Goal: Check status: Check status

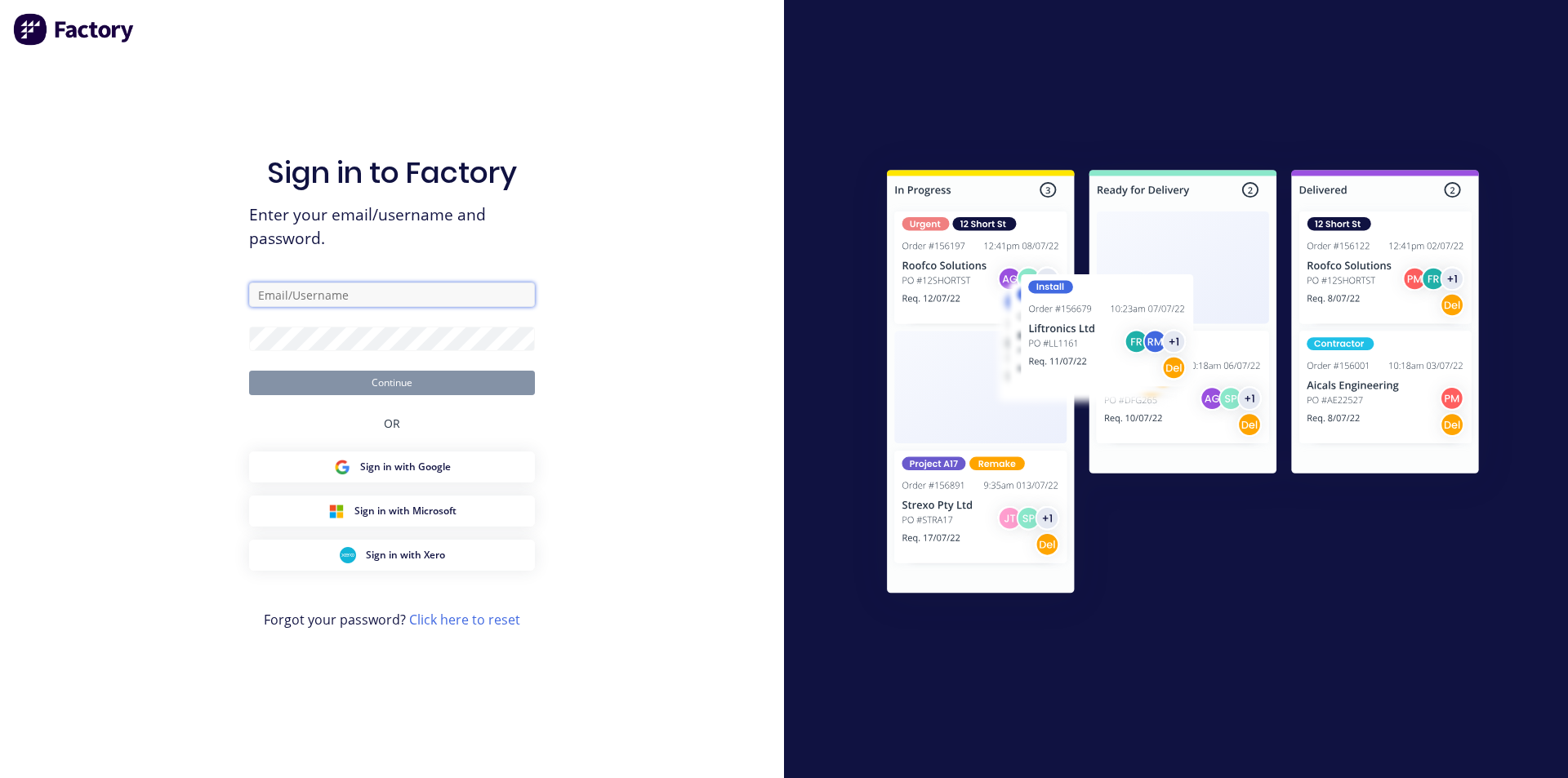
type input "[PERSON_NAME][EMAIL_ADDRESS][DOMAIN_NAME]"
click at [435, 385] on button "Continue" at bounding box center [392, 383] width 286 height 24
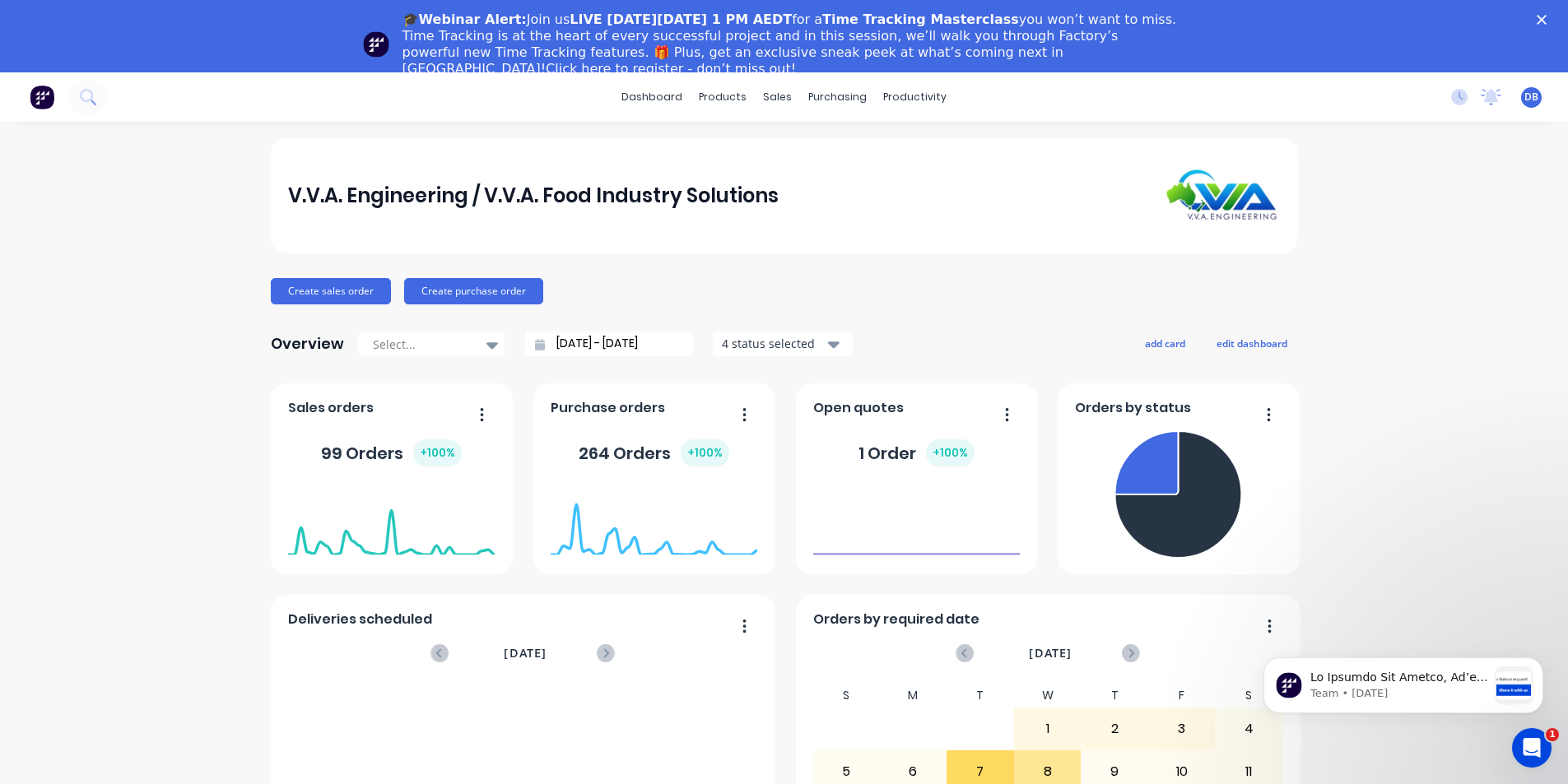
click at [1547, 22] on icon "Close" at bounding box center [1542, 19] width 10 height 10
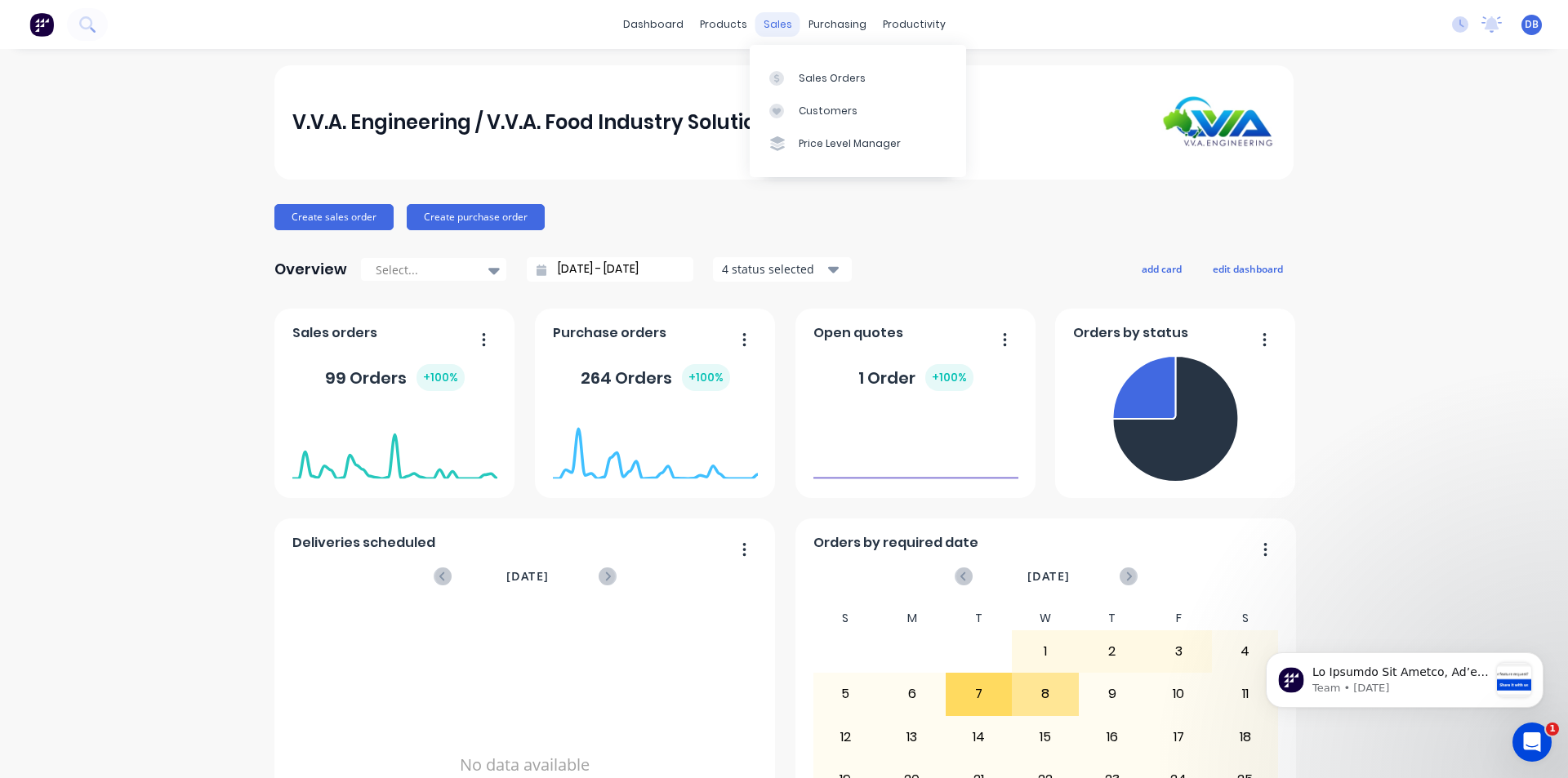
click at [762, 21] on div "sales" at bounding box center [778, 24] width 45 height 24
click at [790, 78] on div at bounding box center [781, 79] width 24 height 14
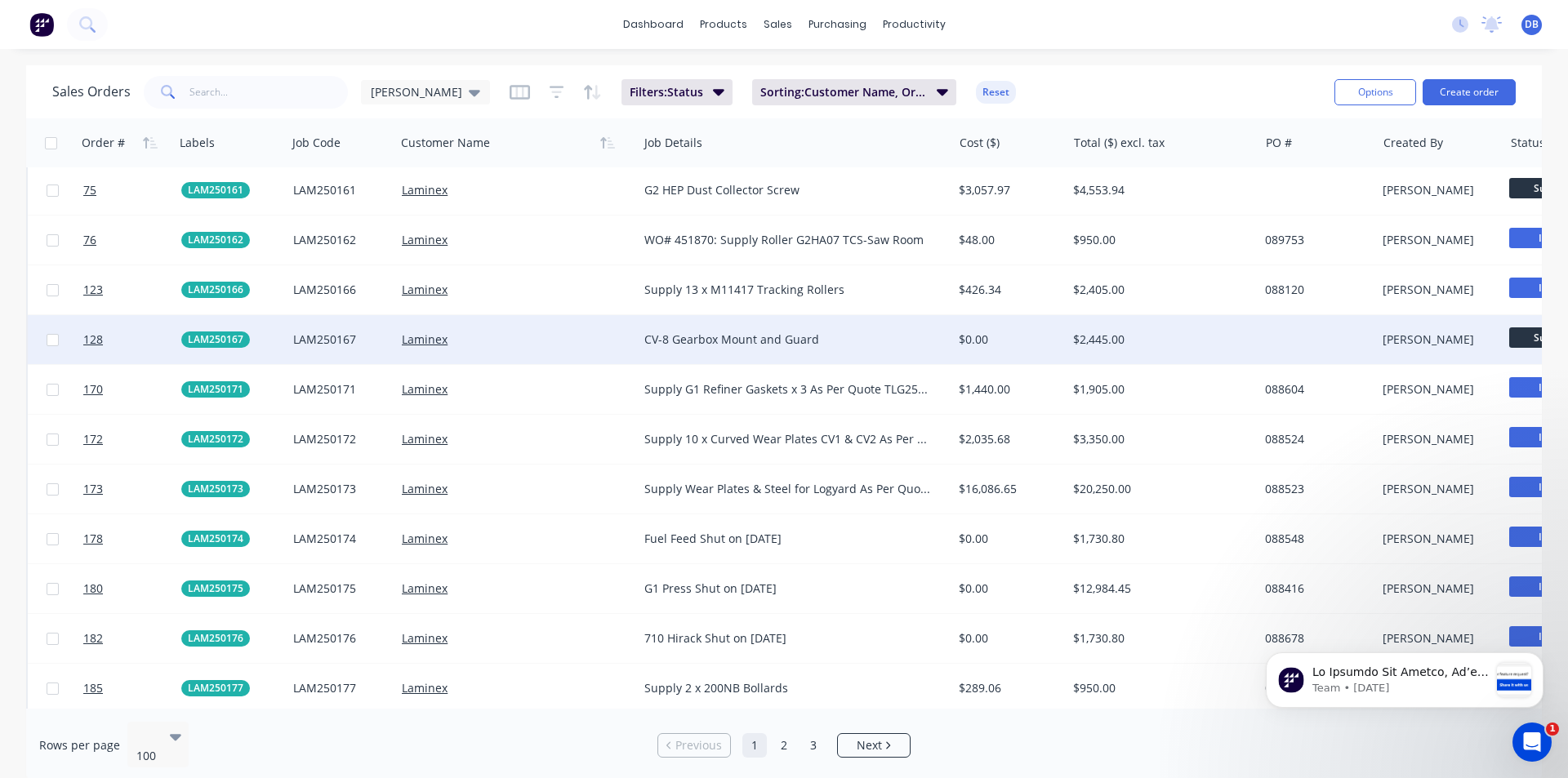
scroll to position [4447, 0]
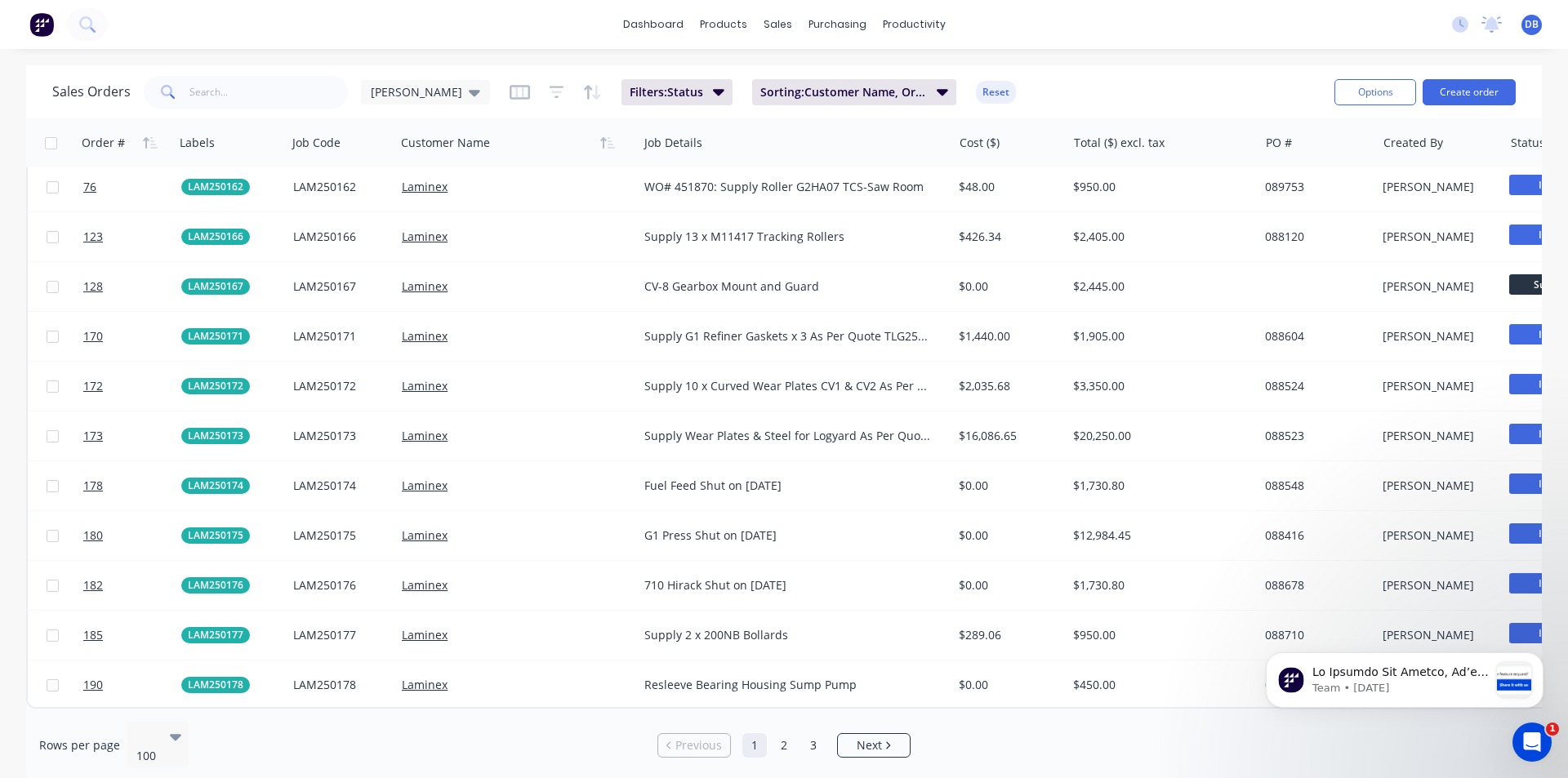
click at [155, 19] on div "dashboard products sales purchasing productivity dashboard products Product Cat…" at bounding box center [784, 24] width 1568 height 49
click at [113, 25] on div "dashboard products sales purchasing productivity dashboard products Product Cat…" at bounding box center [784, 24] width 1568 height 49
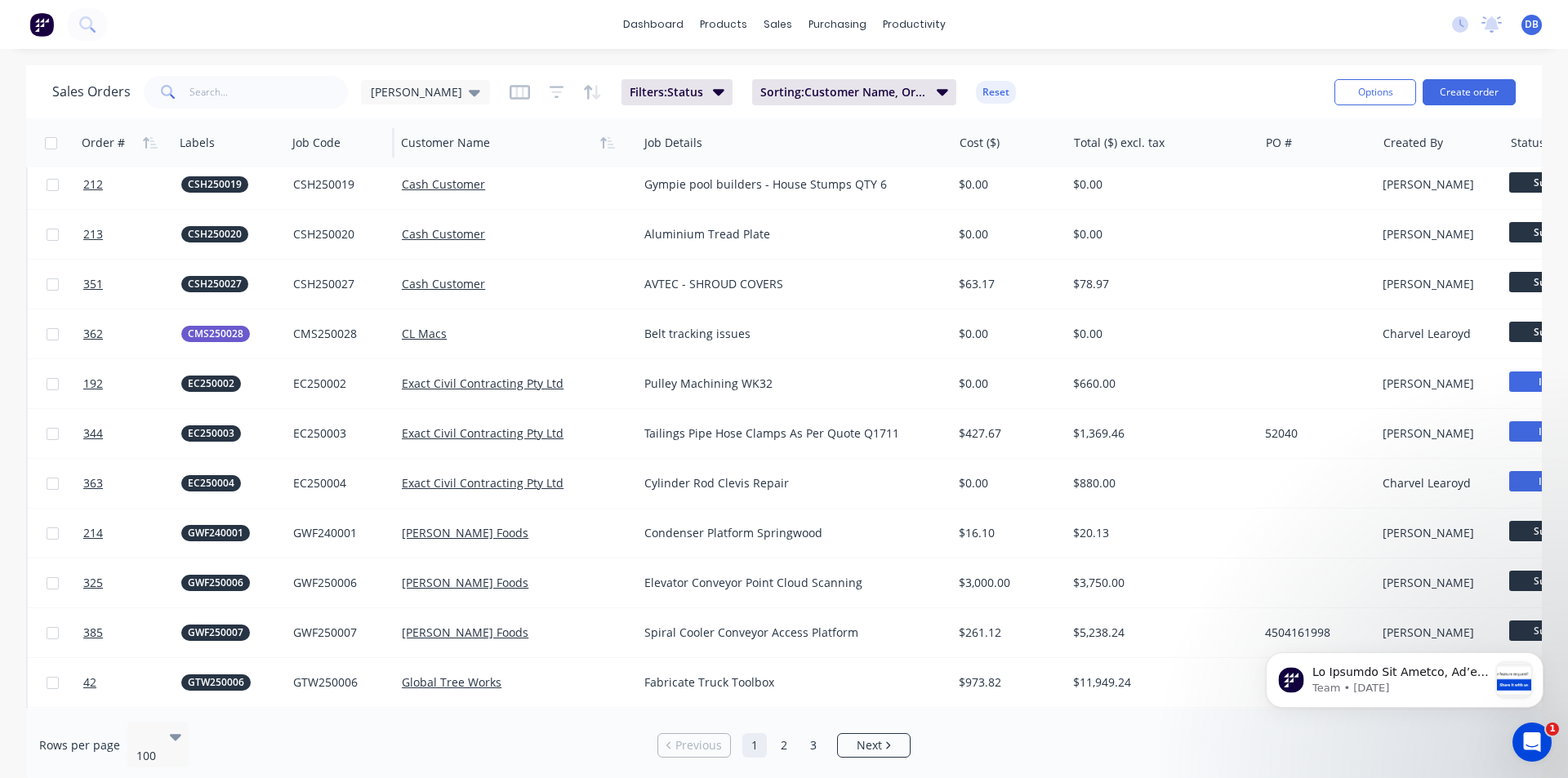
scroll to position [2488, 0]
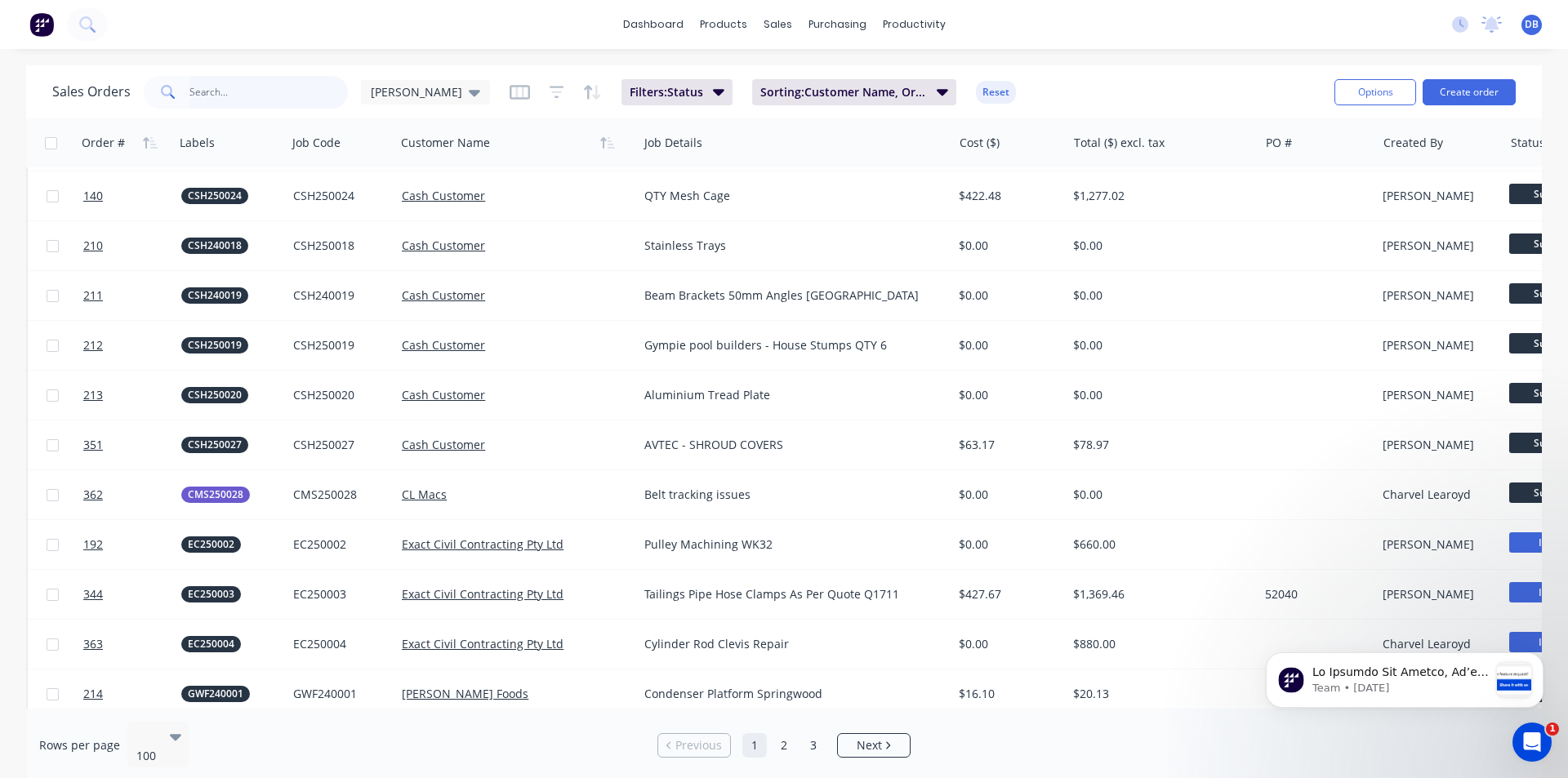
click at [274, 96] on input "text" at bounding box center [269, 92] width 159 height 33
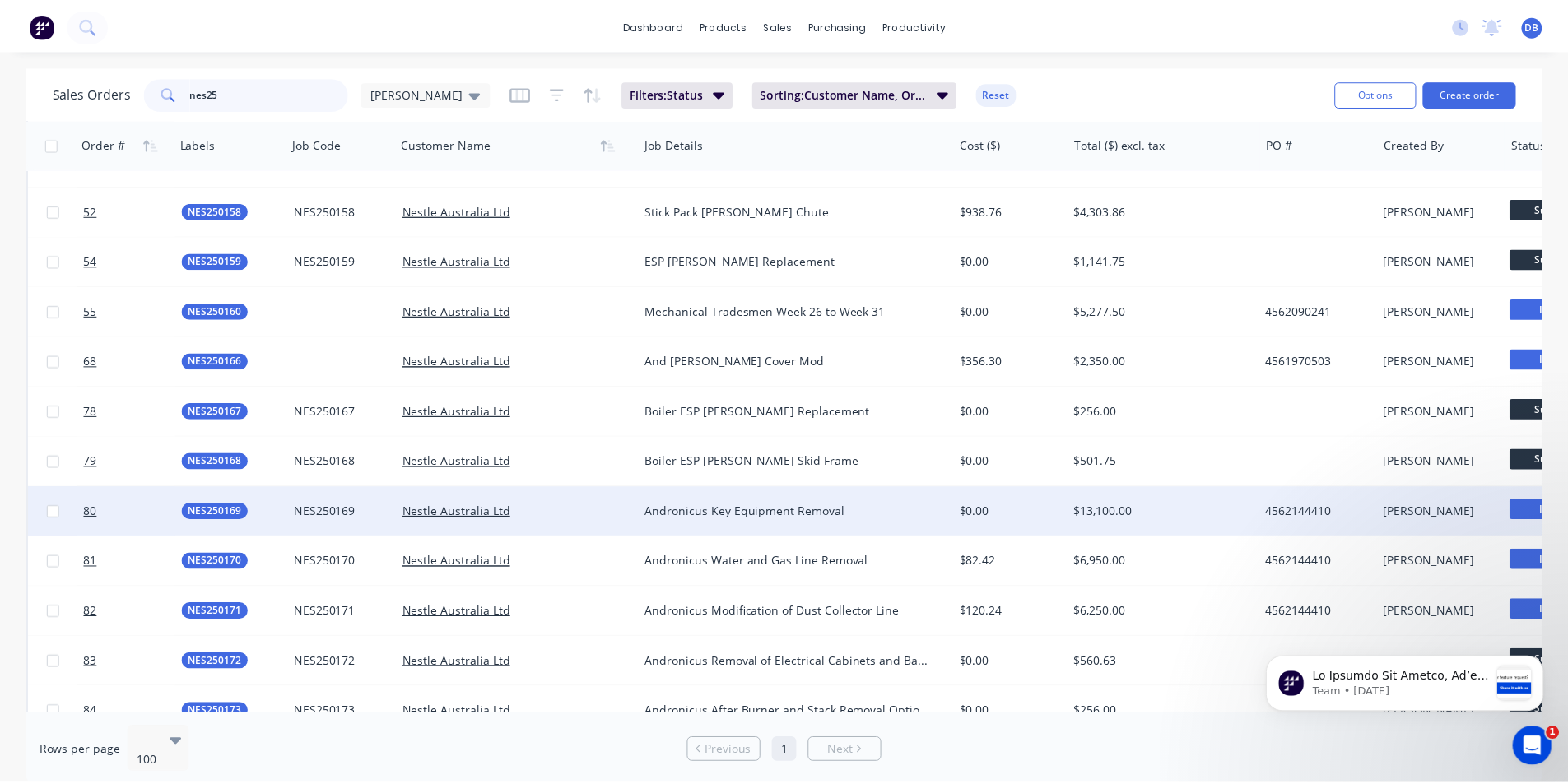
scroll to position [165, 0]
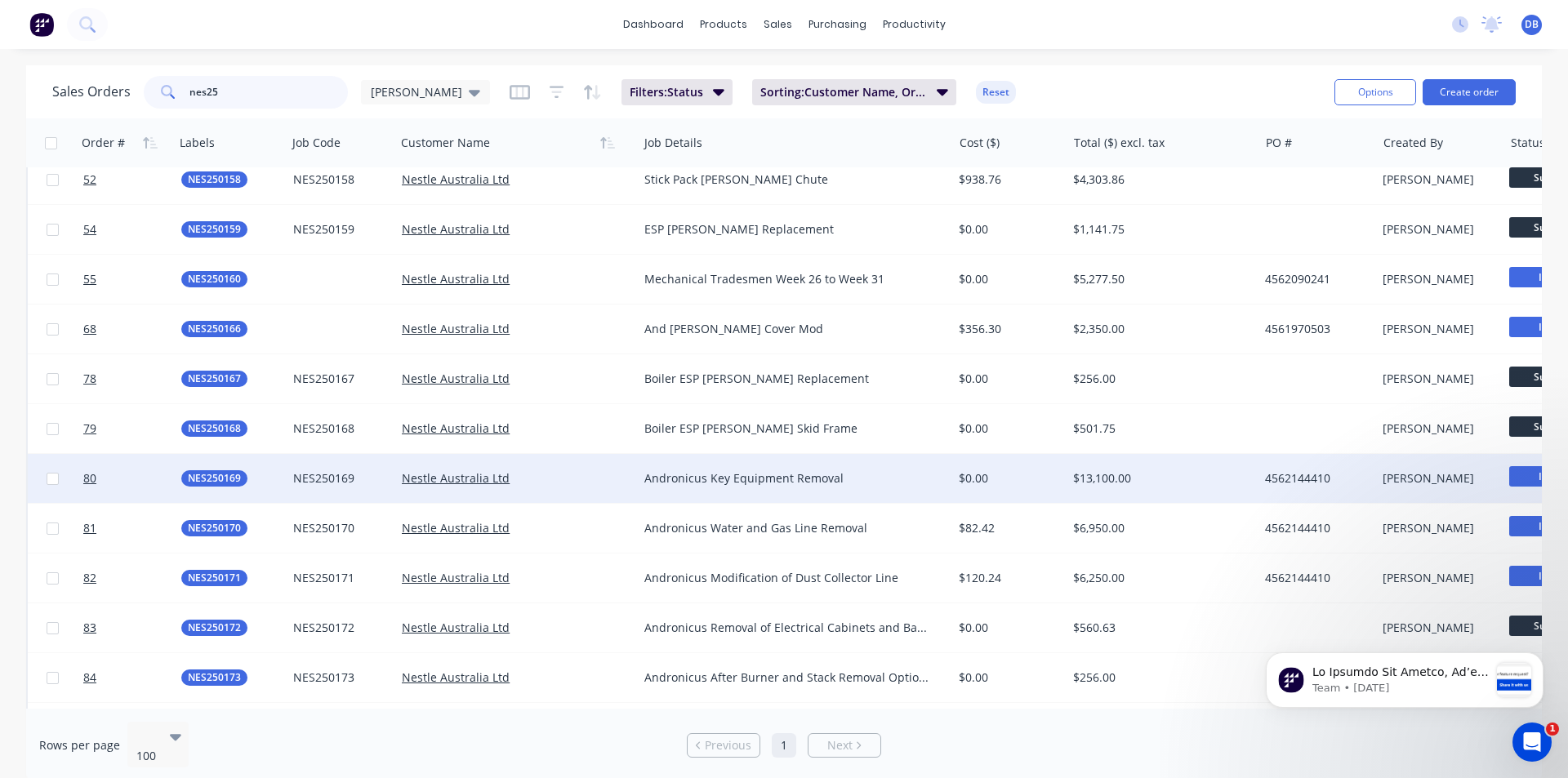
type input "nes25"
click at [1212, 478] on div "$13,100.00" at bounding box center [1158, 479] width 170 height 16
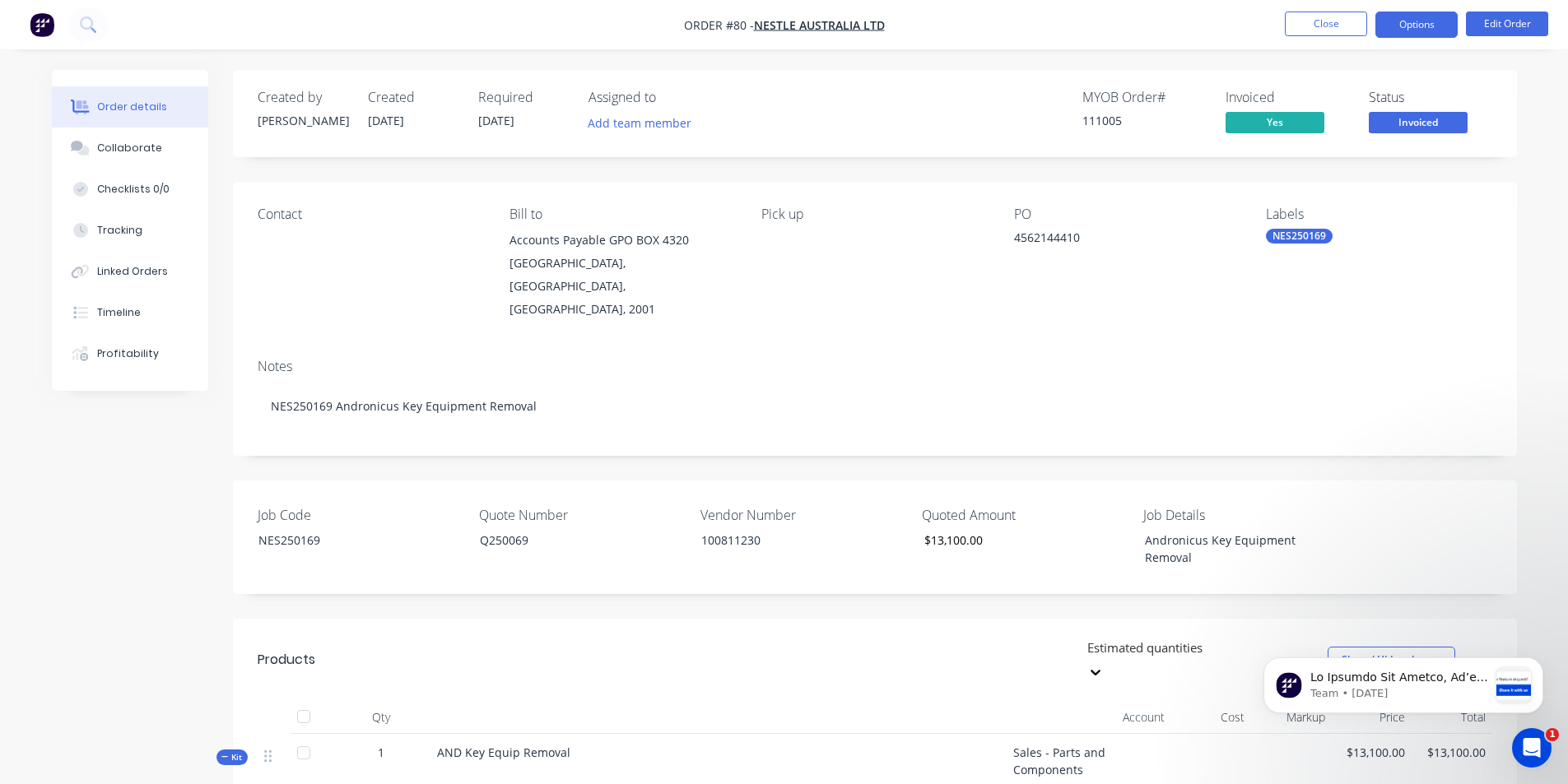
click at [1423, 20] on button "Options" at bounding box center [1417, 25] width 82 height 26
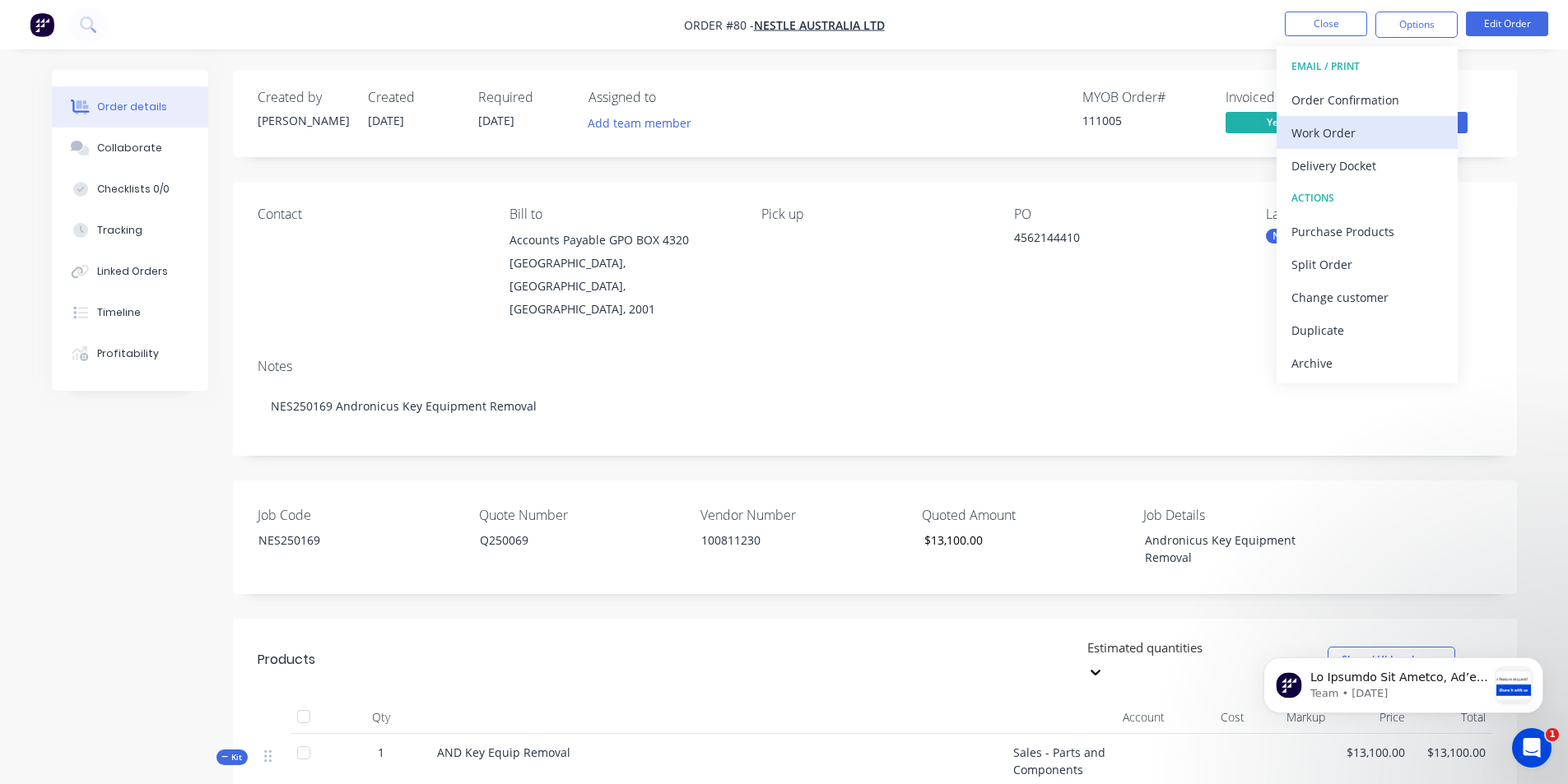
click at [1346, 134] on div "Work Order" at bounding box center [1367, 133] width 151 height 24
click at [1328, 141] on div "With pricing" at bounding box center [1367, 133] width 151 height 24
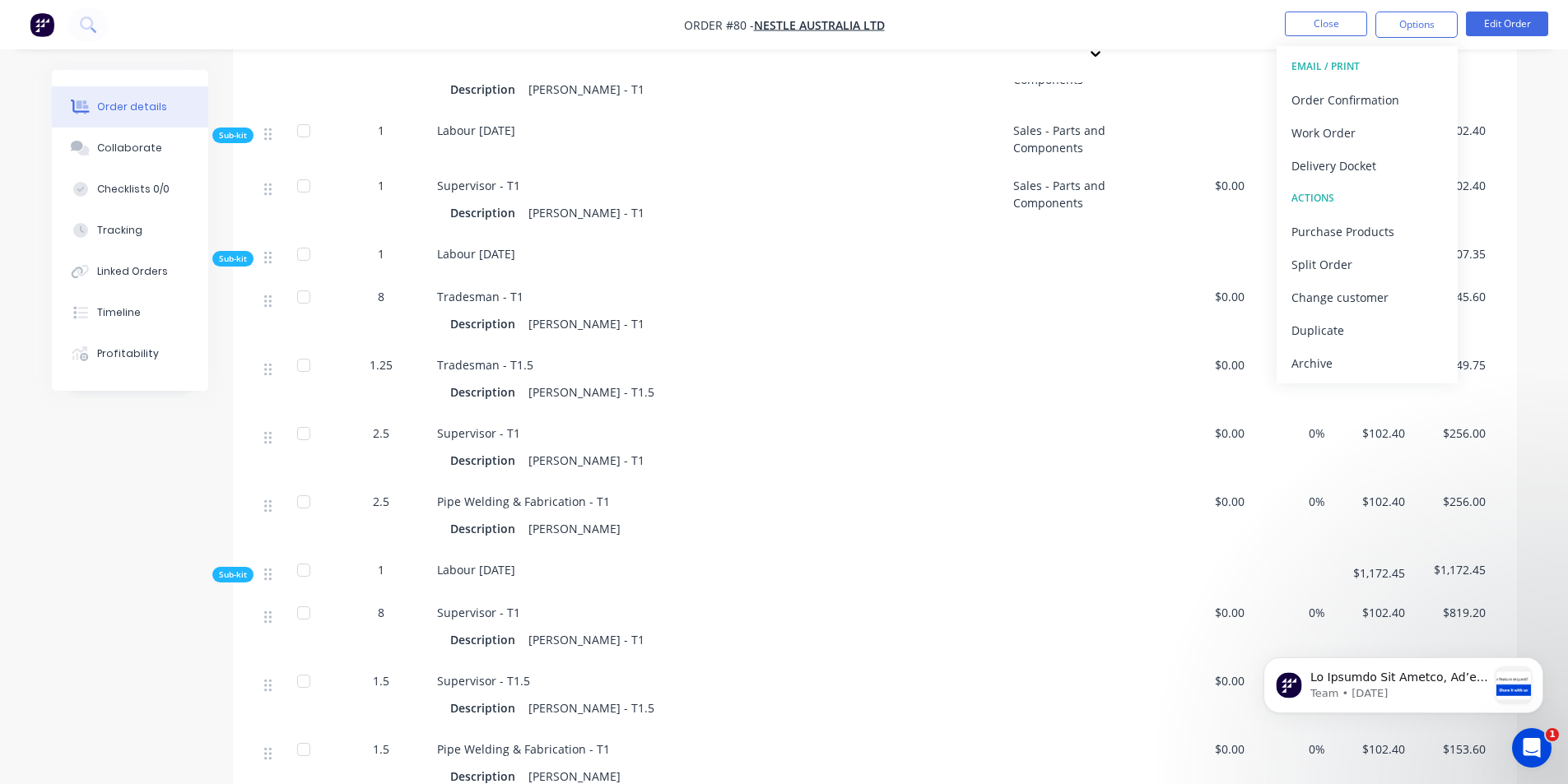
scroll to position [1069, 0]
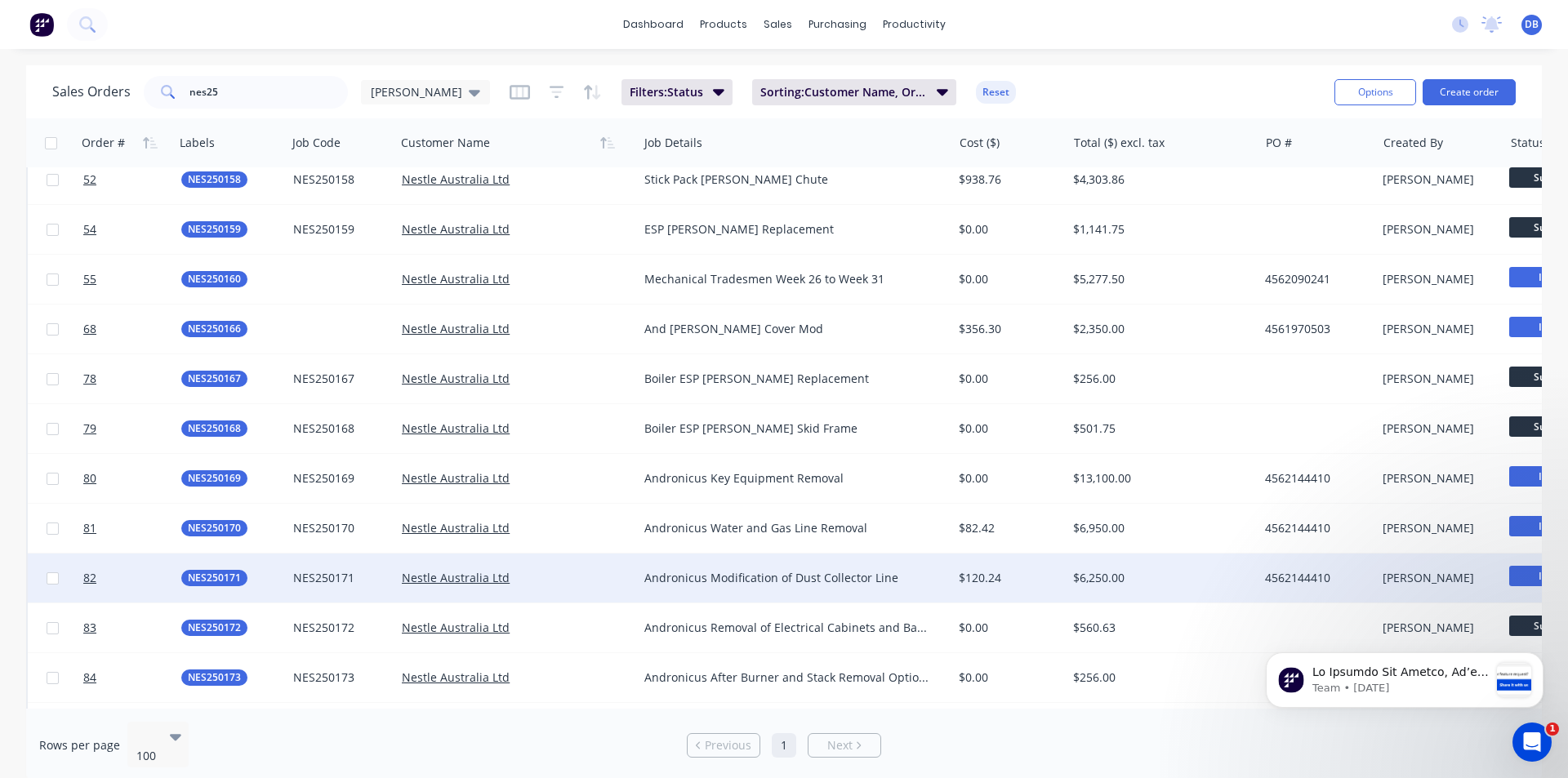
scroll to position [245, 0]
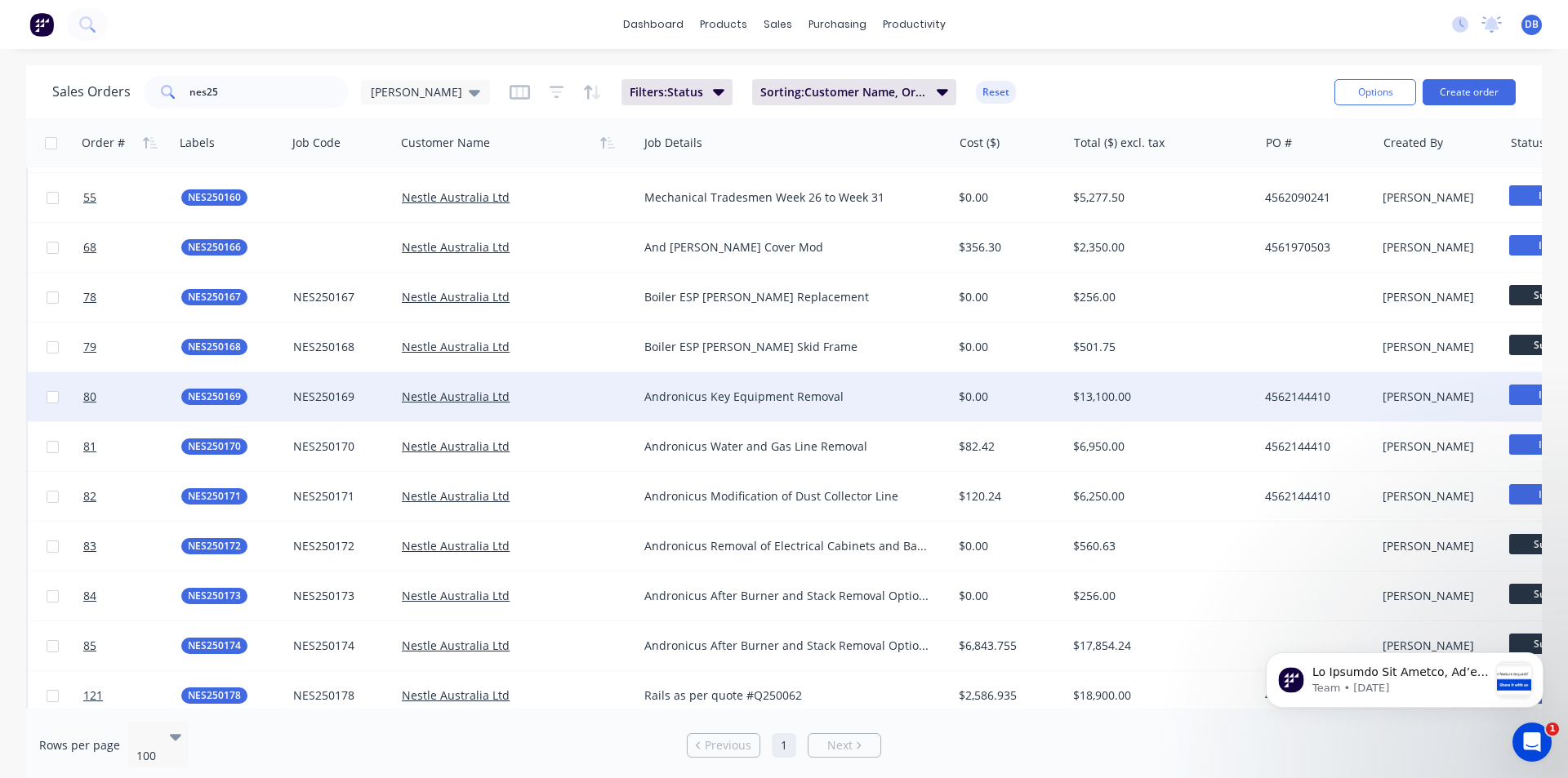
click at [1105, 398] on div "$13,100.00" at bounding box center [1158, 397] width 170 height 16
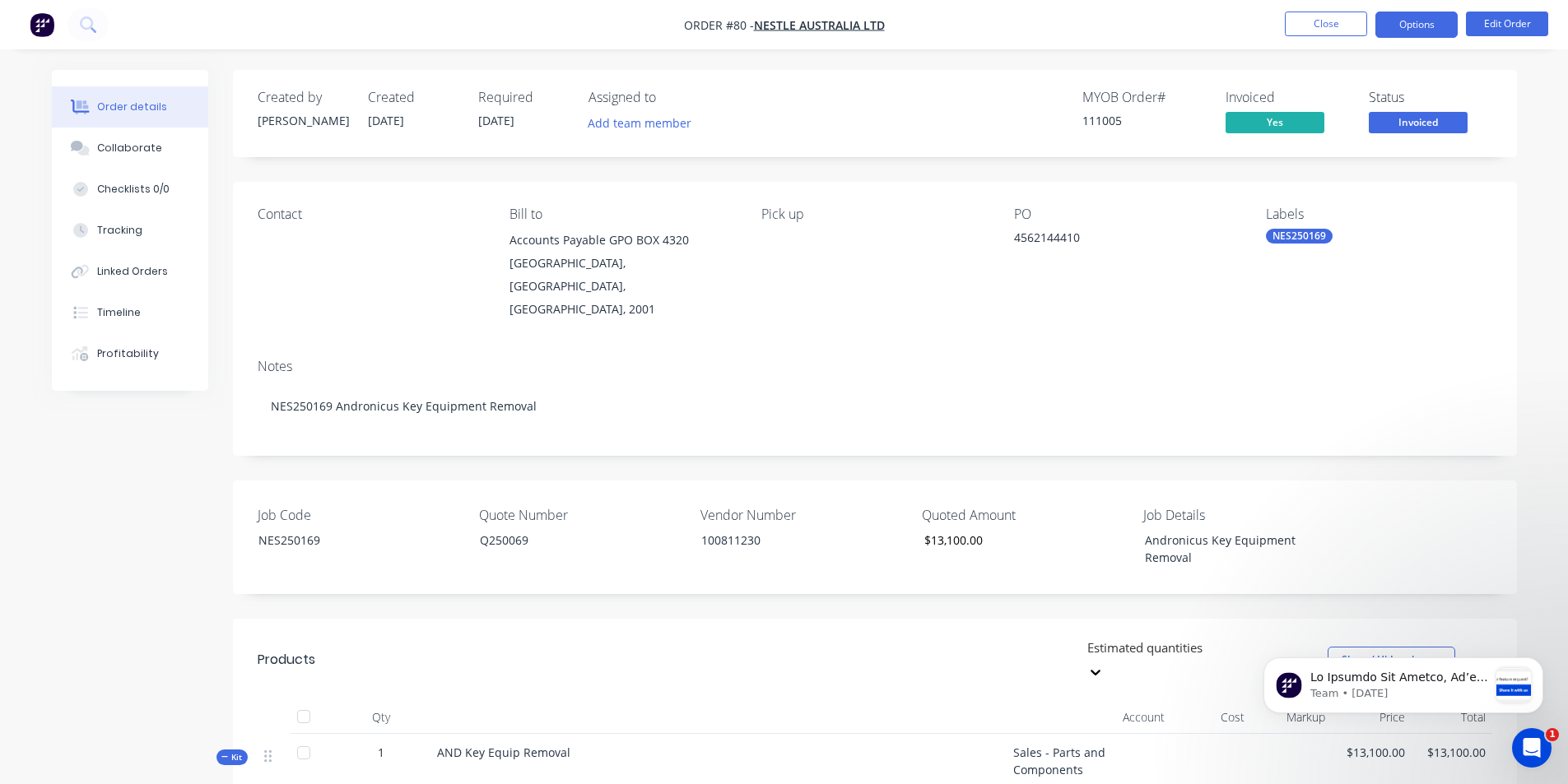
click at [1423, 23] on button "Options" at bounding box center [1417, 25] width 82 height 26
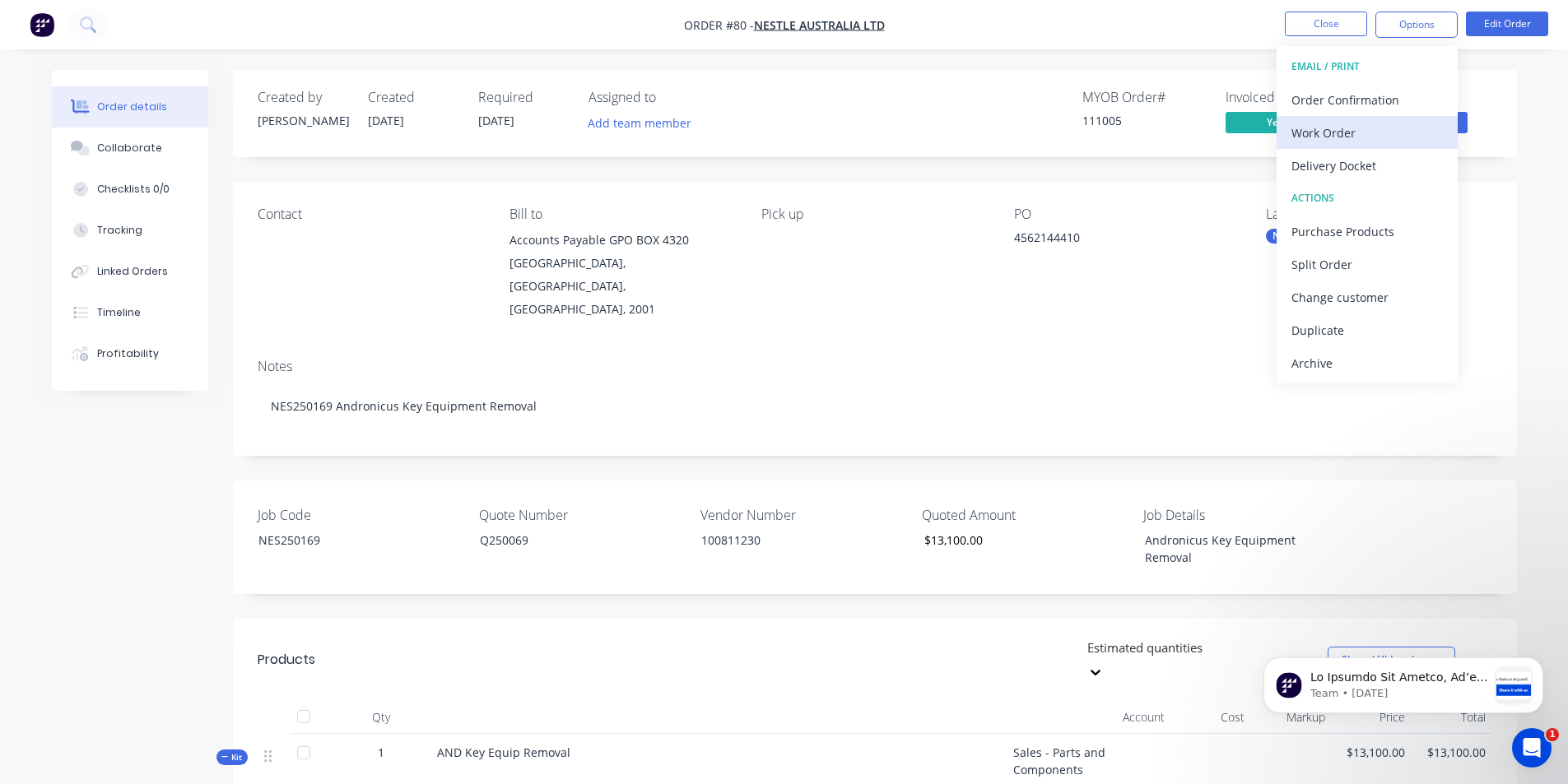
click at [1344, 130] on div "Work Order" at bounding box center [1367, 133] width 151 height 24
click at [1313, 135] on div "With pricing" at bounding box center [1367, 133] width 151 height 24
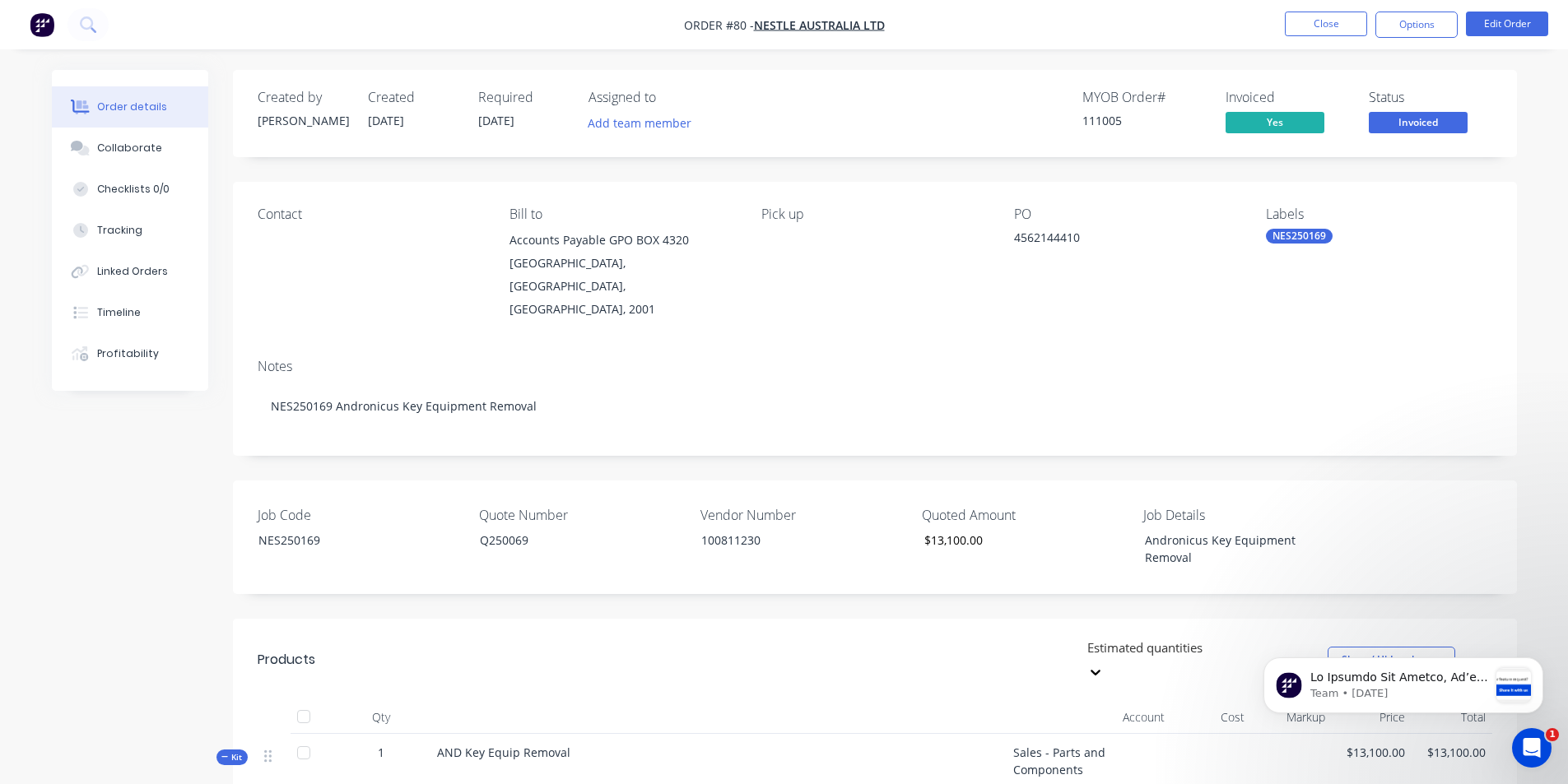
click at [813, 315] on div "Contact Bill to Accounts Payable GPO BOX 4320 SYDNEY, New South Wales, Australi…" at bounding box center [875, 263] width 1284 height 164
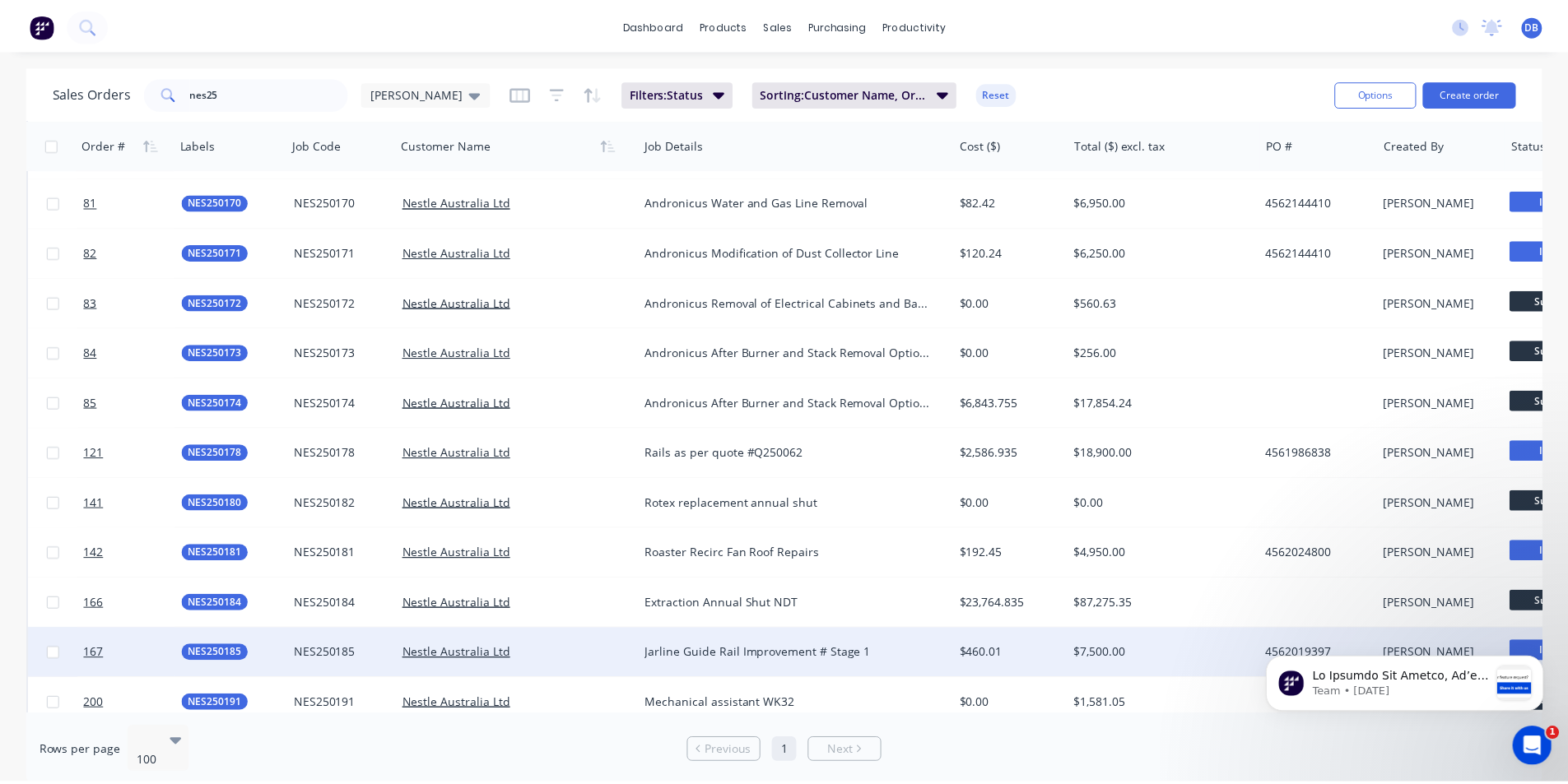
scroll to position [494, 0]
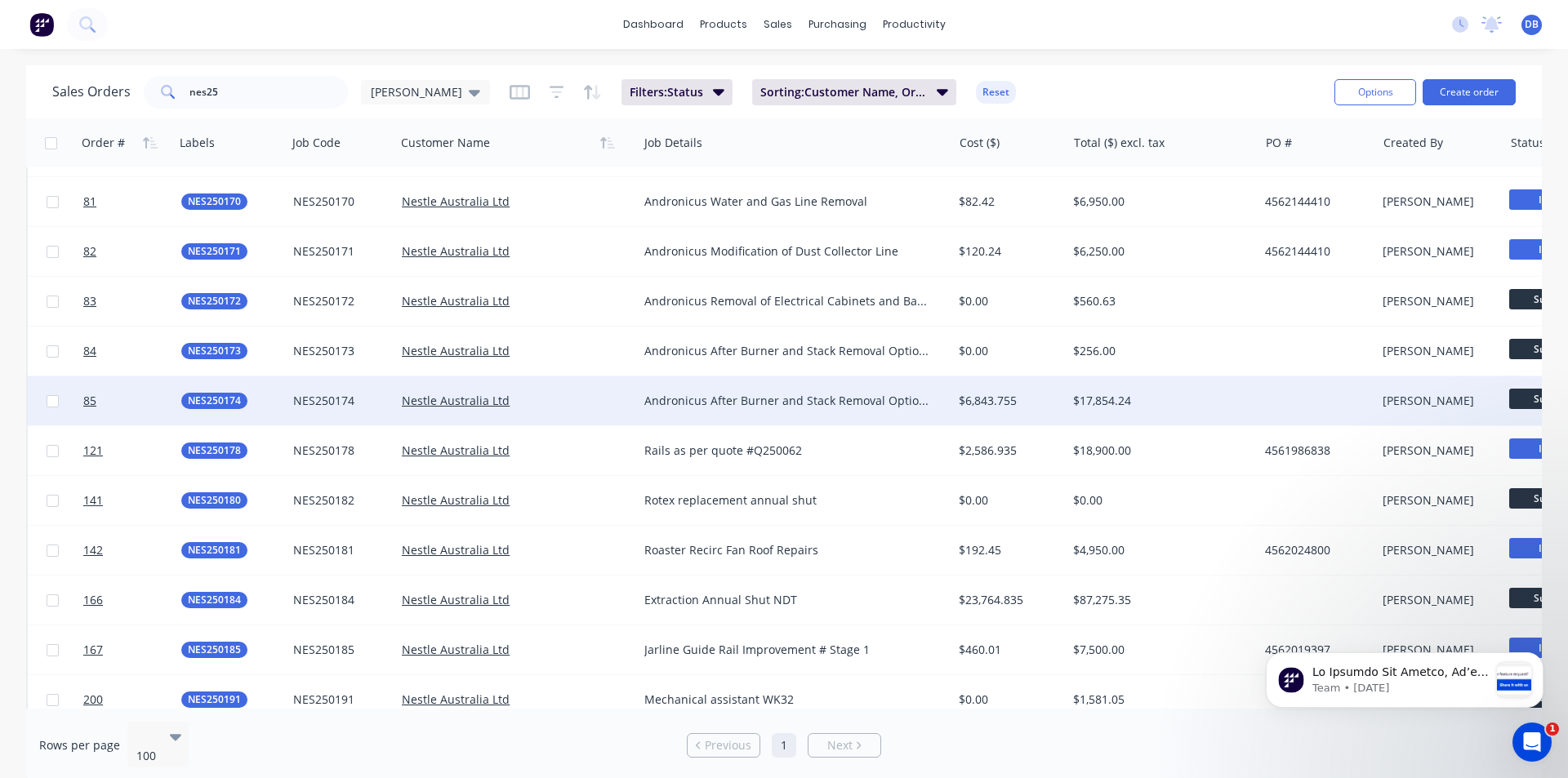
click at [1102, 399] on div "$17,854.24" at bounding box center [1158, 401] width 170 height 16
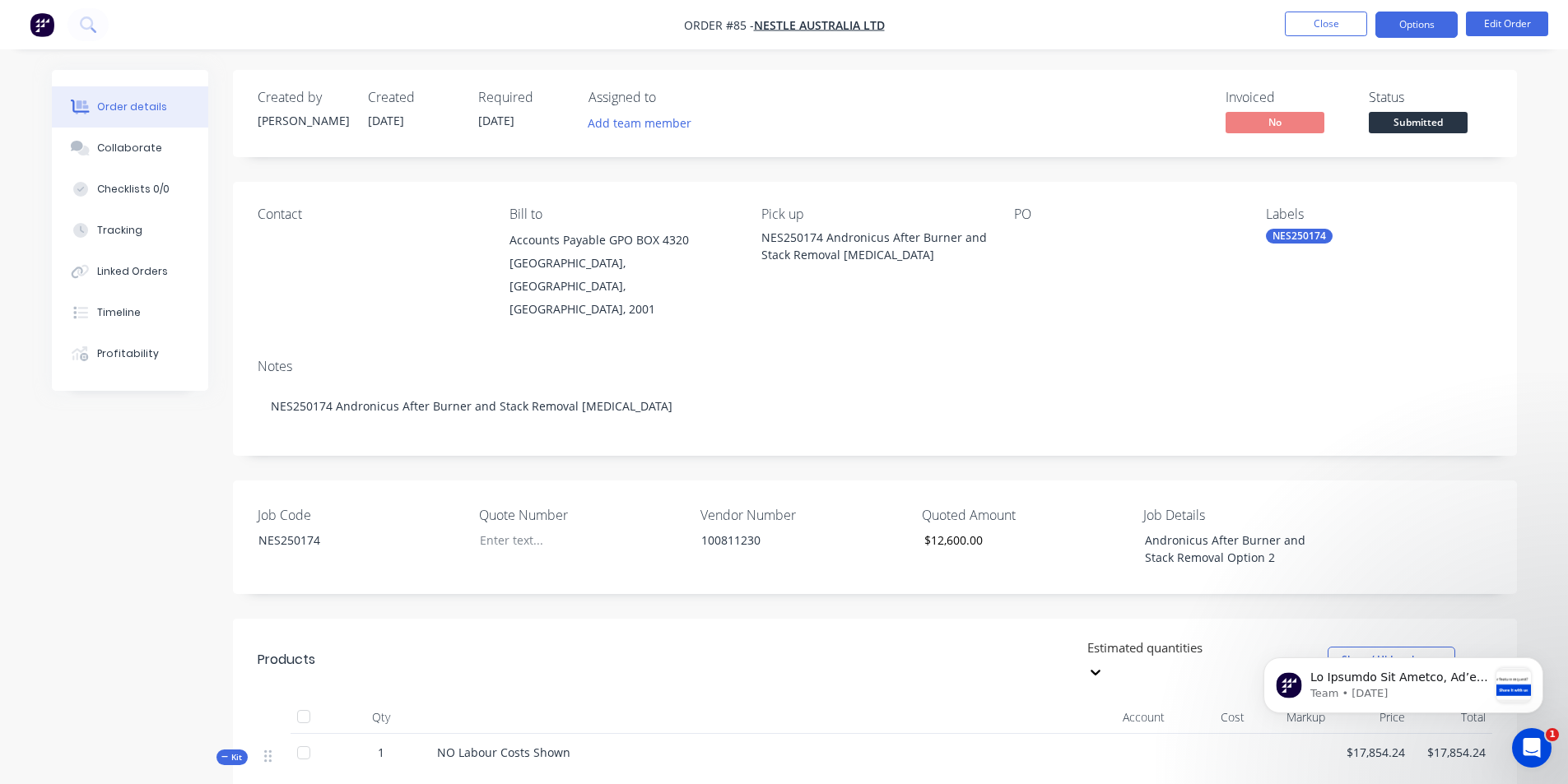
click at [1396, 21] on button "Options" at bounding box center [1417, 25] width 82 height 26
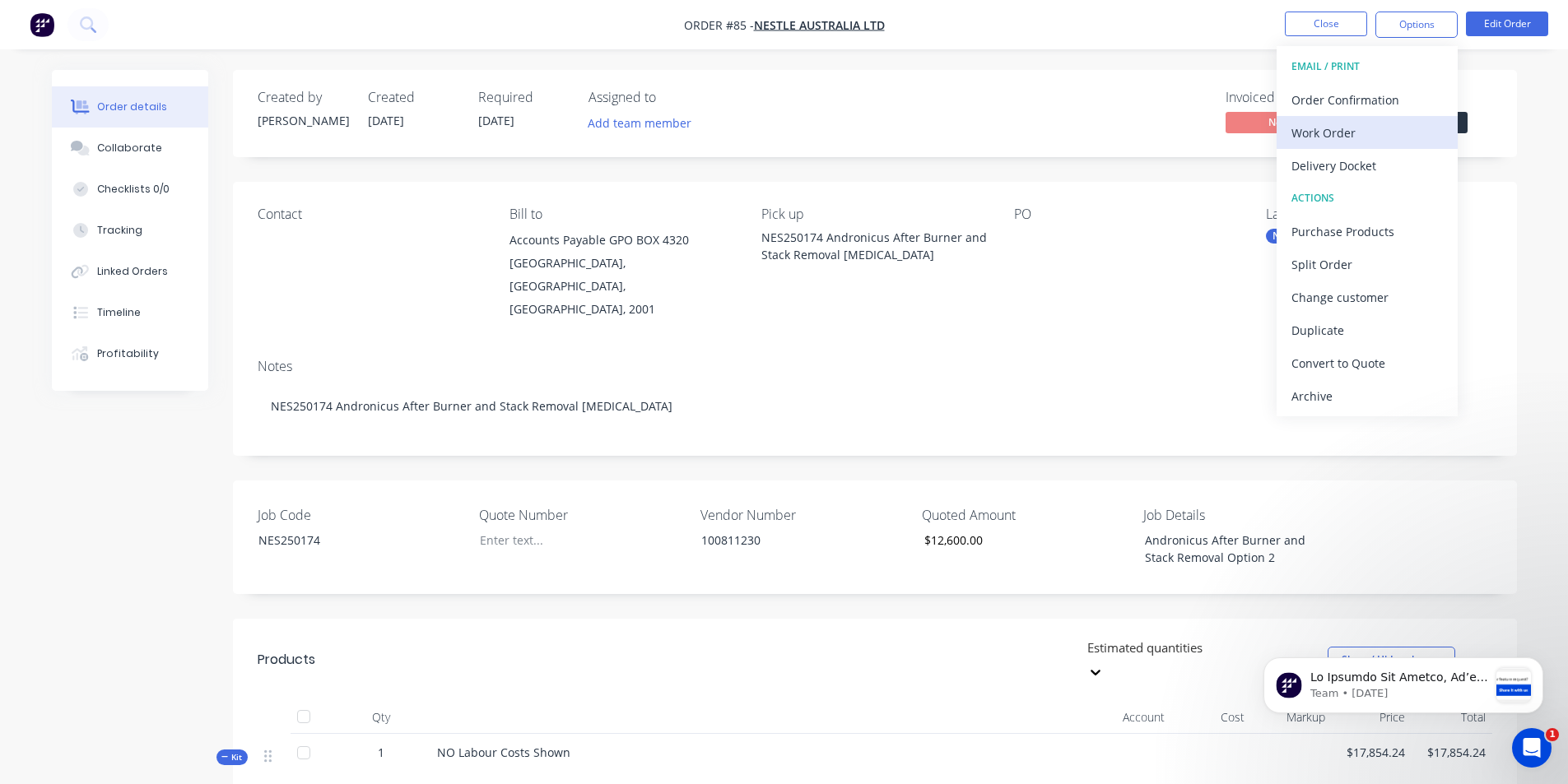
click at [1346, 130] on div "Work Order" at bounding box center [1367, 133] width 151 height 24
click at [1336, 138] on div "With pricing" at bounding box center [1367, 133] width 151 height 24
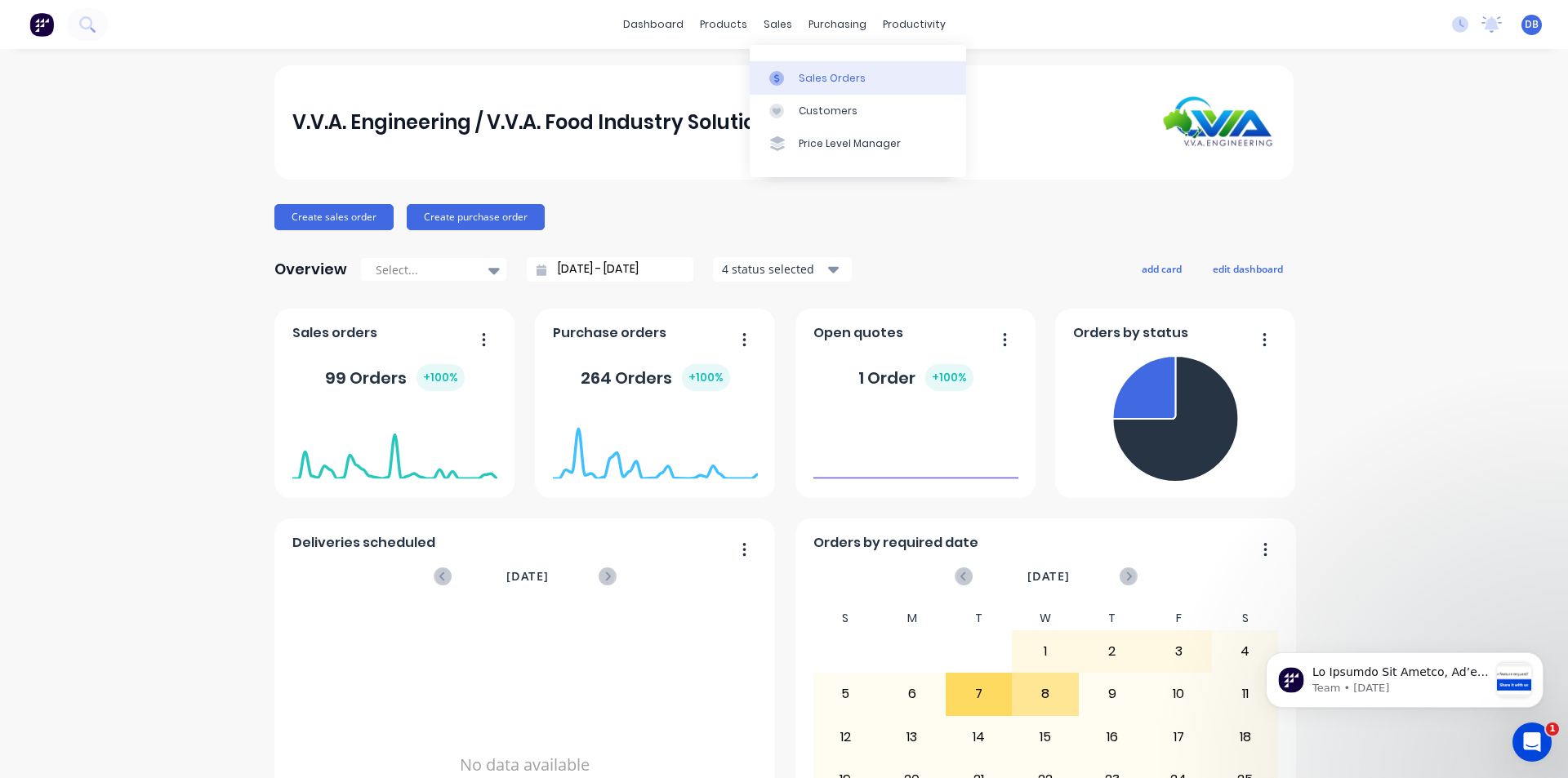
click at [782, 74] on icon at bounding box center [776, 79] width 14 height 14
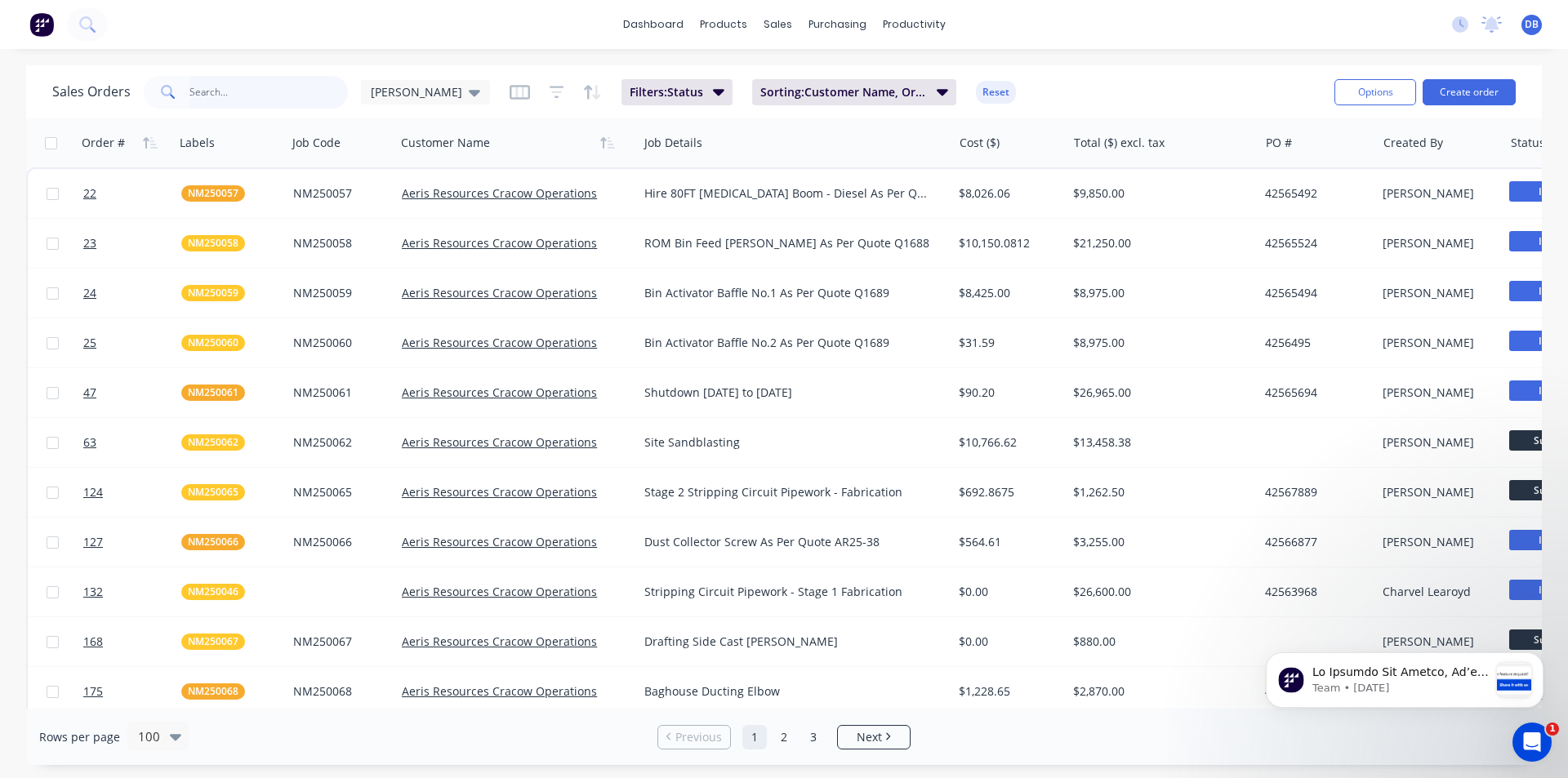
click at [260, 95] on input "text" at bounding box center [269, 92] width 159 height 33
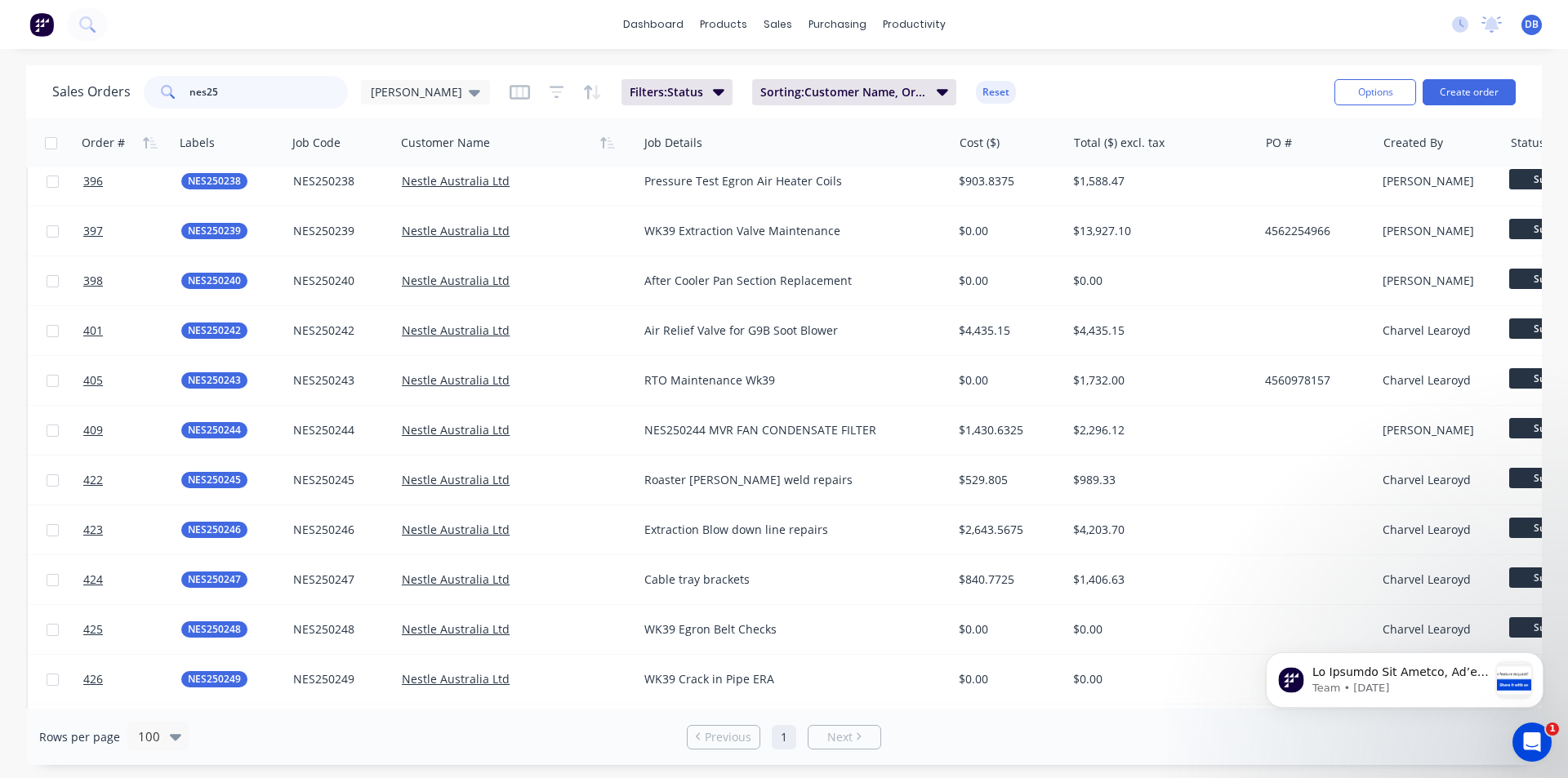
scroll to position [4298, 0]
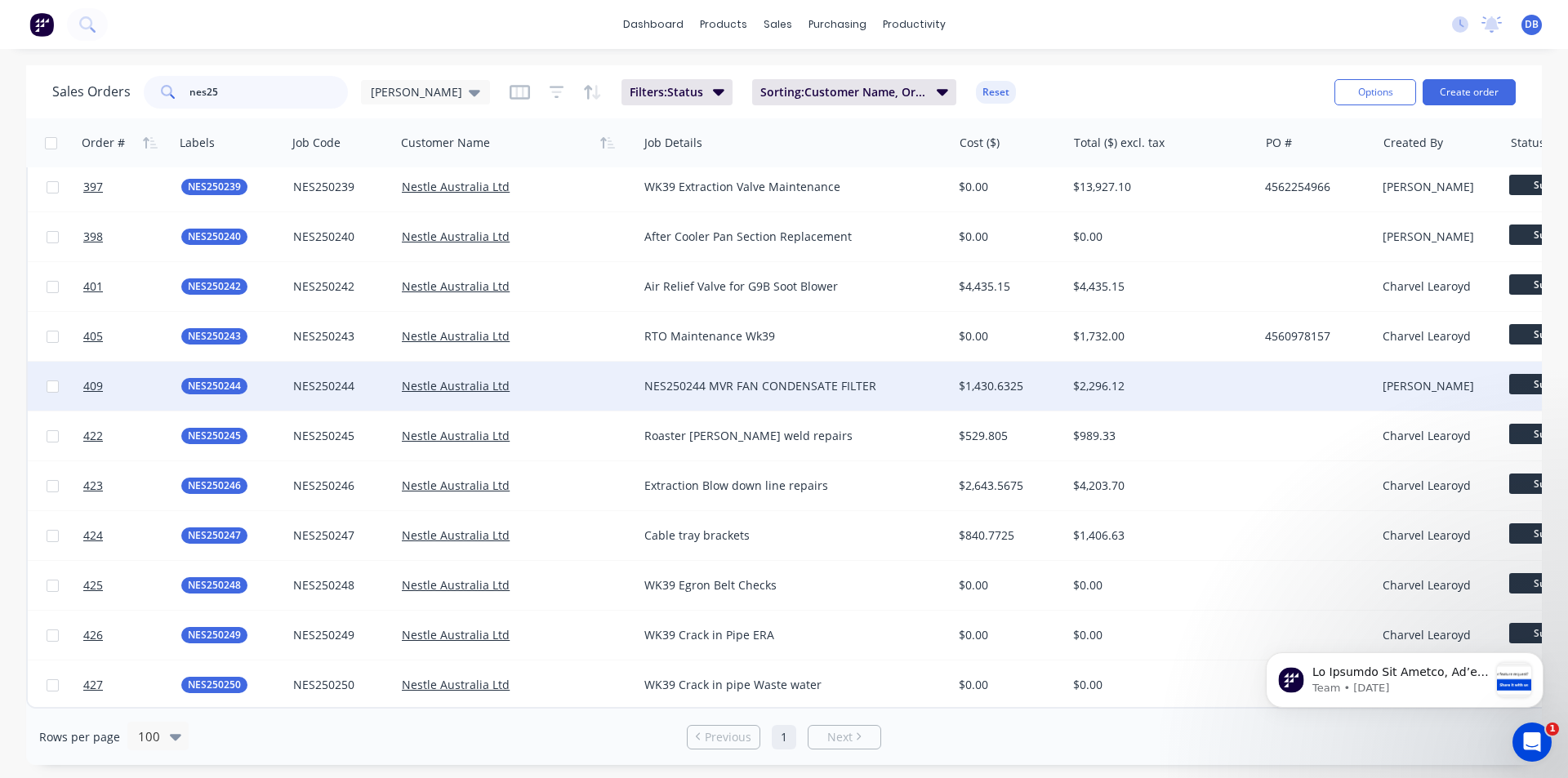
type input "nes25"
click at [1212, 378] on div "$2,296.12" at bounding box center [1158, 386] width 170 height 16
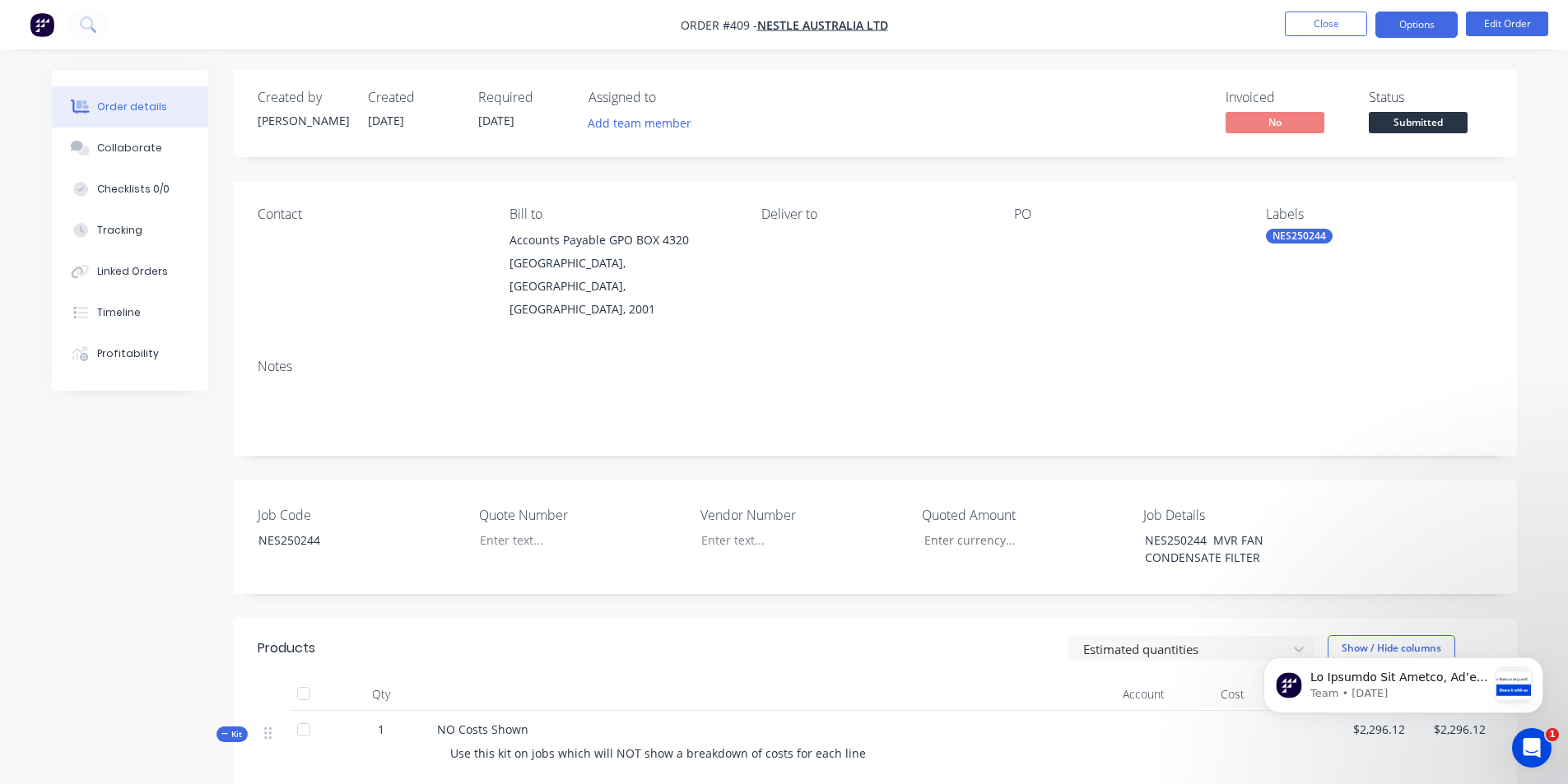
click at [1417, 29] on button "Options" at bounding box center [1417, 25] width 82 height 26
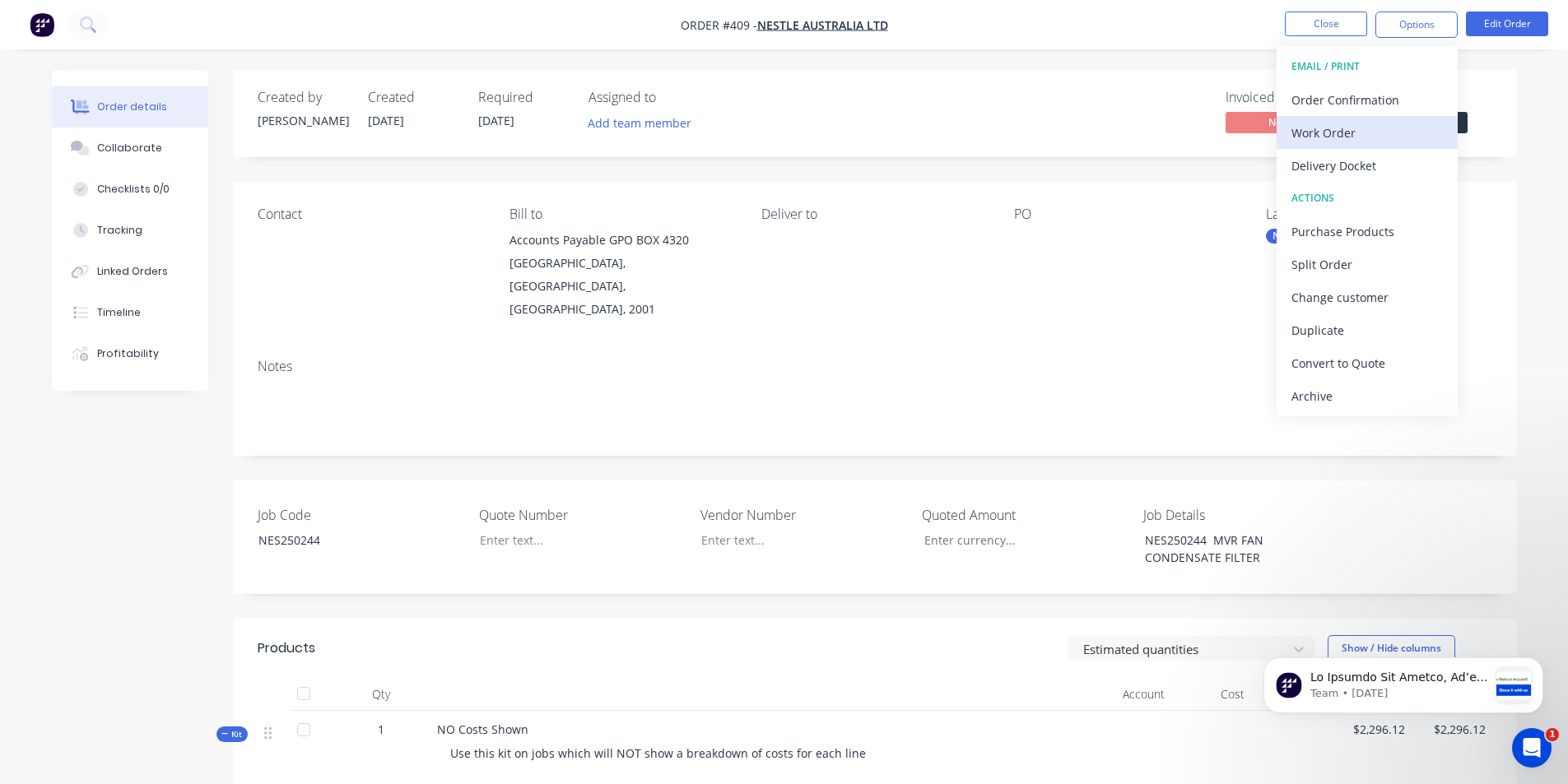
click at [1342, 139] on div "Work Order" at bounding box center [1367, 133] width 151 height 24
click at [1303, 131] on div "With pricing" at bounding box center [1367, 133] width 151 height 24
click at [1348, 137] on div "Work Order" at bounding box center [1367, 133] width 151 height 24
click at [1333, 139] on div "With pricing" at bounding box center [1367, 133] width 151 height 24
click at [168, 25] on nav "Order #409 - Nestle Australia Ltd Close Options EMAIL / PRINT Order Confirmatio…" at bounding box center [784, 25] width 1568 height 49
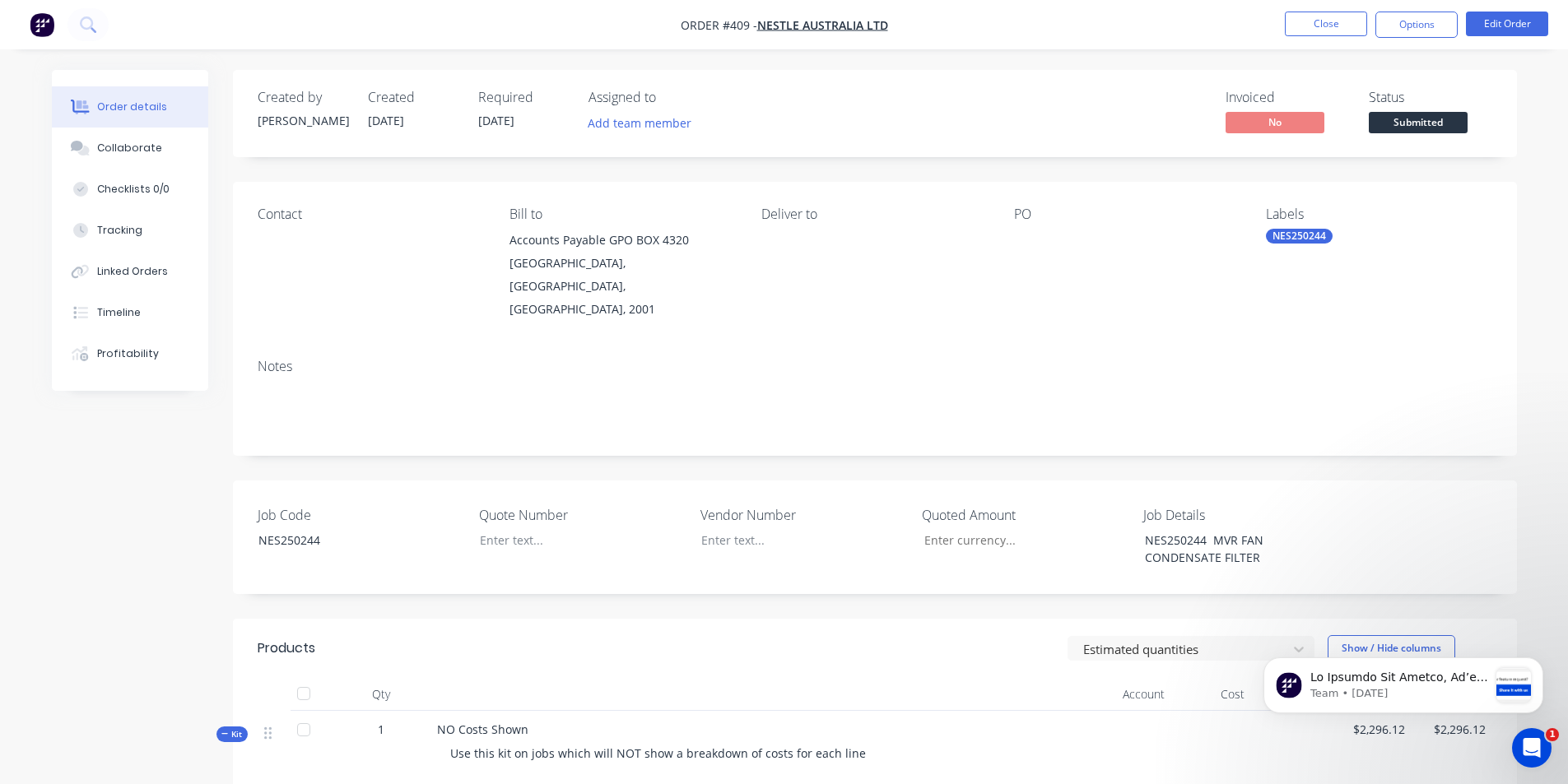
click at [170, 25] on nav "Order #409 - Nestle Australia Ltd Close Options Edit Order" at bounding box center [784, 25] width 1568 height 49
click at [85, 23] on icon at bounding box center [88, 24] width 16 height 15
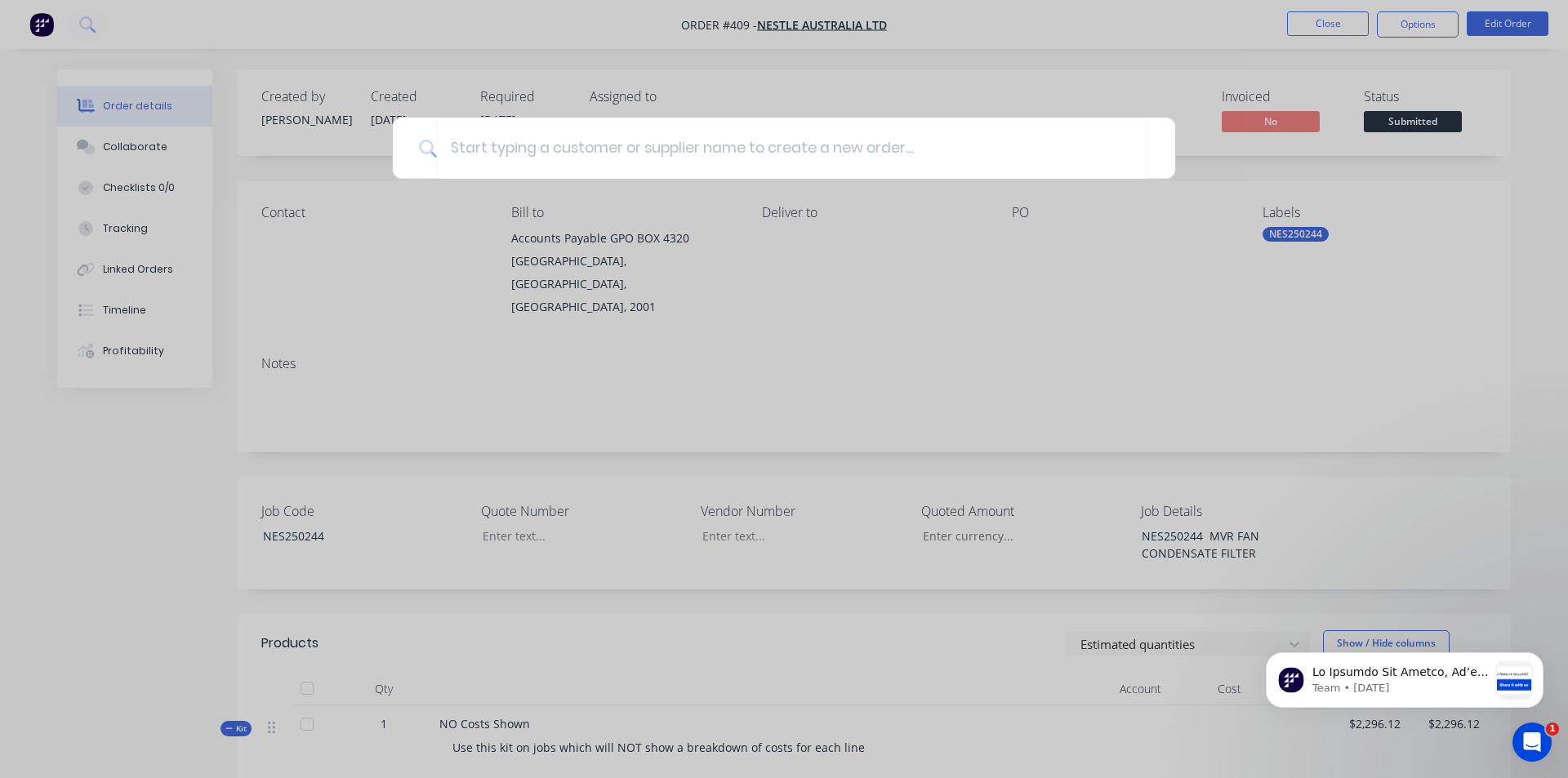
click at [843, 284] on div at bounding box center [784, 389] width 1568 height 778
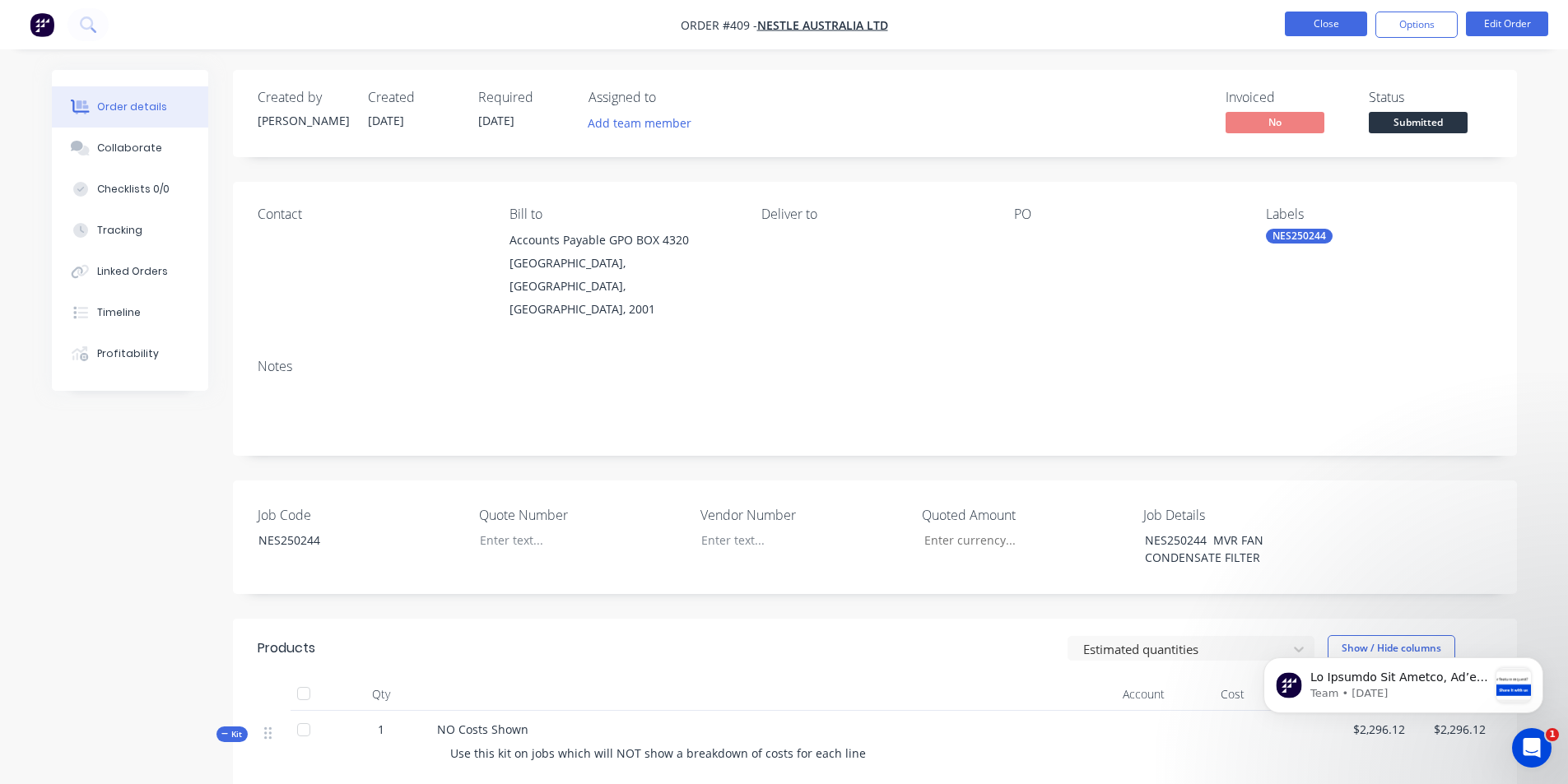
click at [1354, 20] on button "Close" at bounding box center [1326, 24] width 82 height 25
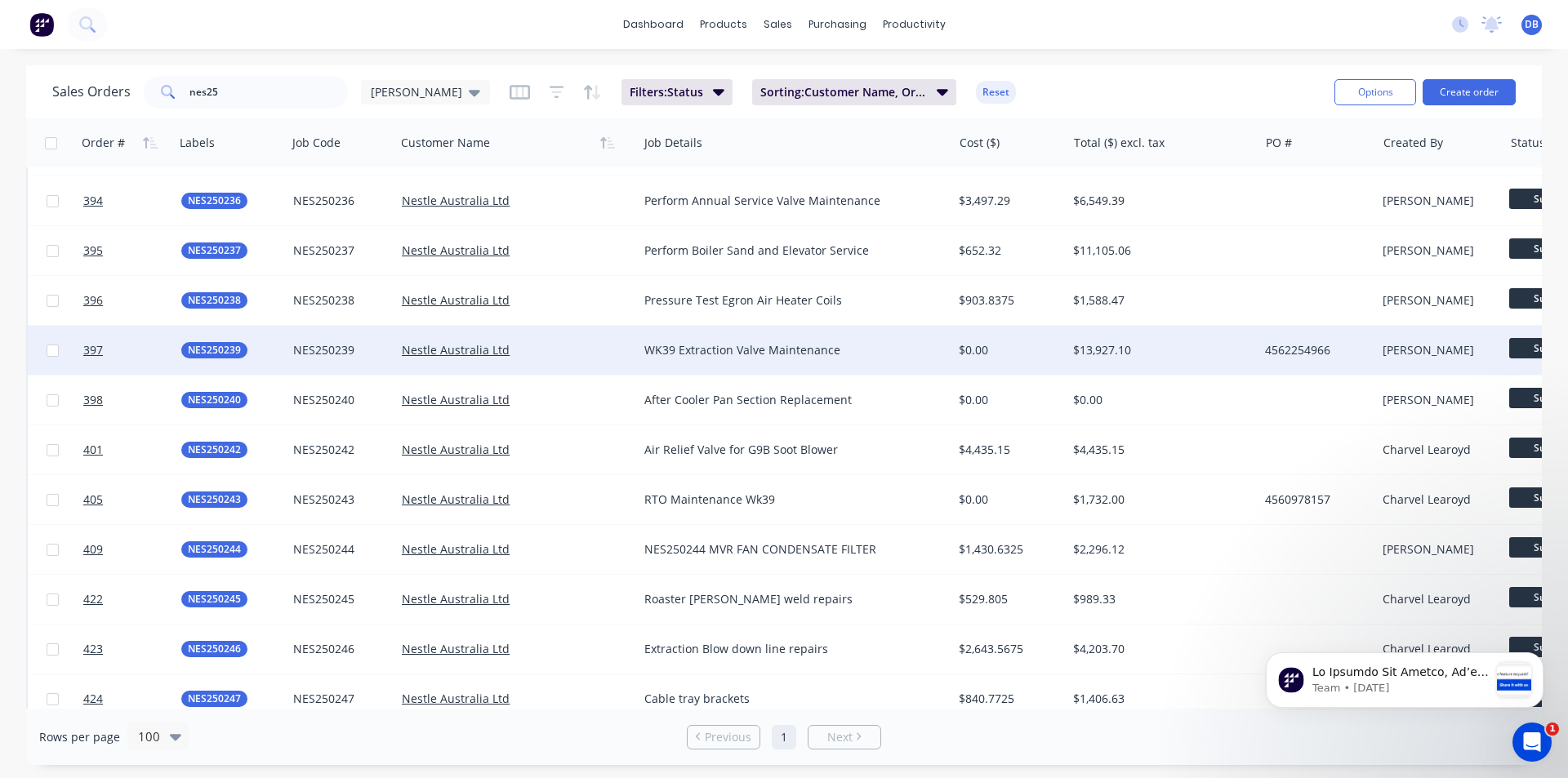
scroll to position [4298, 0]
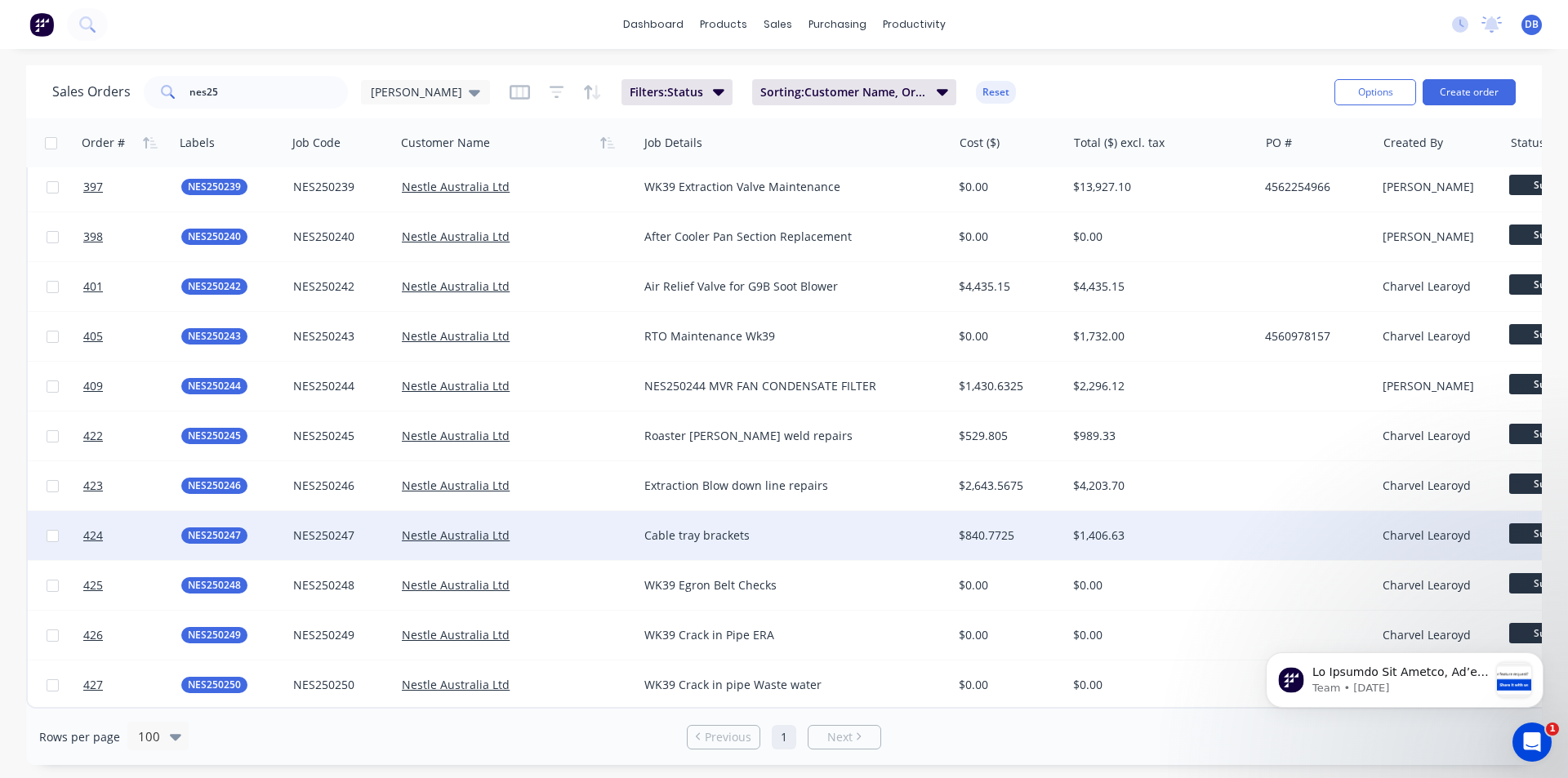
click at [1190, 527] on div "$1,406.63" at bounding box center [1158, 536] width 170 height 16
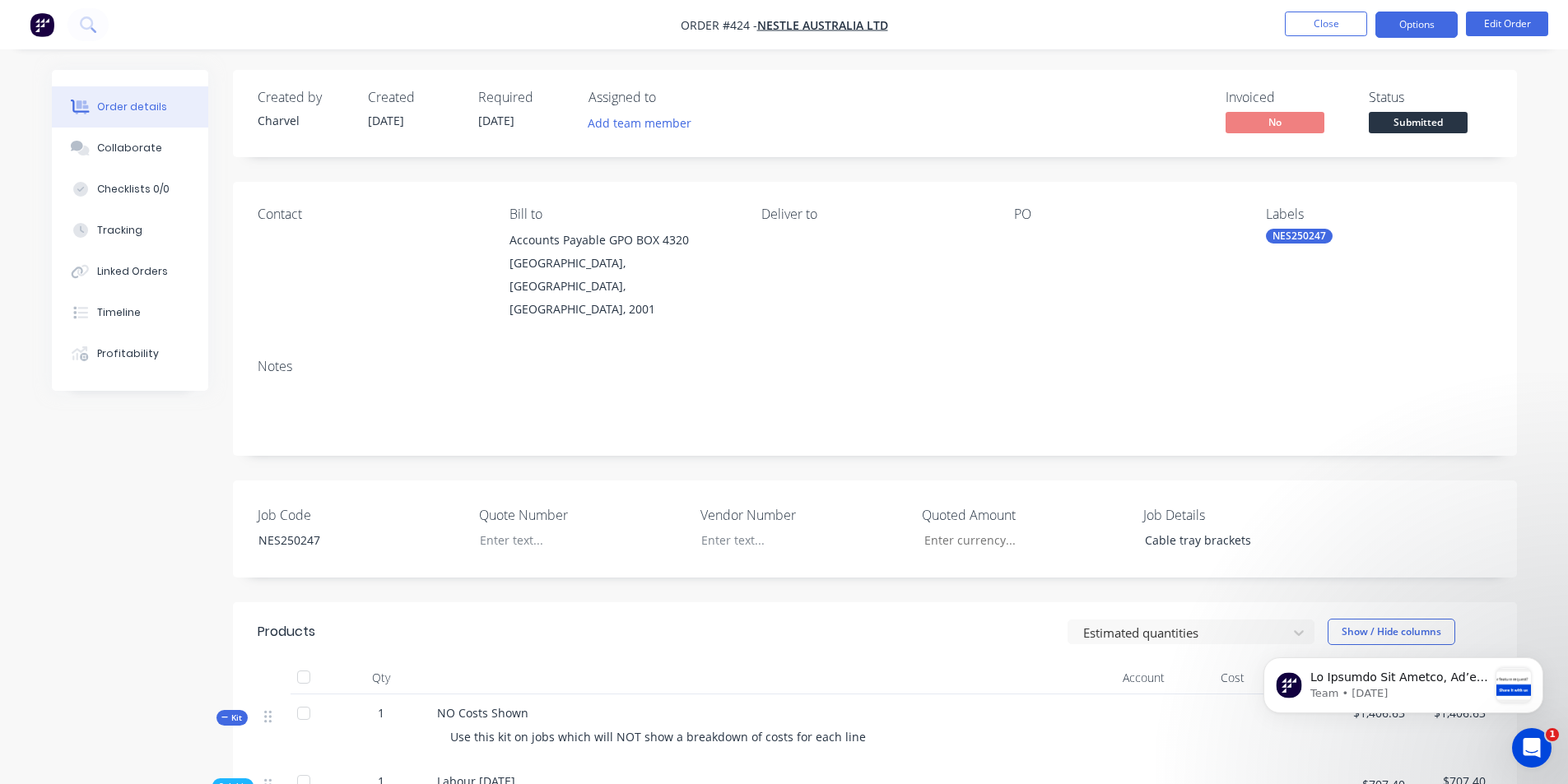
click at [1425, 28] on button "Options" at bounding box center [1417, 25] width 82 height 26
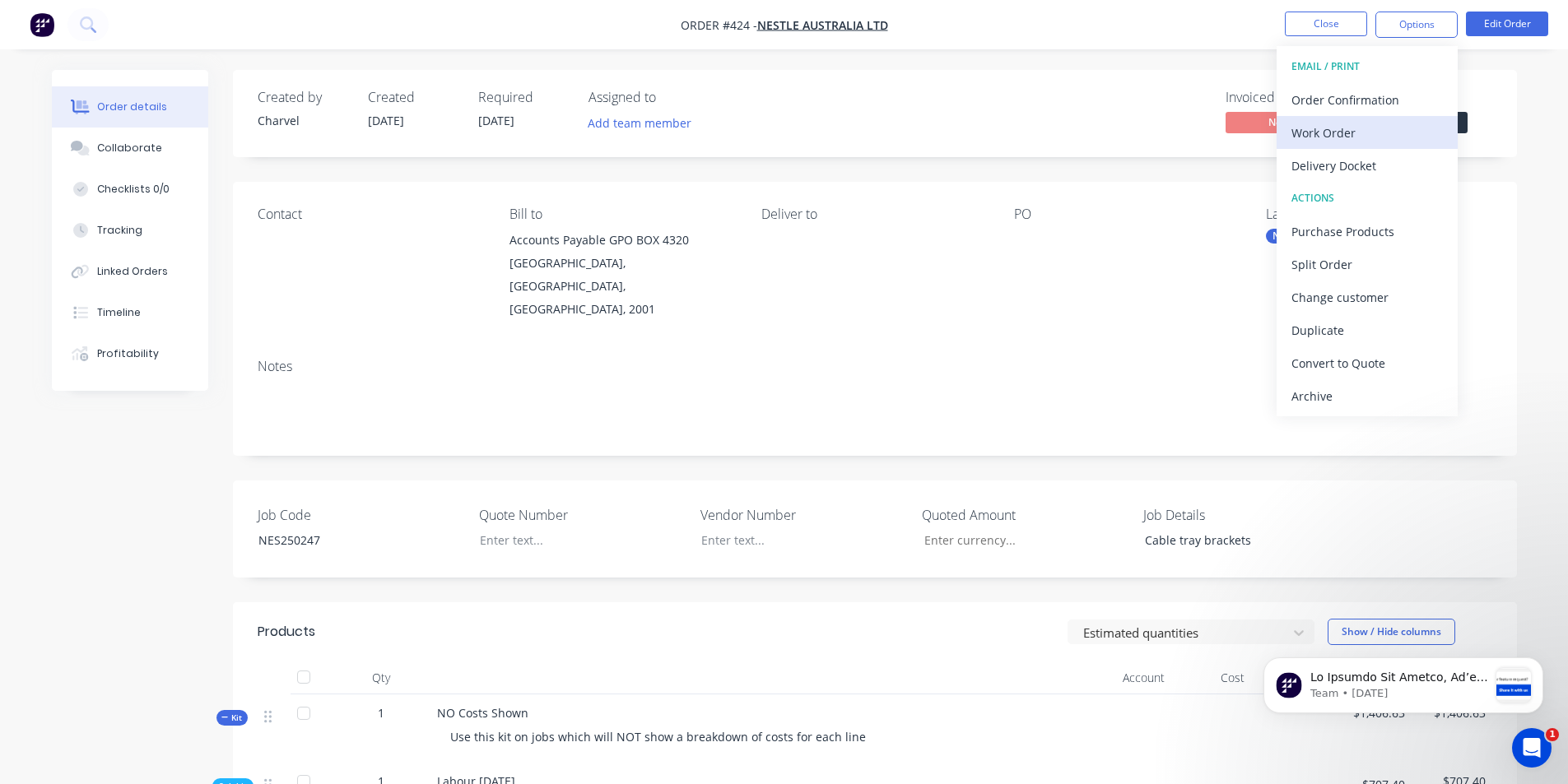
click at [1354, 135] on div "Work Order" at bounding box center [1367, 133] width 151 height 24
click at [1324, 138] on div "With pricing" at bounding box center [1367, 133] width 151 height 24
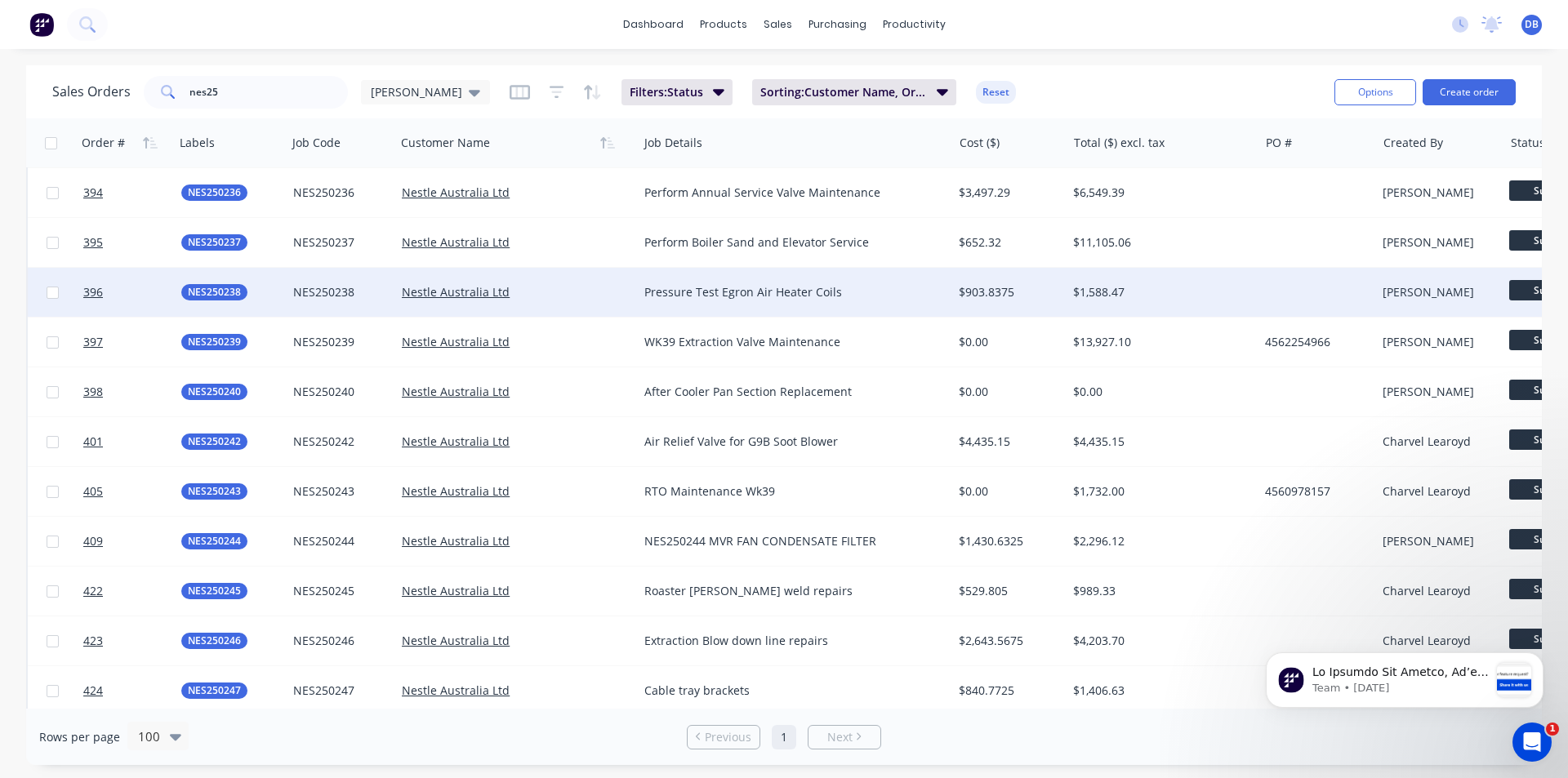
scroll to position [4298, 0]
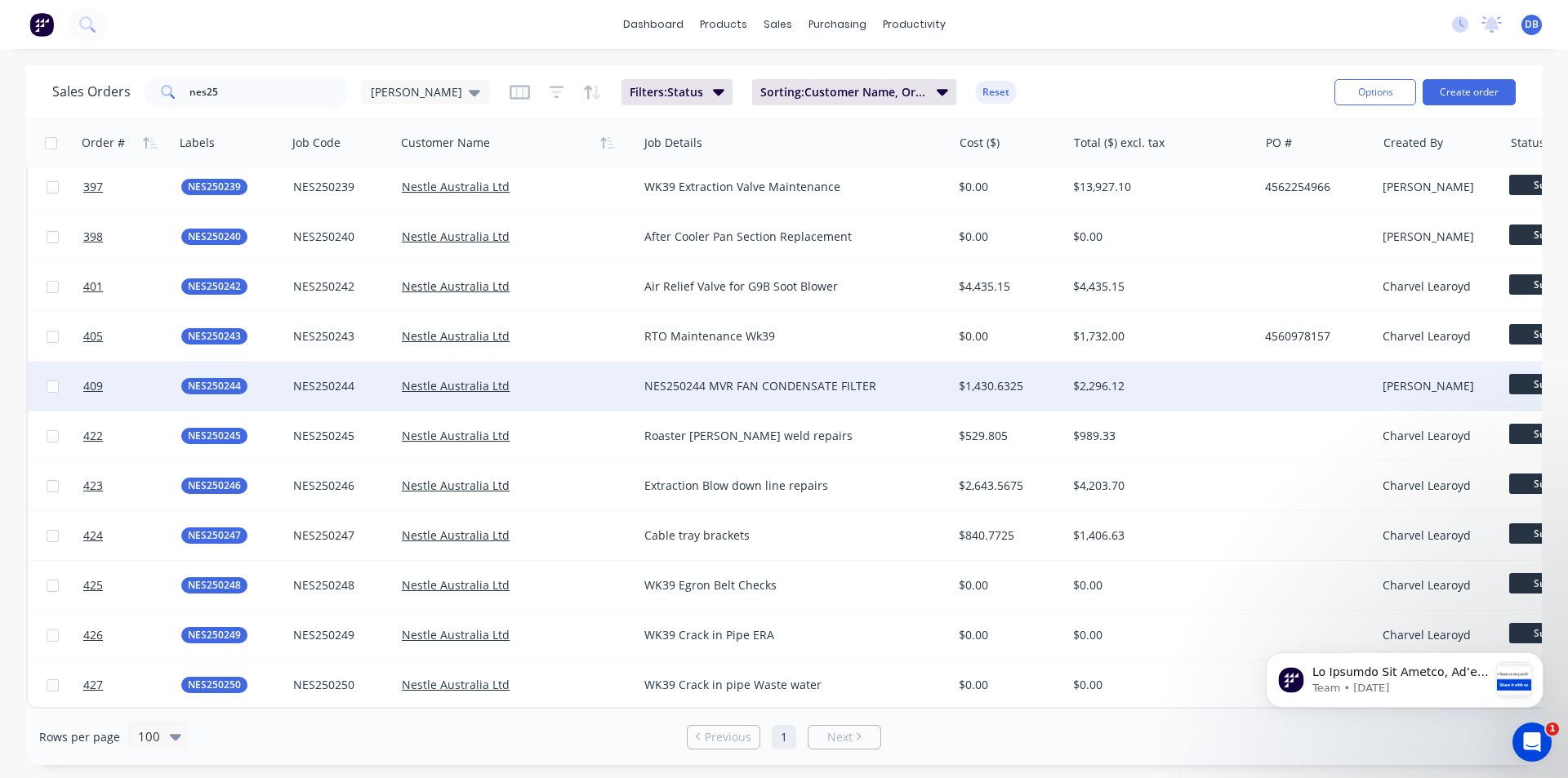
click at [1200, 379] on div "$2,296.12" at bounding box center [1158, 386] width 170 height 16
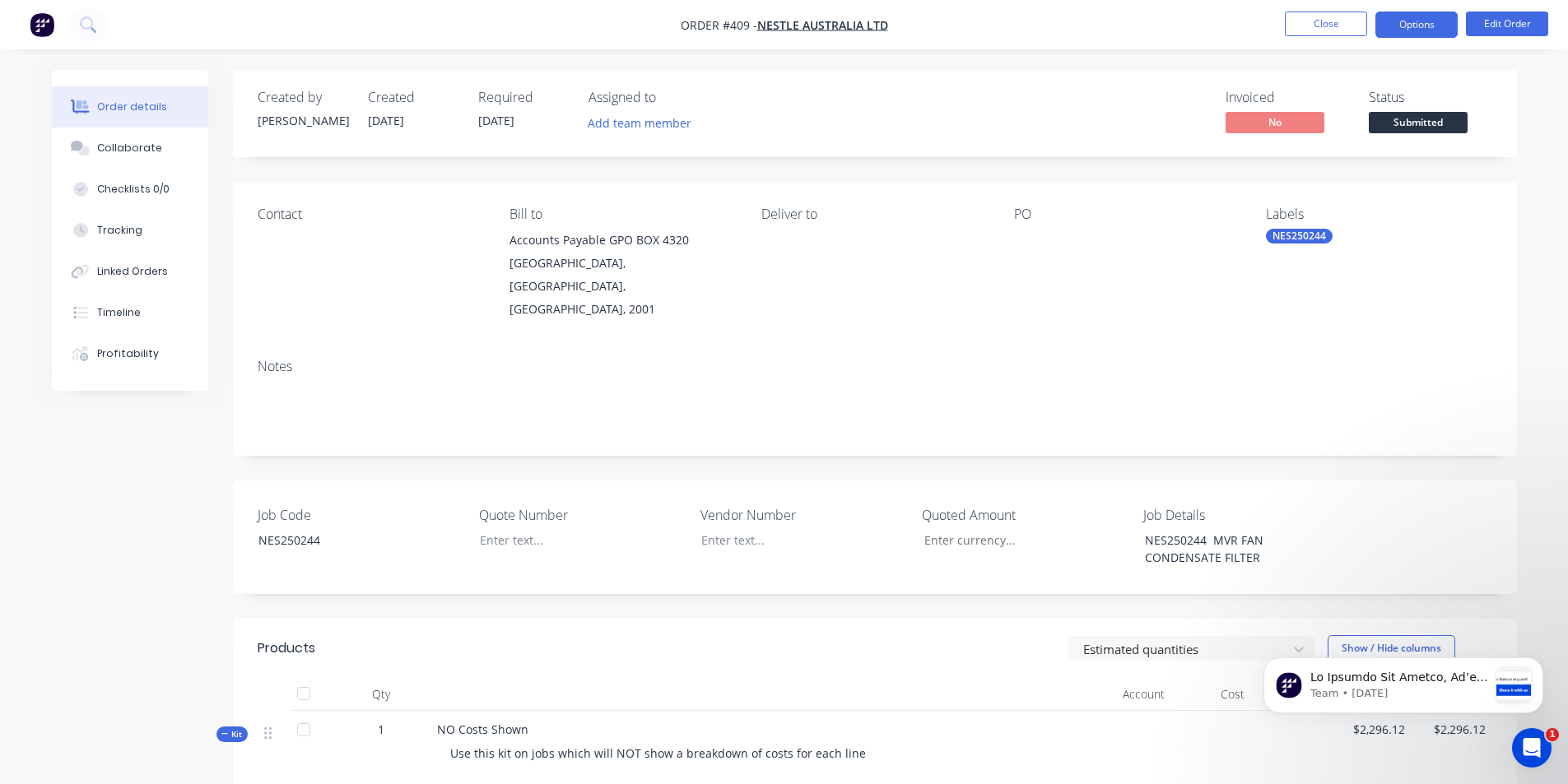
click at [1397, 26] on button "Options" at bounding box center [1417, 25] width 82 height 26
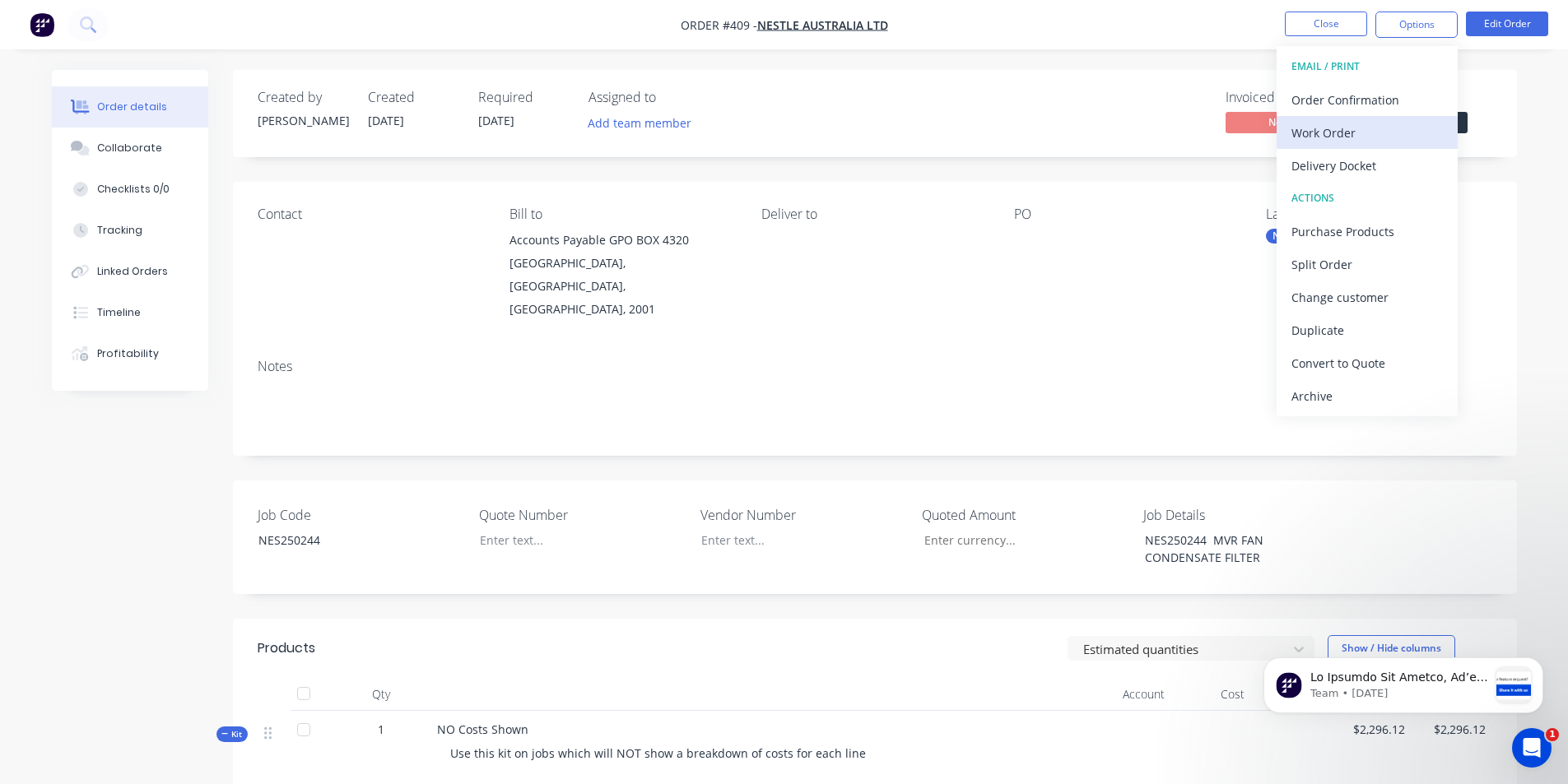
click at [1346, 137] on div "Work Order" at bounding box center [1367, 133] width 151 height 24
click at [1322, 135] on div "With pricing" at bounding box center [1367, 133] width 151 height 24
click at [1353, 33] on button "Close" at bounding box center [1326, 24] width 82 height 25
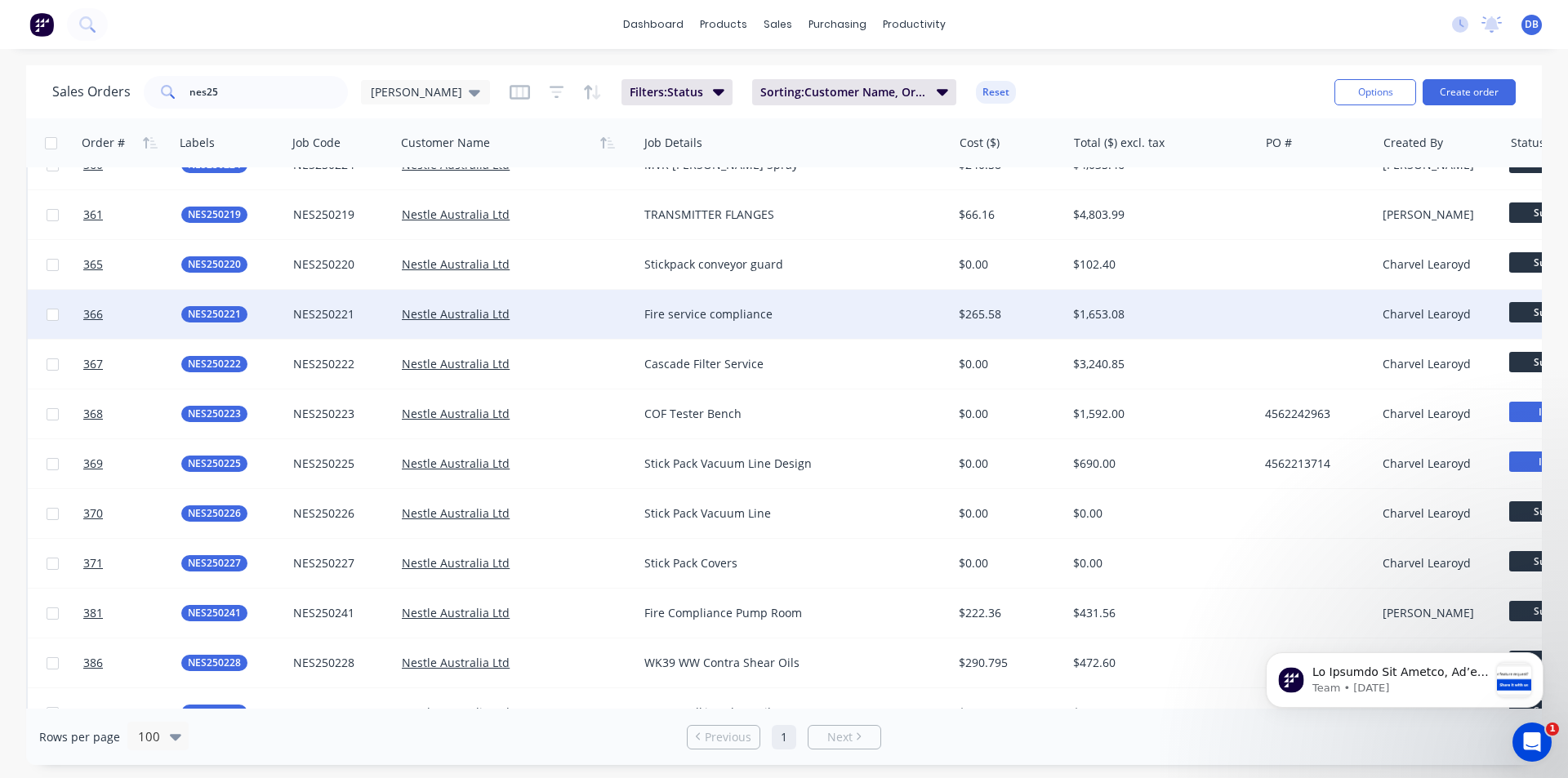
scroll to position [3237, 0]
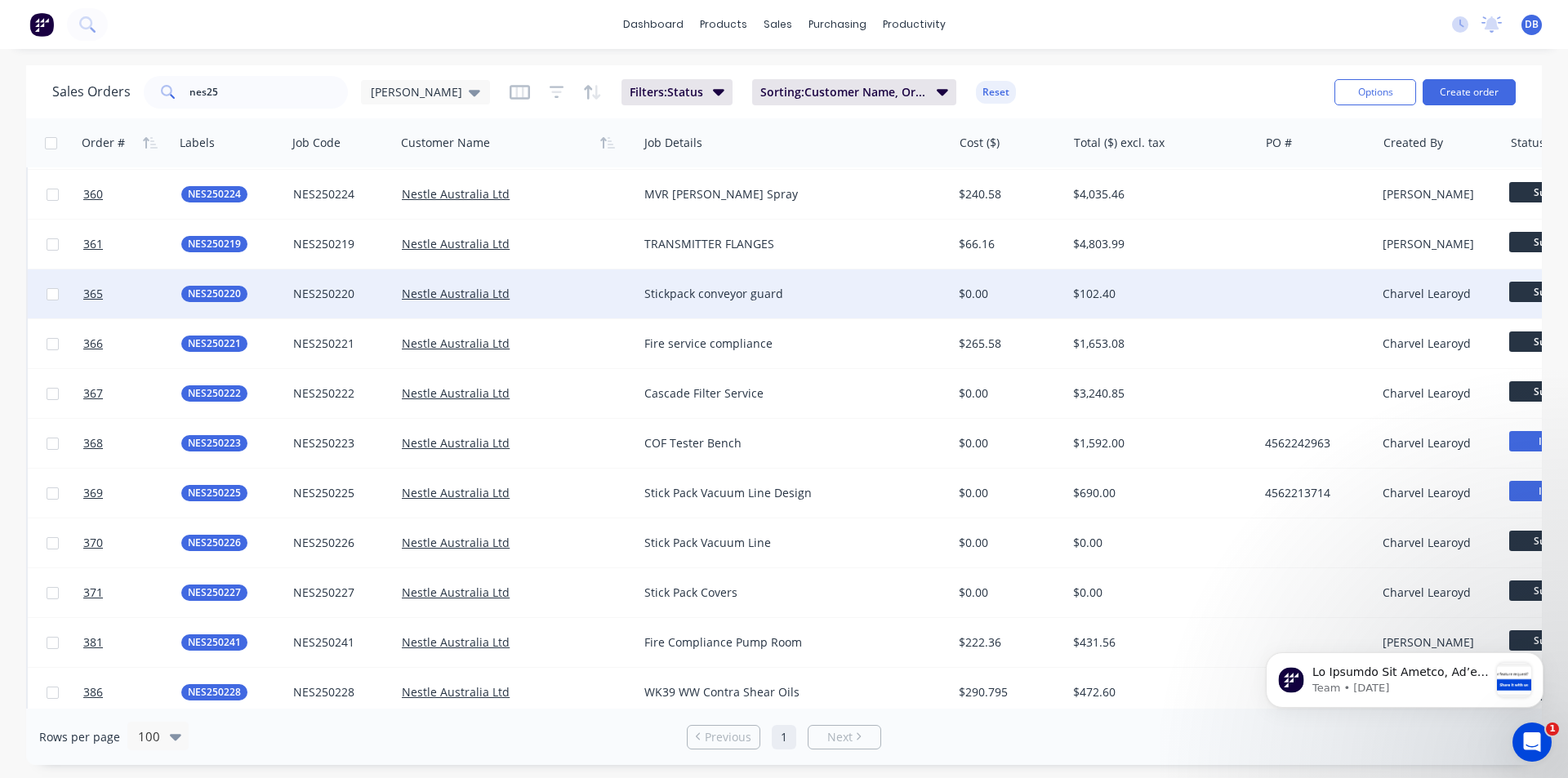
click at [1269, 289] on div at bounding box center [1317, 294] width 118 height 49
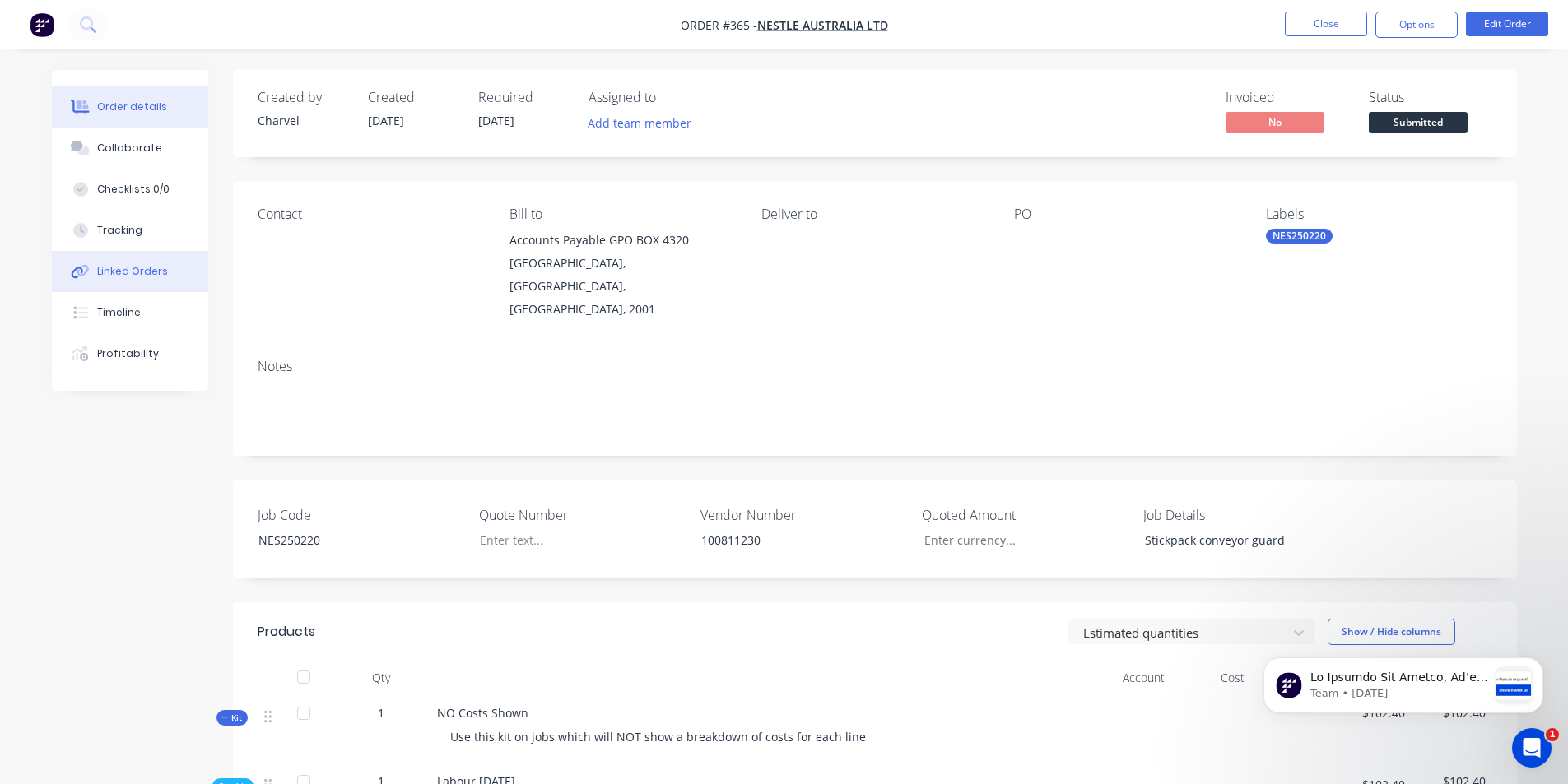
click at [145, 274] on div "Linked Orders" at bounding box center [132, 272] width 71 height 15
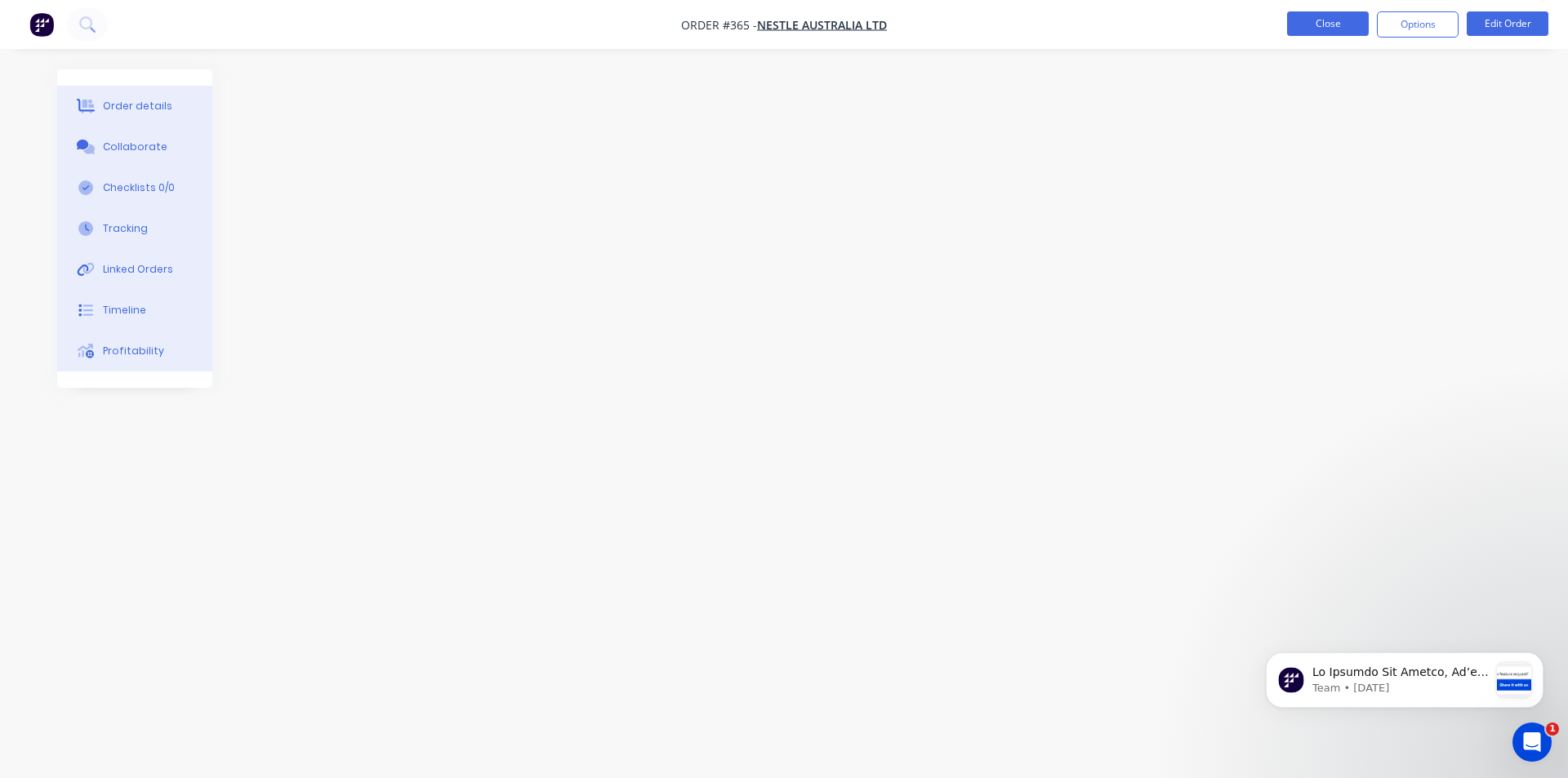
click at [1344, 19] on button "Close" at bounding box center [1327, 24] width 81 height 24
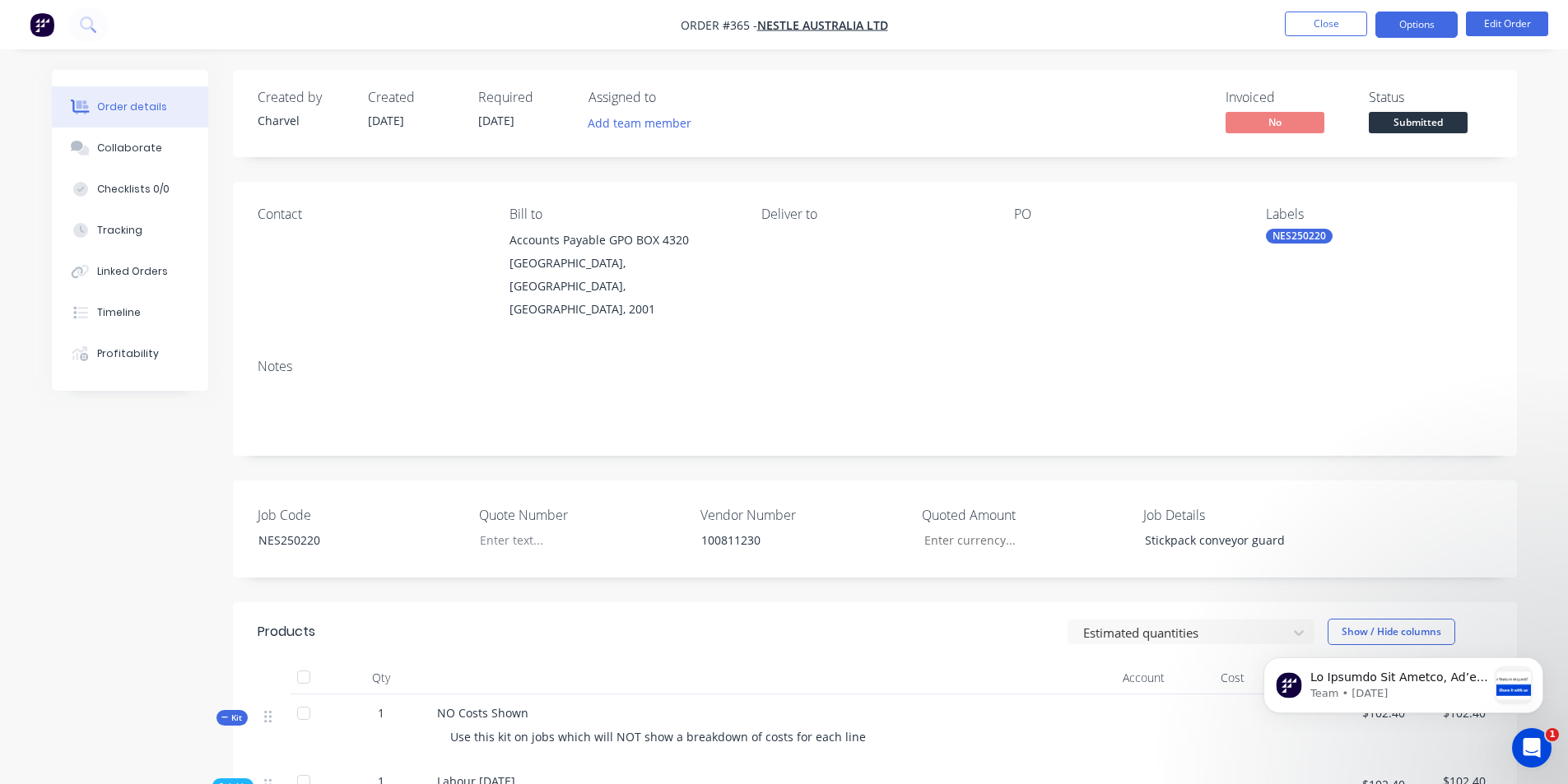
click at [1433, 28] on button "Options" at bounding box center [1417, 25] width 82 height 26
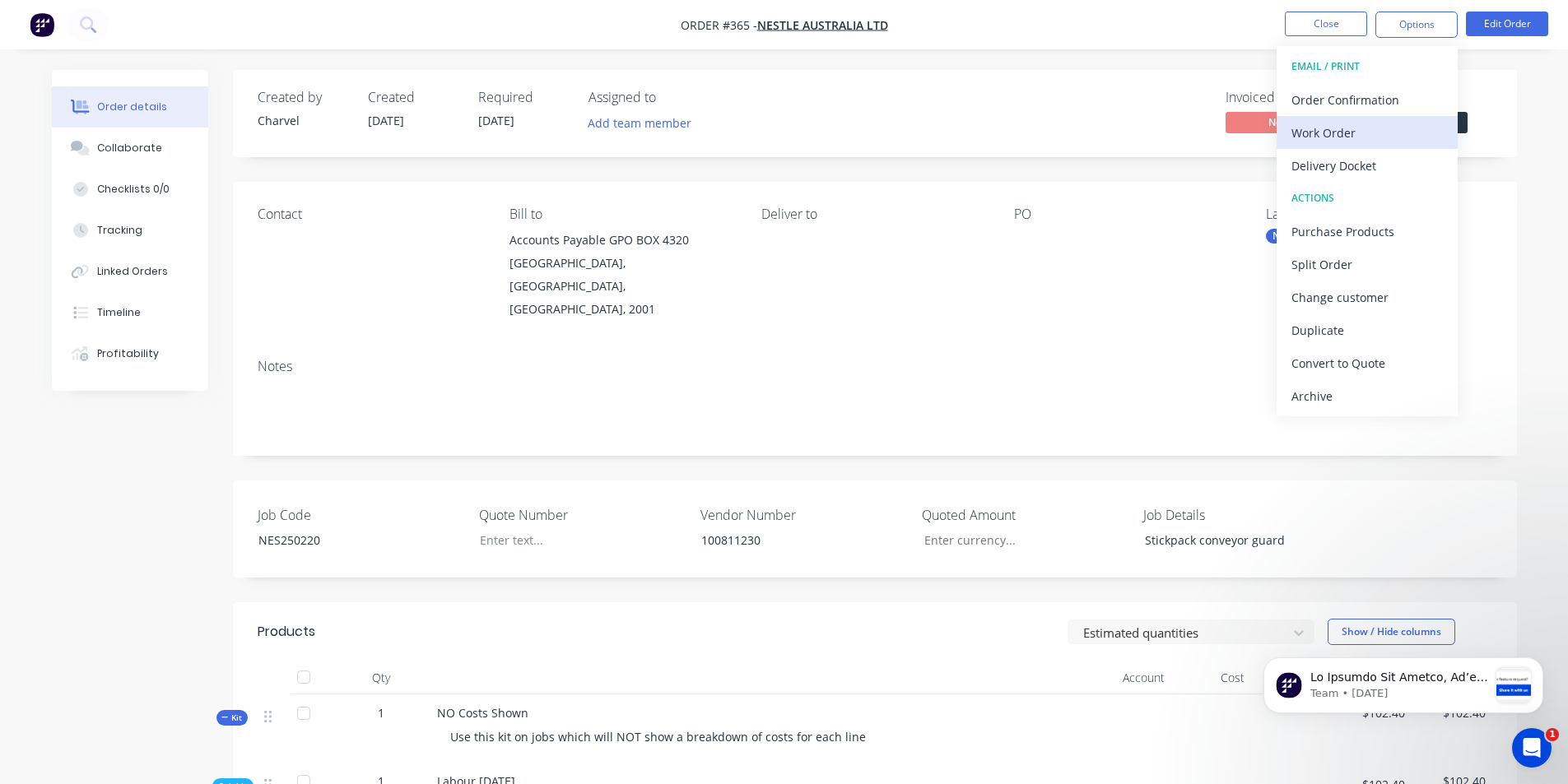
click at [1350, 129] on div "Work Order" at bounding box center [1367, 133] width 151 height 24
click at [1314, 134] on div "With pricing" at bounding box center [1367, 133] width 151 height 24
click at [1311, 21] on button "Close" at bounding box center [1326, 24] width 82 height 25
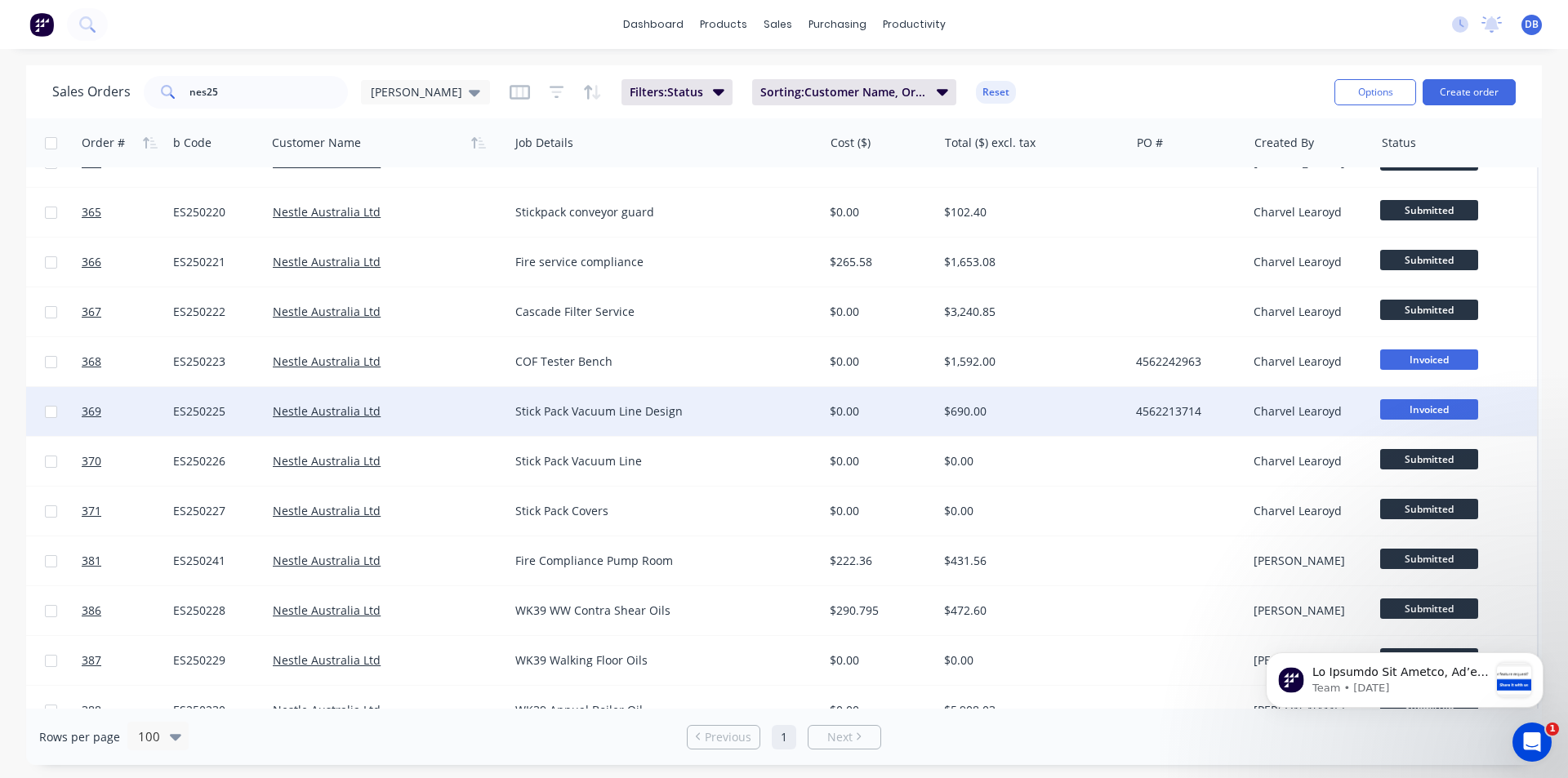
scroll to position [3237, 138]
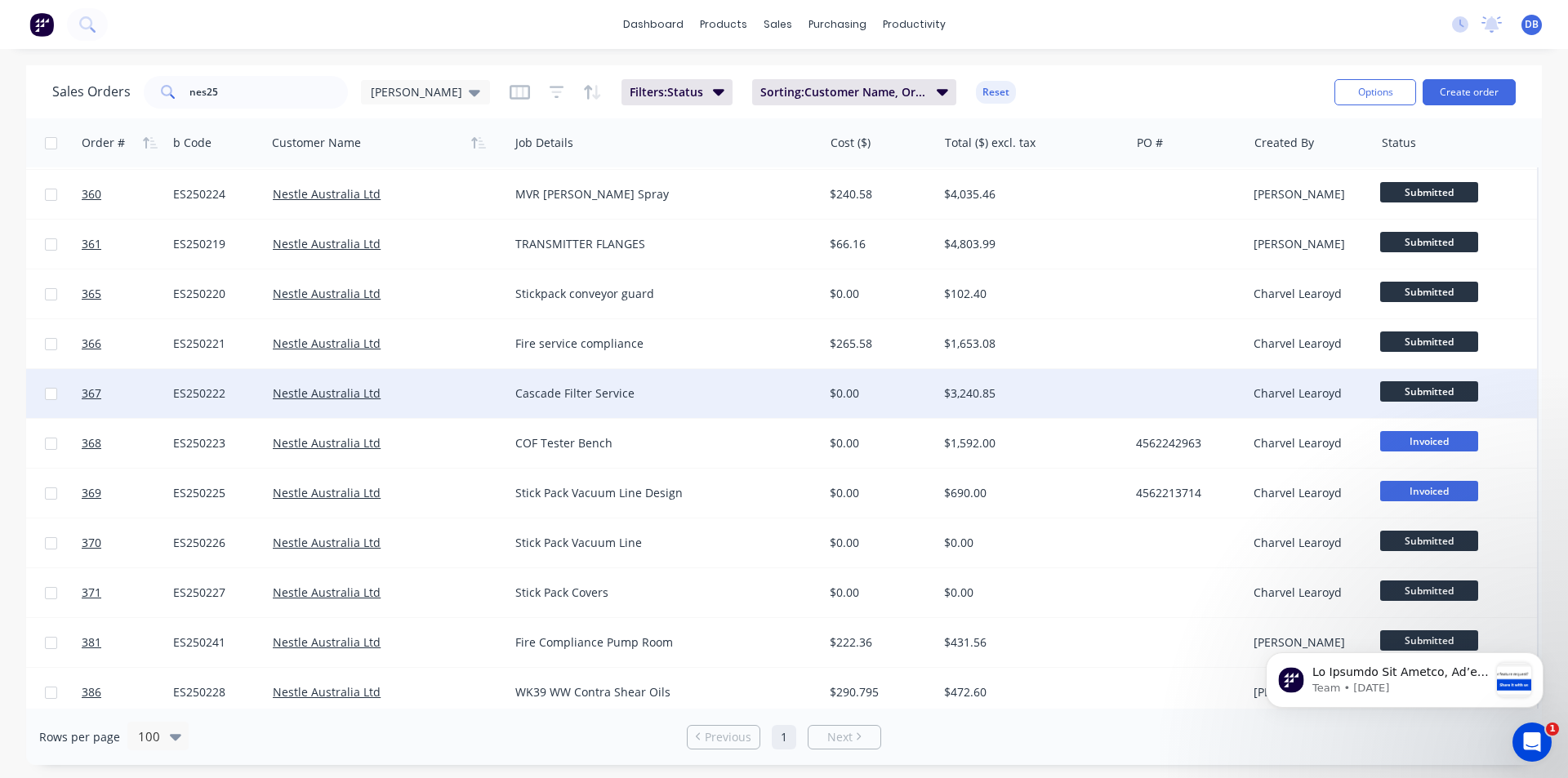
click at [1098, 397] on div "$3,240.85" at bounding box center [1029, 394] width 170 height 16
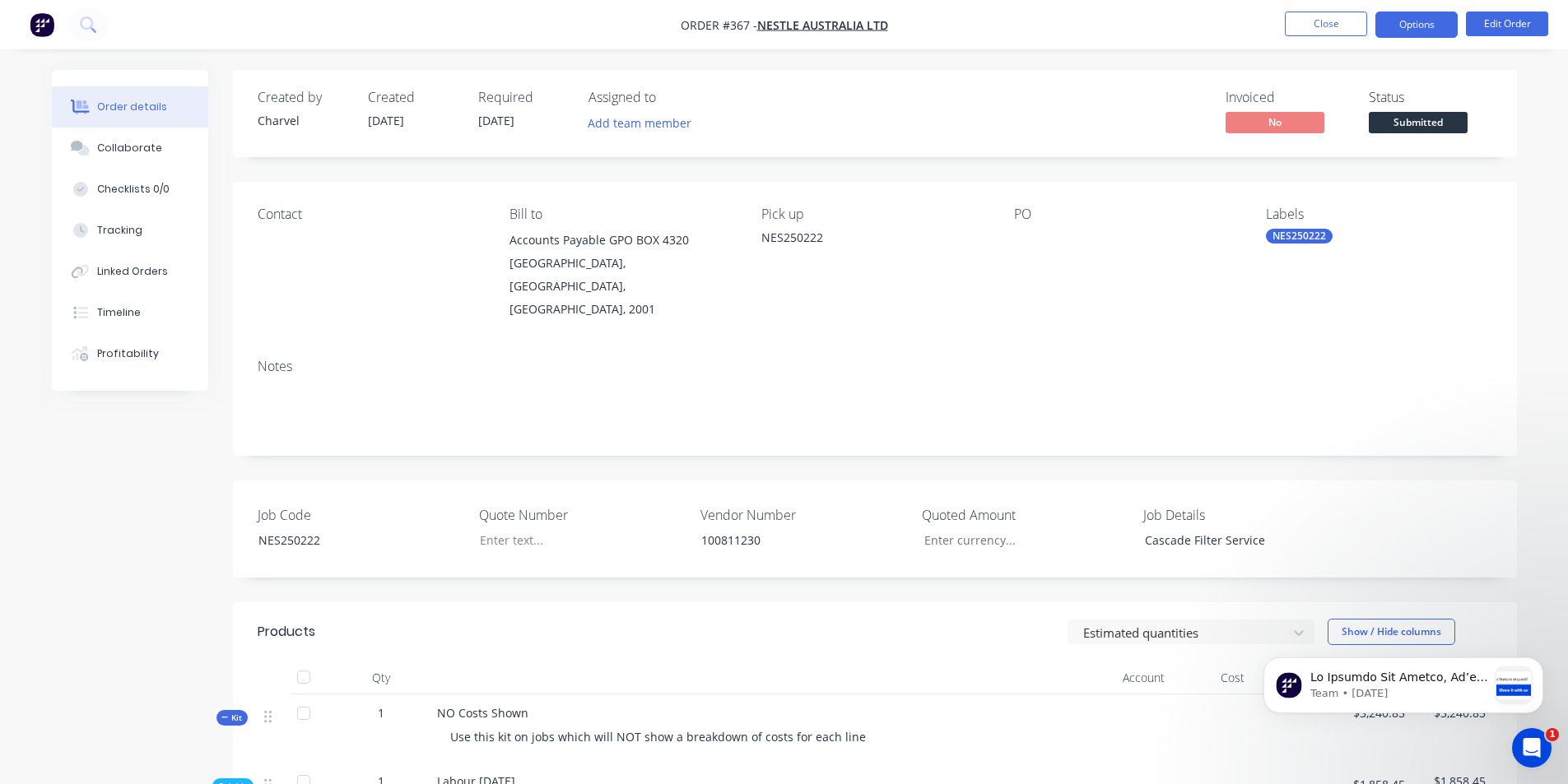
click at [1427, 16] on button "Options" at bounding box center [1417, 25] width 82 height 26
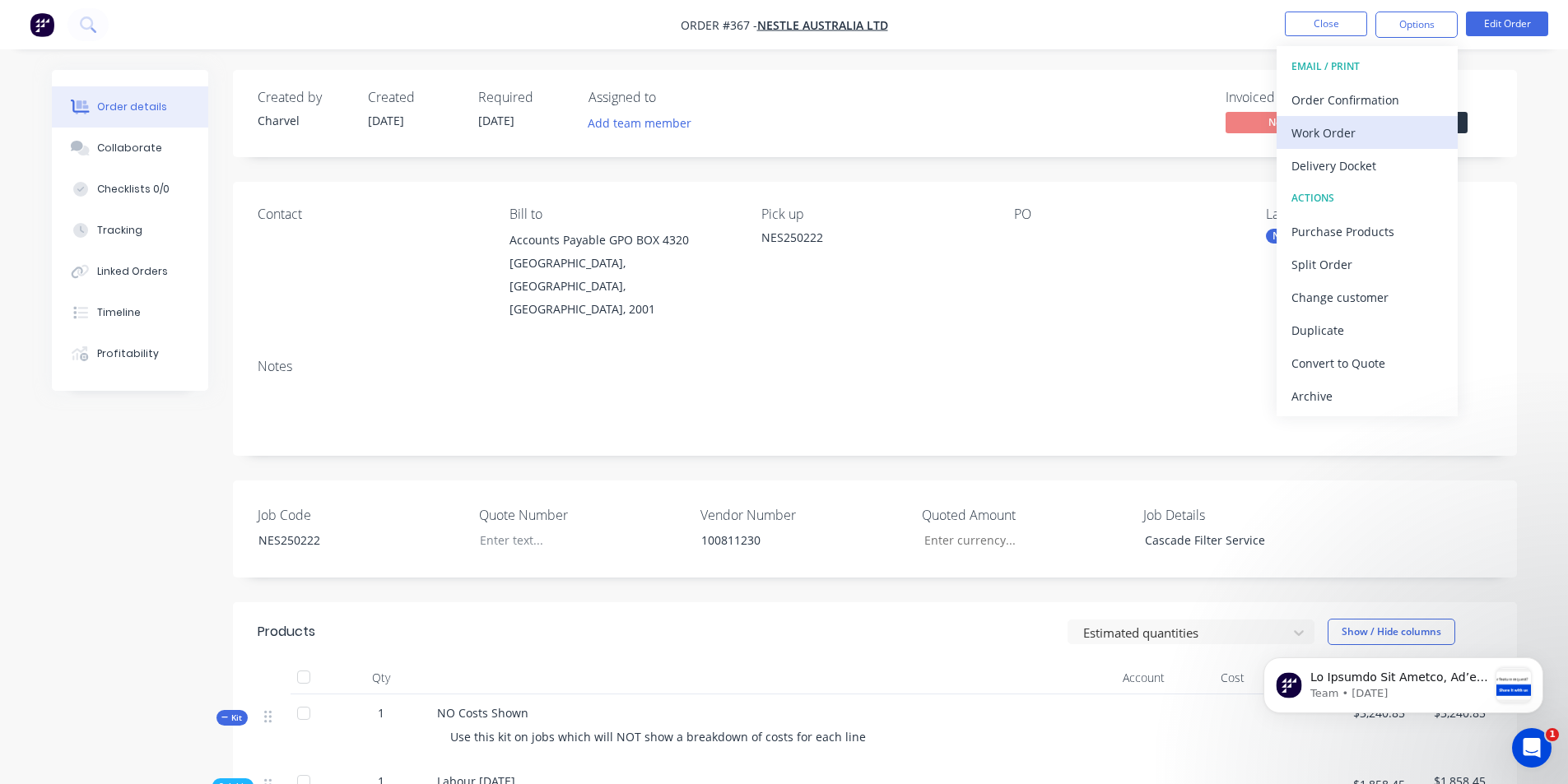
click at [1343, 139] on div "Work Order" at bounding box center [1367, 133] width 151 height 24
click at [1344, 143] on div "With pricing" at bounding box center [1367, 133] width 151 height 24
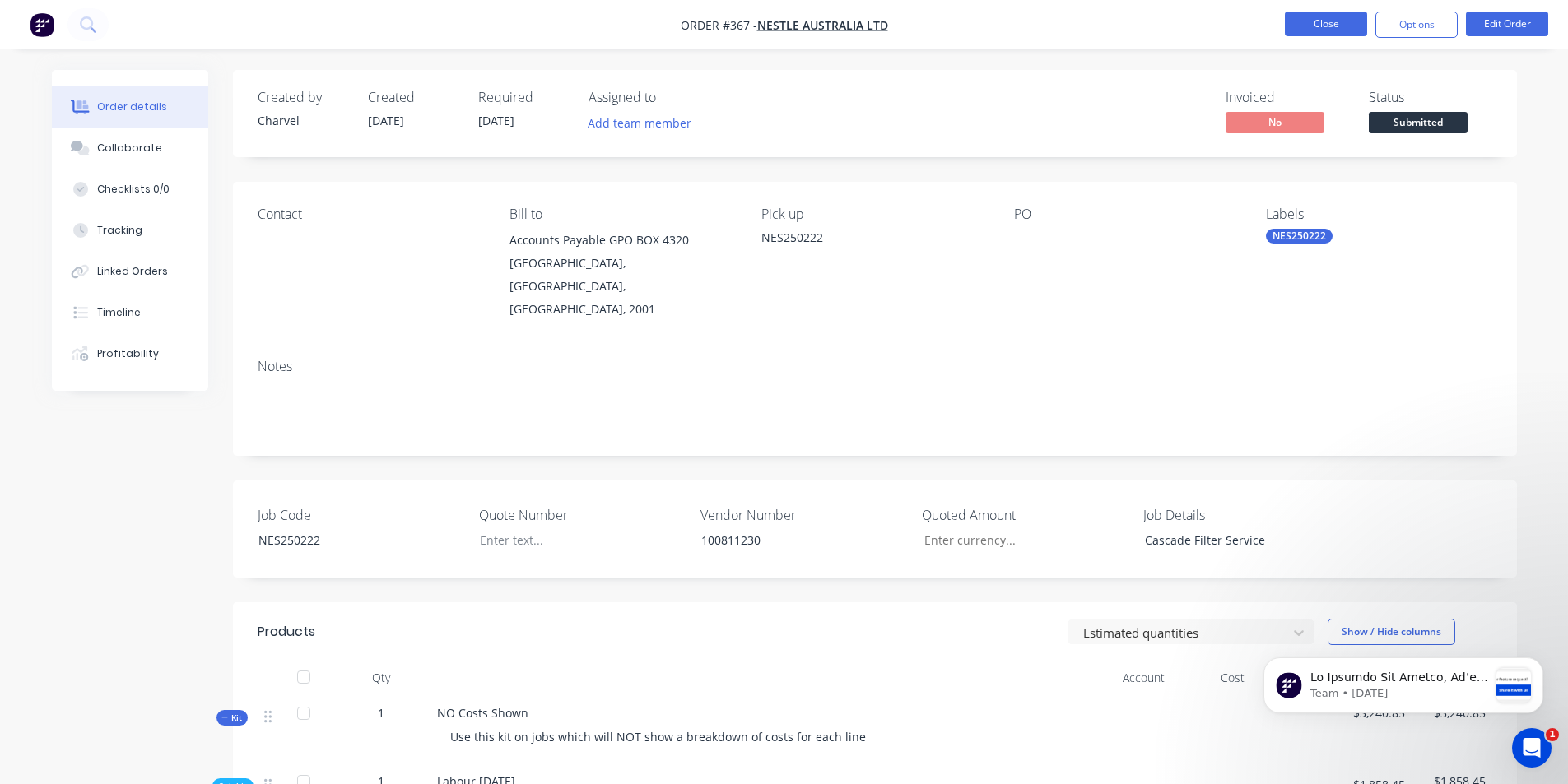
click at [1347, 18] on button "Close" at bounding box center [1326, 24] width 82 height 25
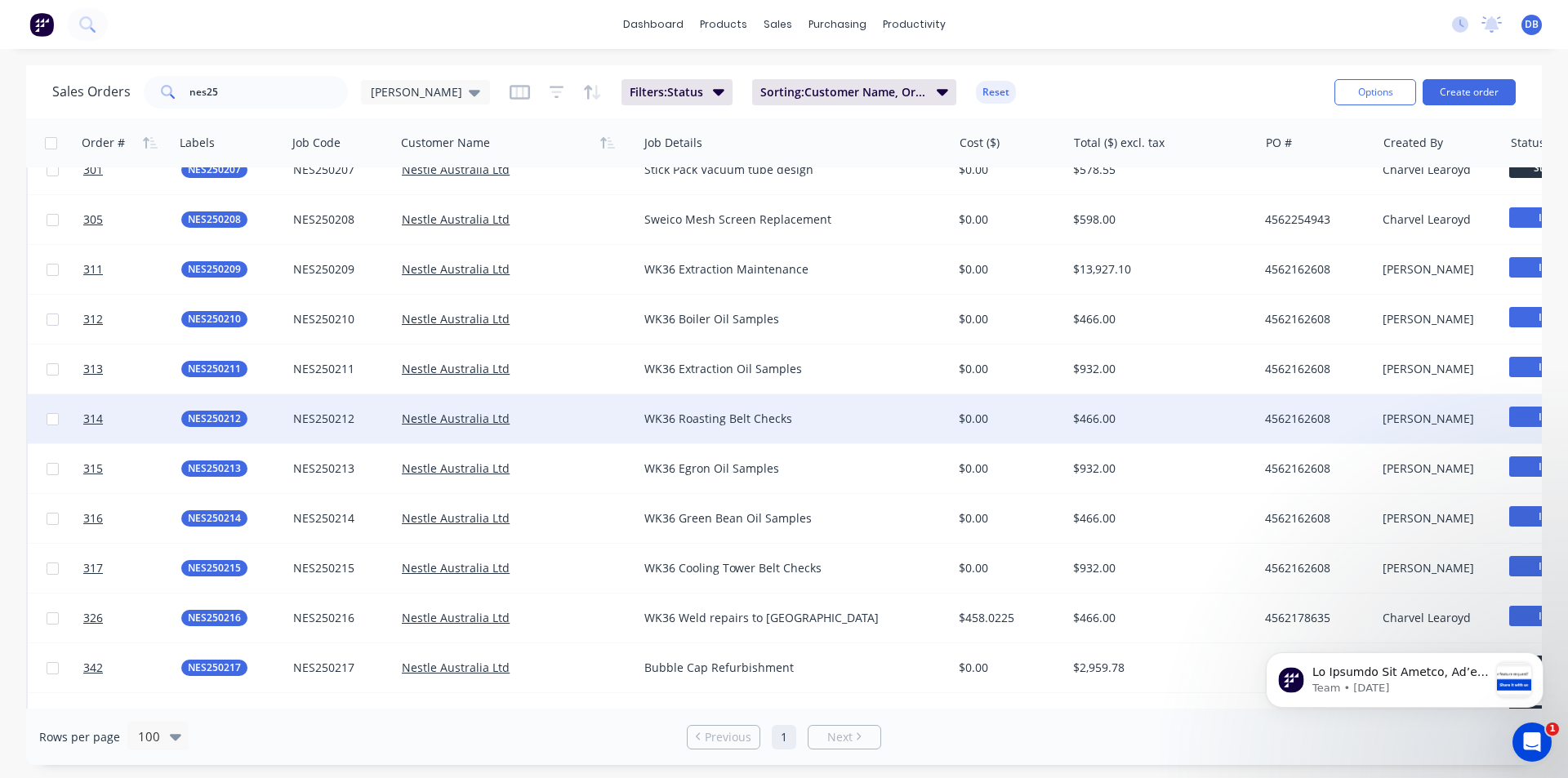
scroll to position [2858, 0]
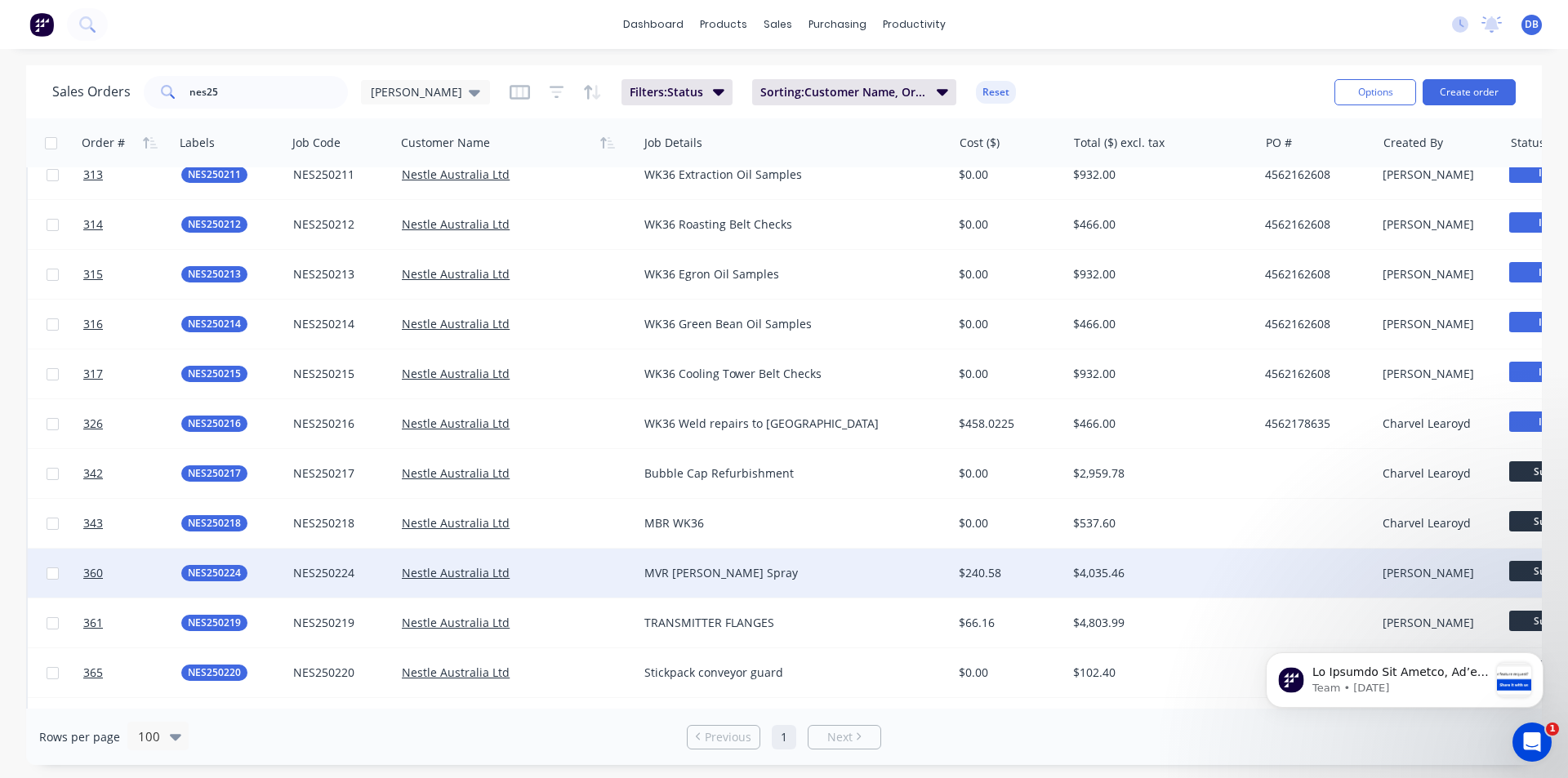
click at [1193, 566] on div "$4,035.46" at bounding box center [1158, 574] width 170 height 16
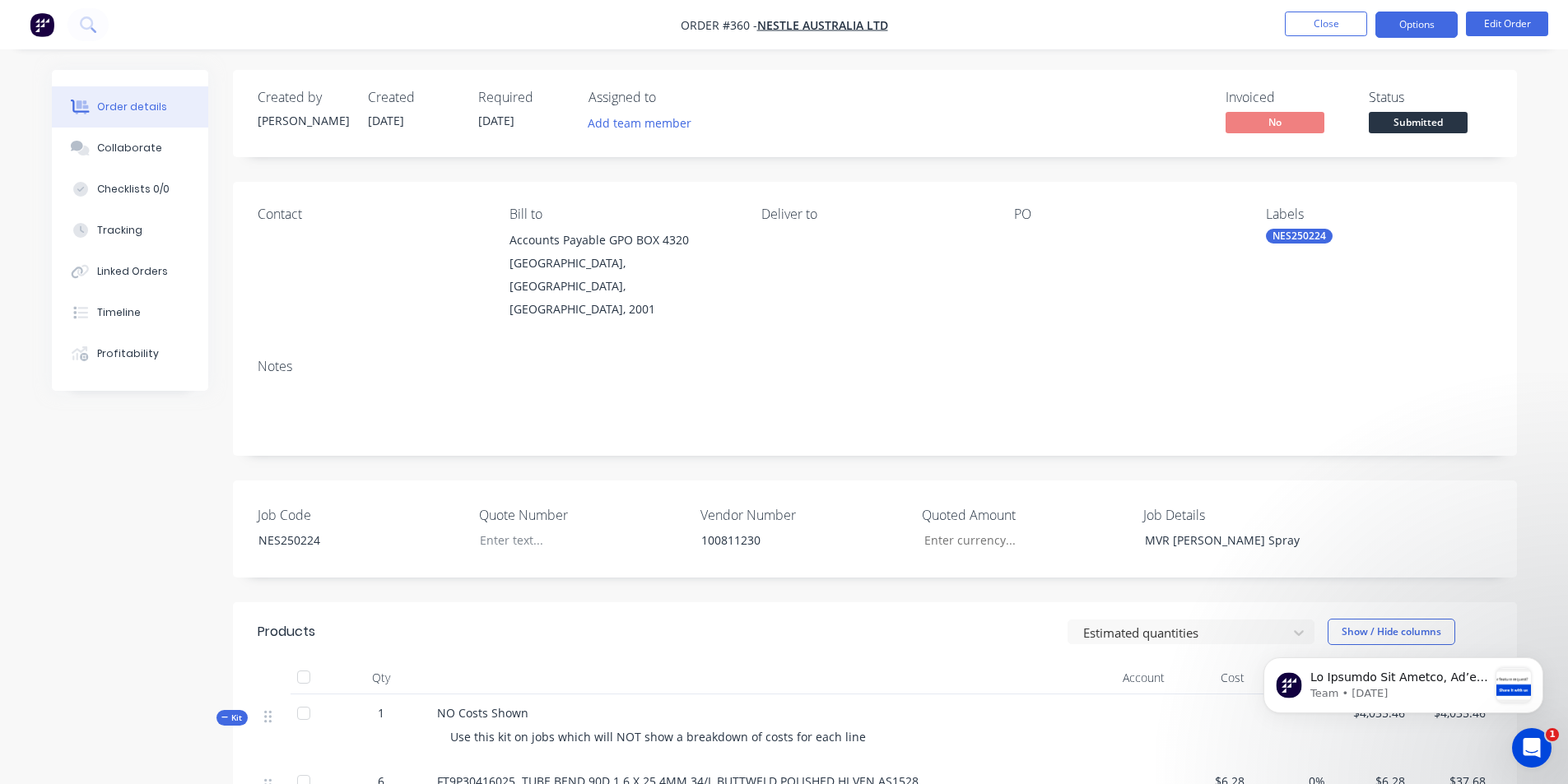
click at [1437, 21] on button "Options" at bounding box center [1417, 25] width 82 height 26
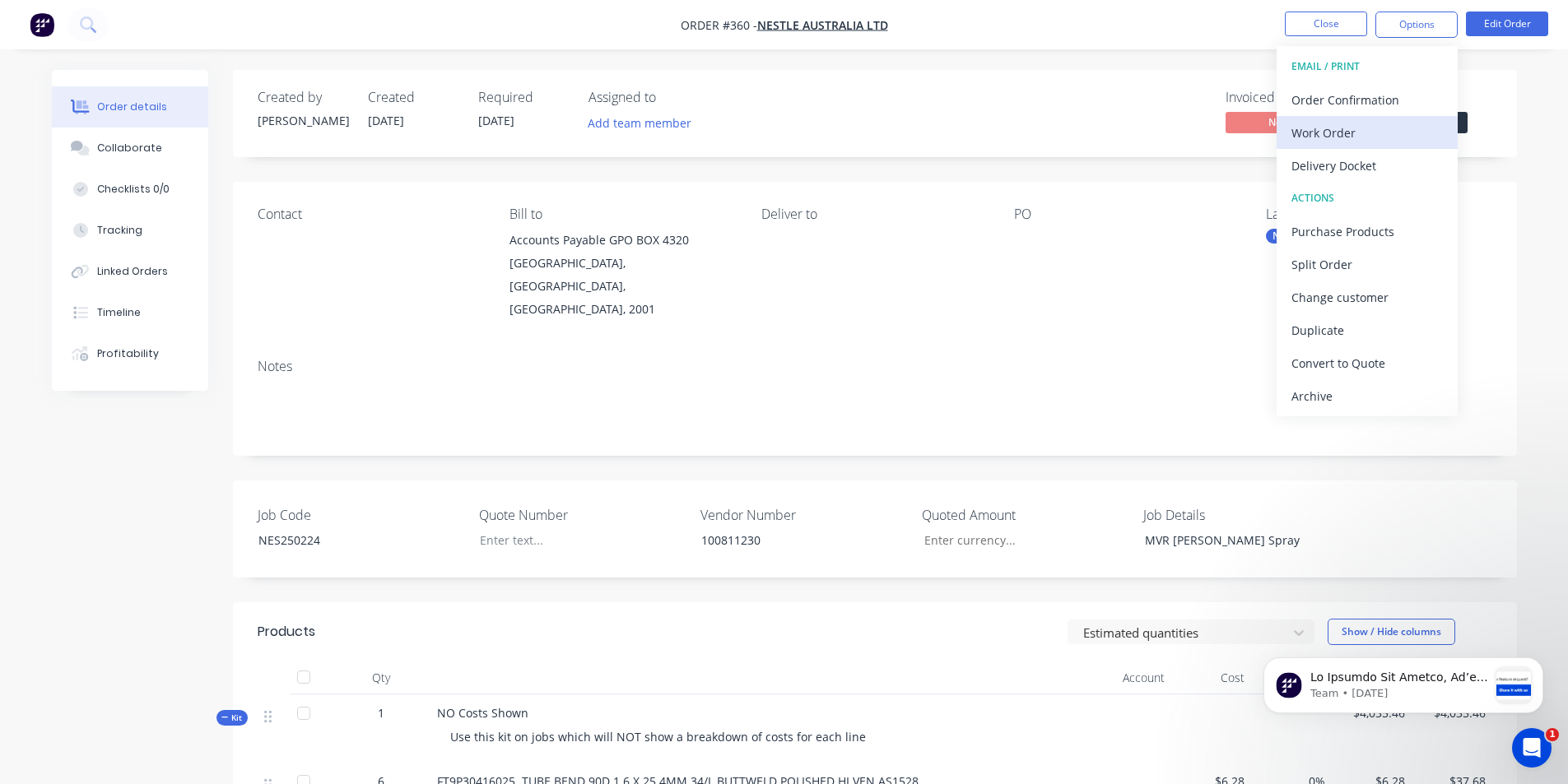
click at [1343, 134] on div "Work Order" at bounding box center [1367, 133] width 151 height 24
click at [1334, 136] on div "With pricing" at bounding box center [1367, 133] width 151 height 24
click at [1355, 26] on button "Close" at bounding box center [1326, 24] width 82 height 25
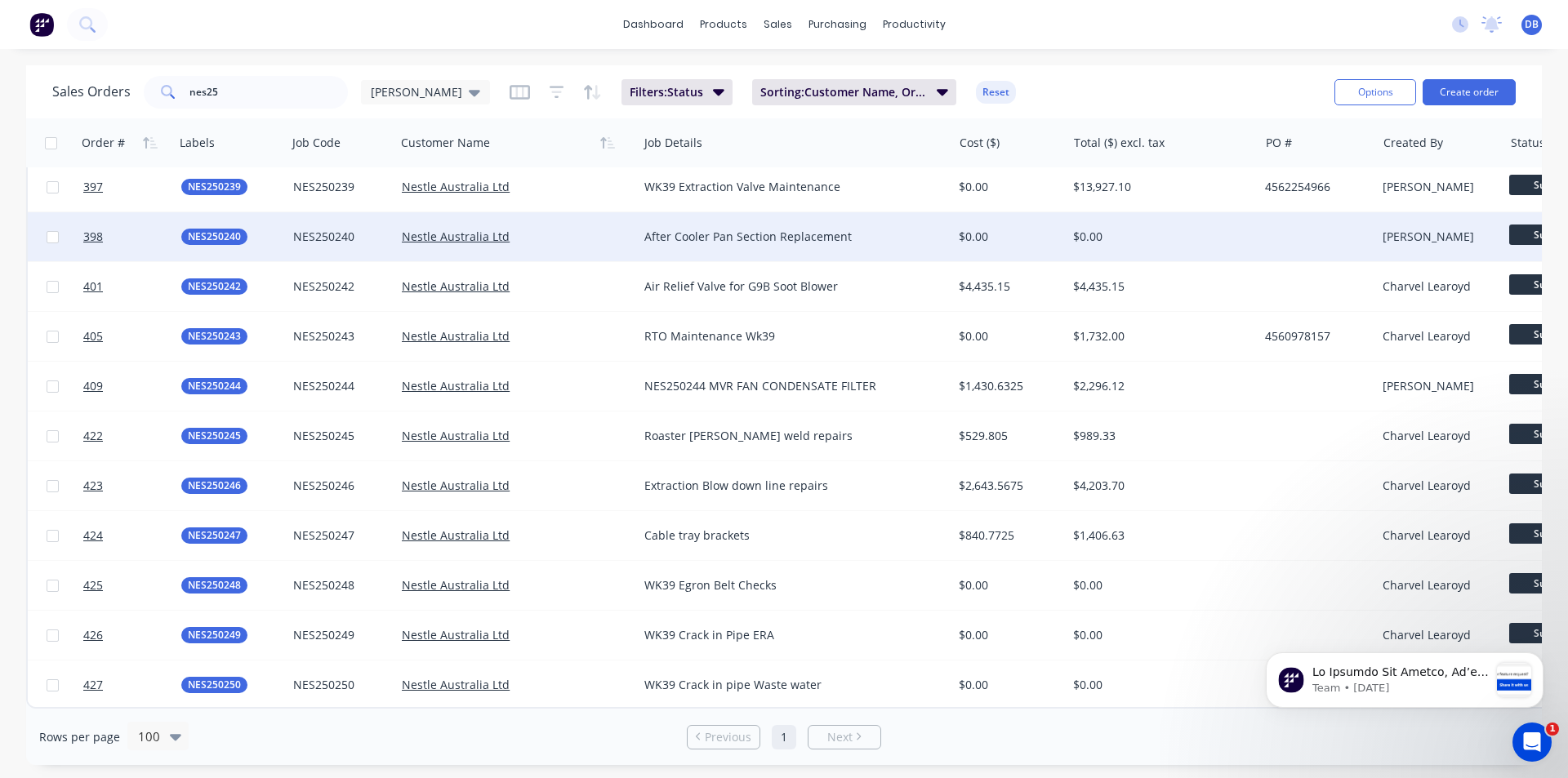
scroll to position [4298, 0]
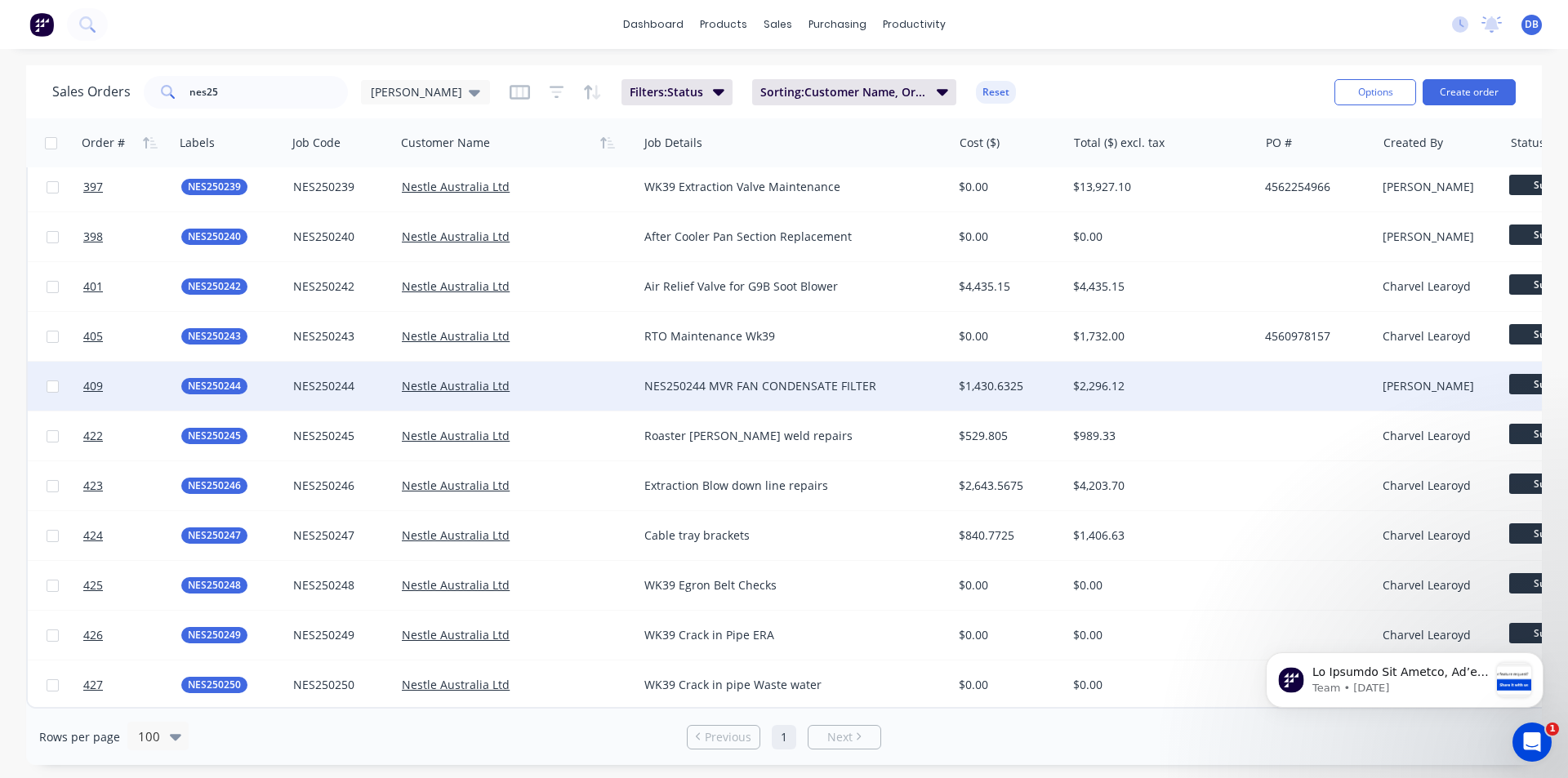
click at [1251, 378] on div "$2,296.12" at bounding box center [1163, 386] width 179 height 16
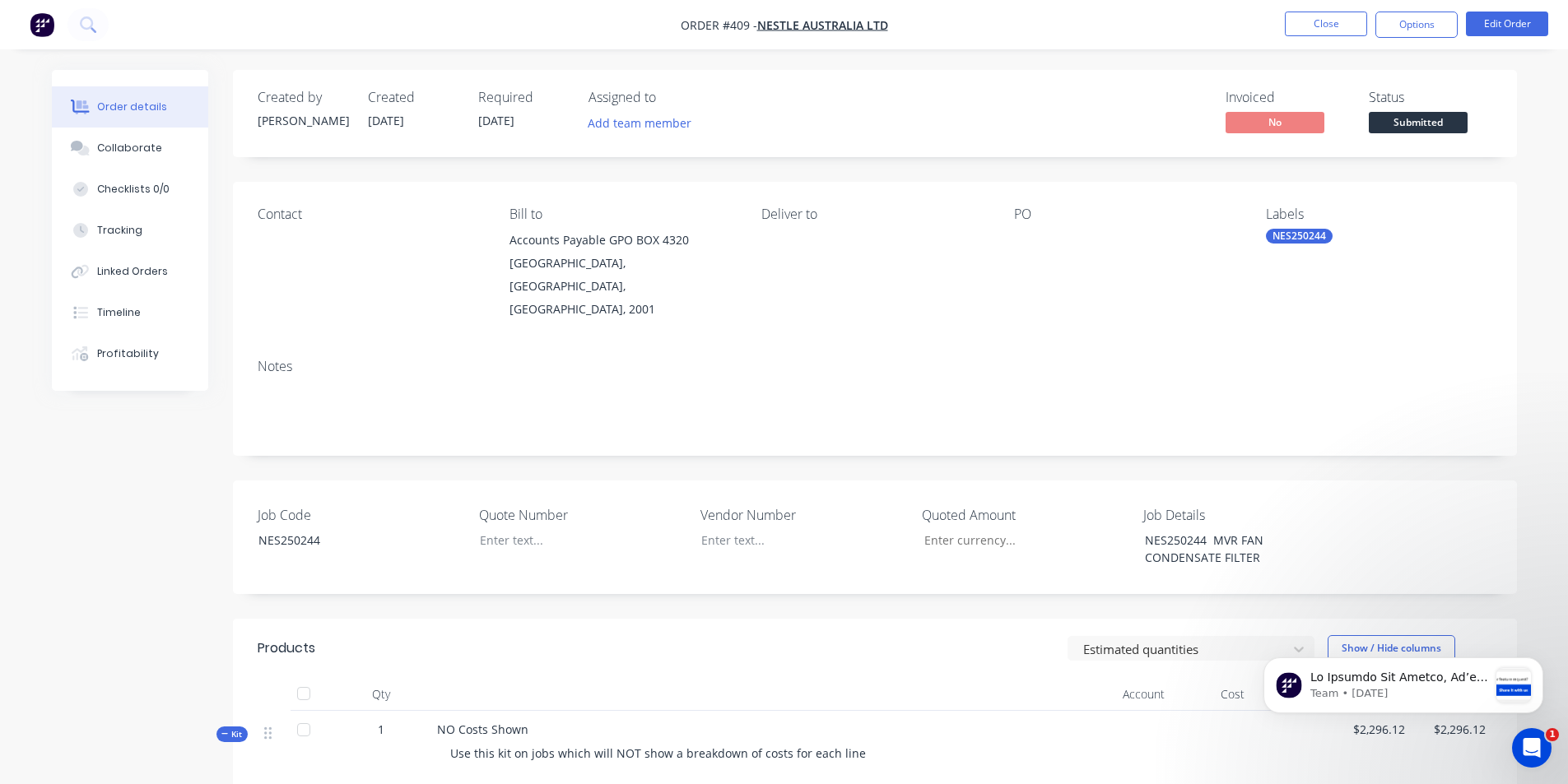
click at [1465, 23] on ul "Close Options Edit Order" at bounding box center [1417, 25] width 303 height 26
click at [1445, 21] on button "Options" at bounding box center [1417, 25] width 82 height 26
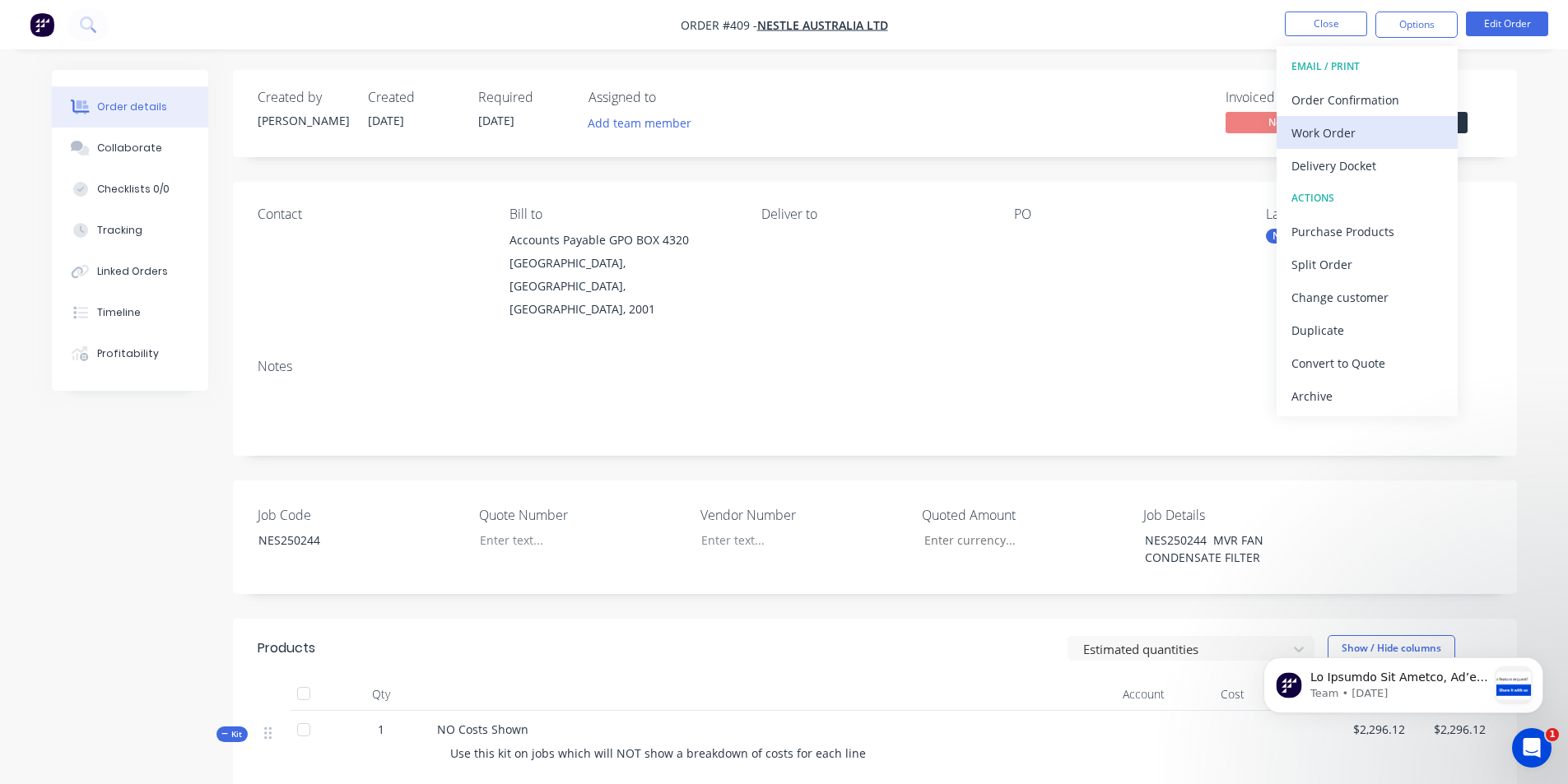
click at [1354, 133] on div "Work Order" at bounding box center [1367, 133] width 151 height 24
click at [1341, 136] on div "With pricing" at bounding box center [1367, 133] width 151 height 24
click at [1351, 21] on button "Close" at bounding box center [1326, 24] width 82 height 25
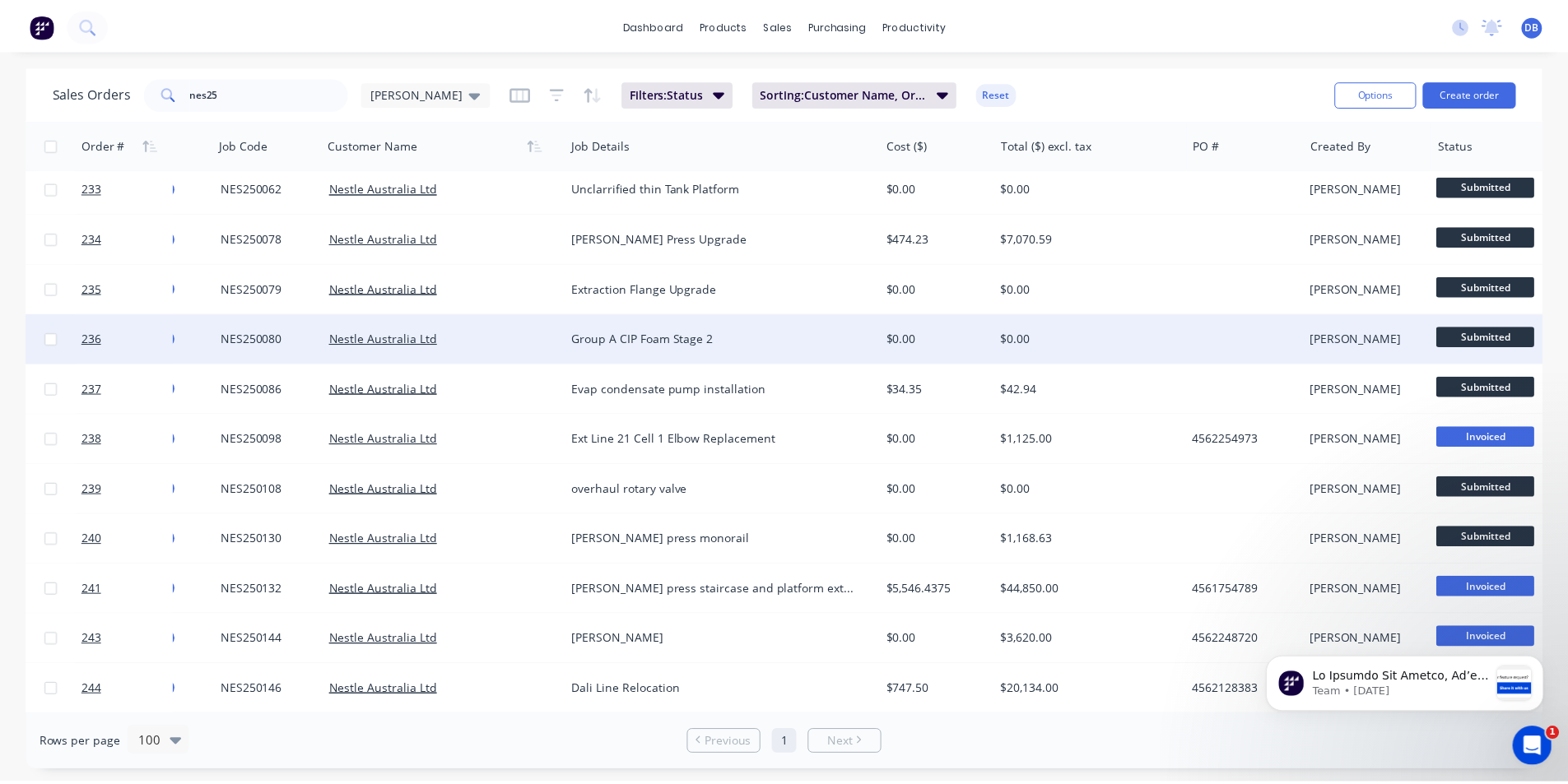
scroll to position [1645, 73]
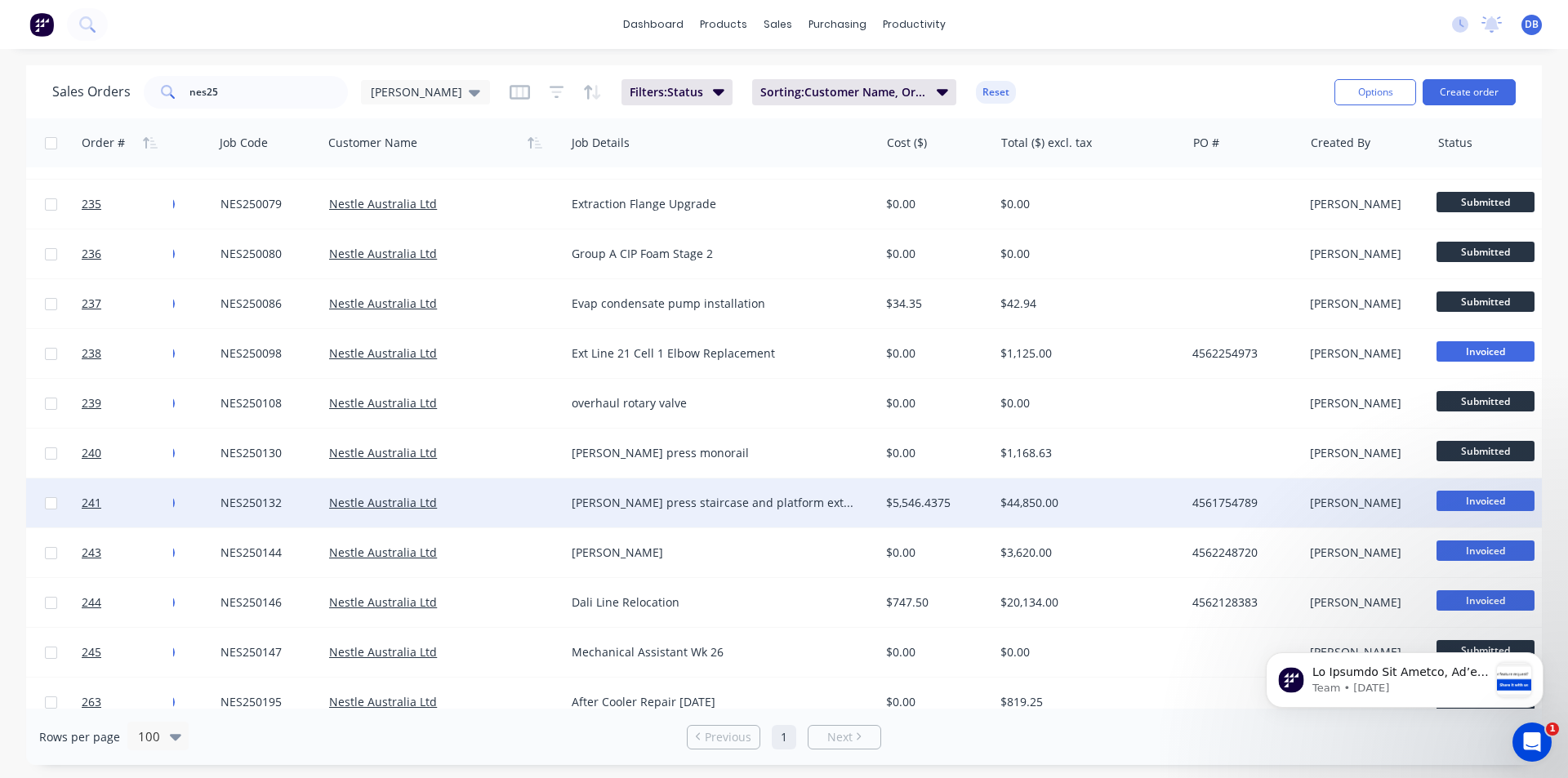
click at [1092, 506] on div "$44,850.00" at bounding box center [1086, 503] width 170 height 16
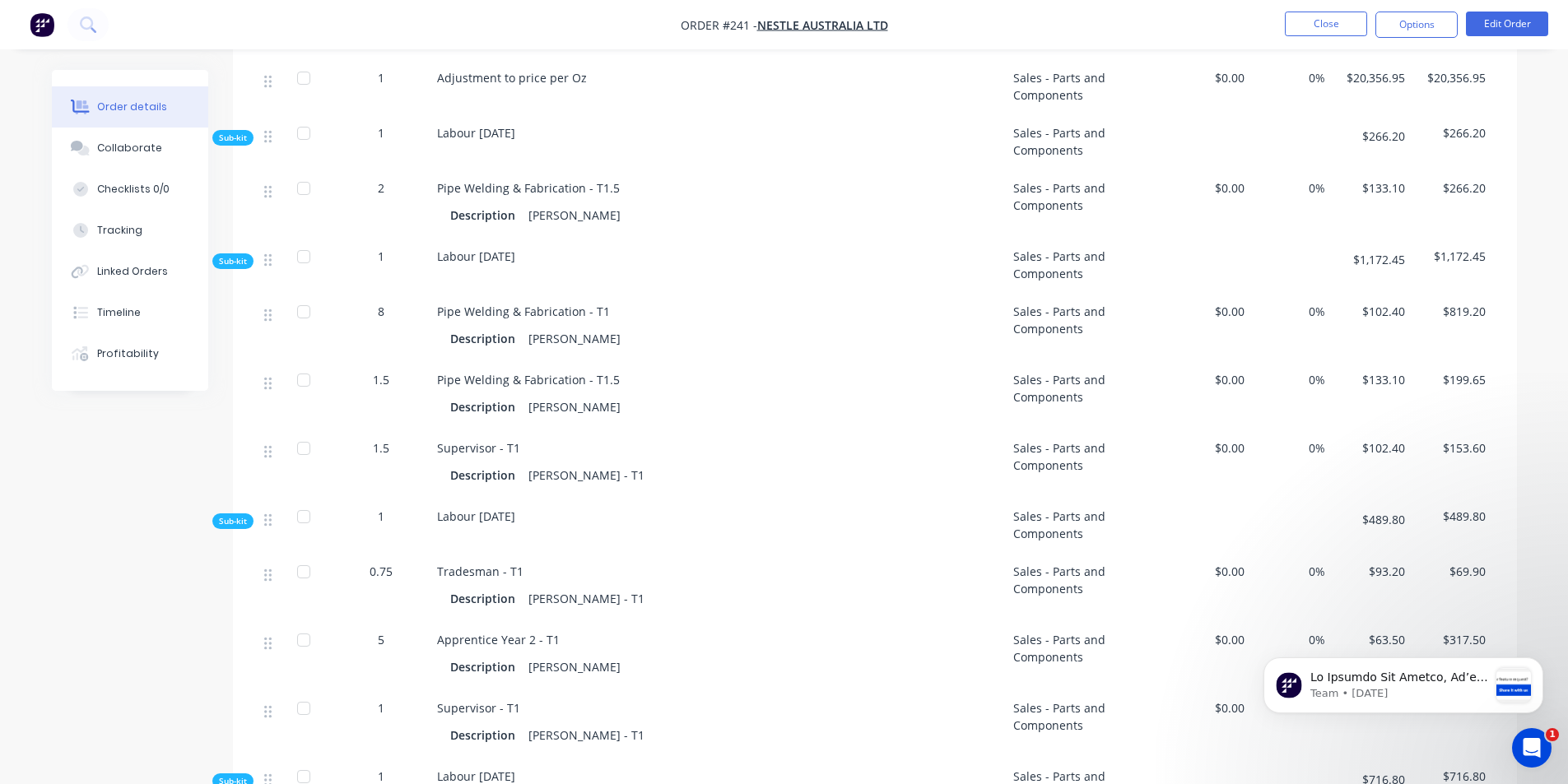
scroll to position [1975, 0]
click at [1440, 25] on button "Options" at bounding box center [1417, 25] width 82 height 26
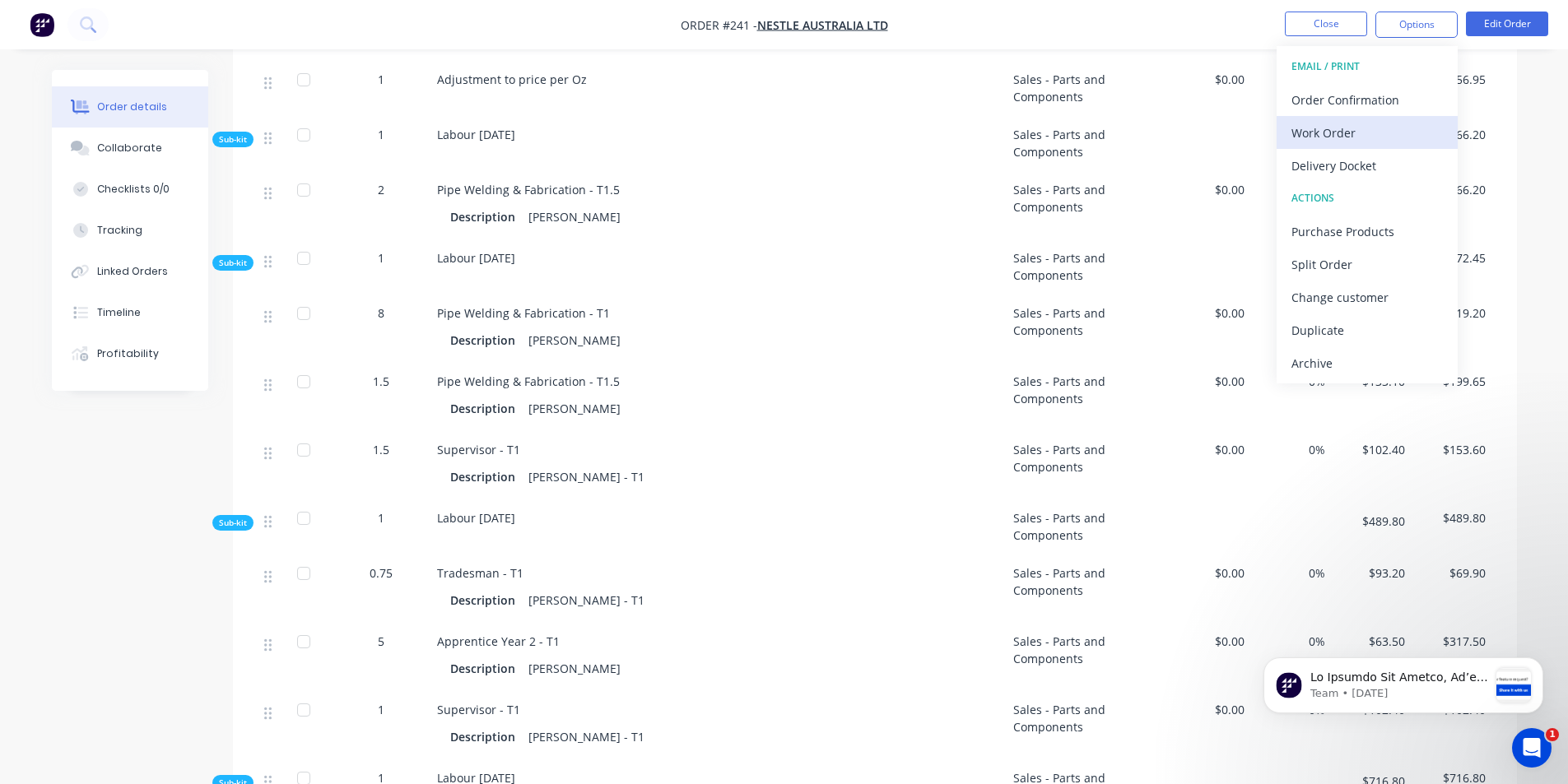
click at [1334, 127] on div "Work Order" at bounding box center [1367, 133] width 151 height 24
click at [1331, 138] on div "With pricing" at bounding box center [1367, 133] width 151 height 24
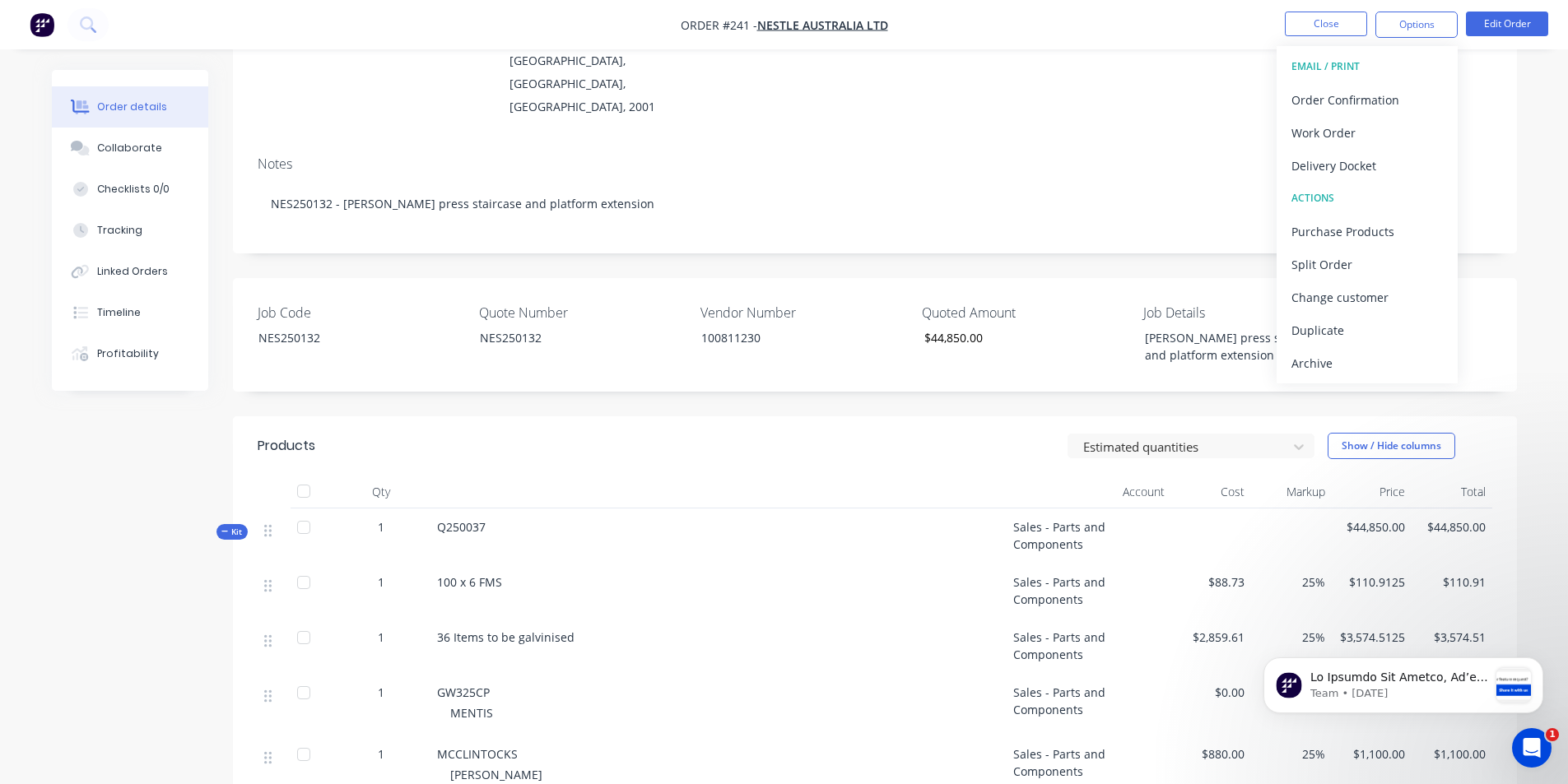
scroll to position [82, 0]
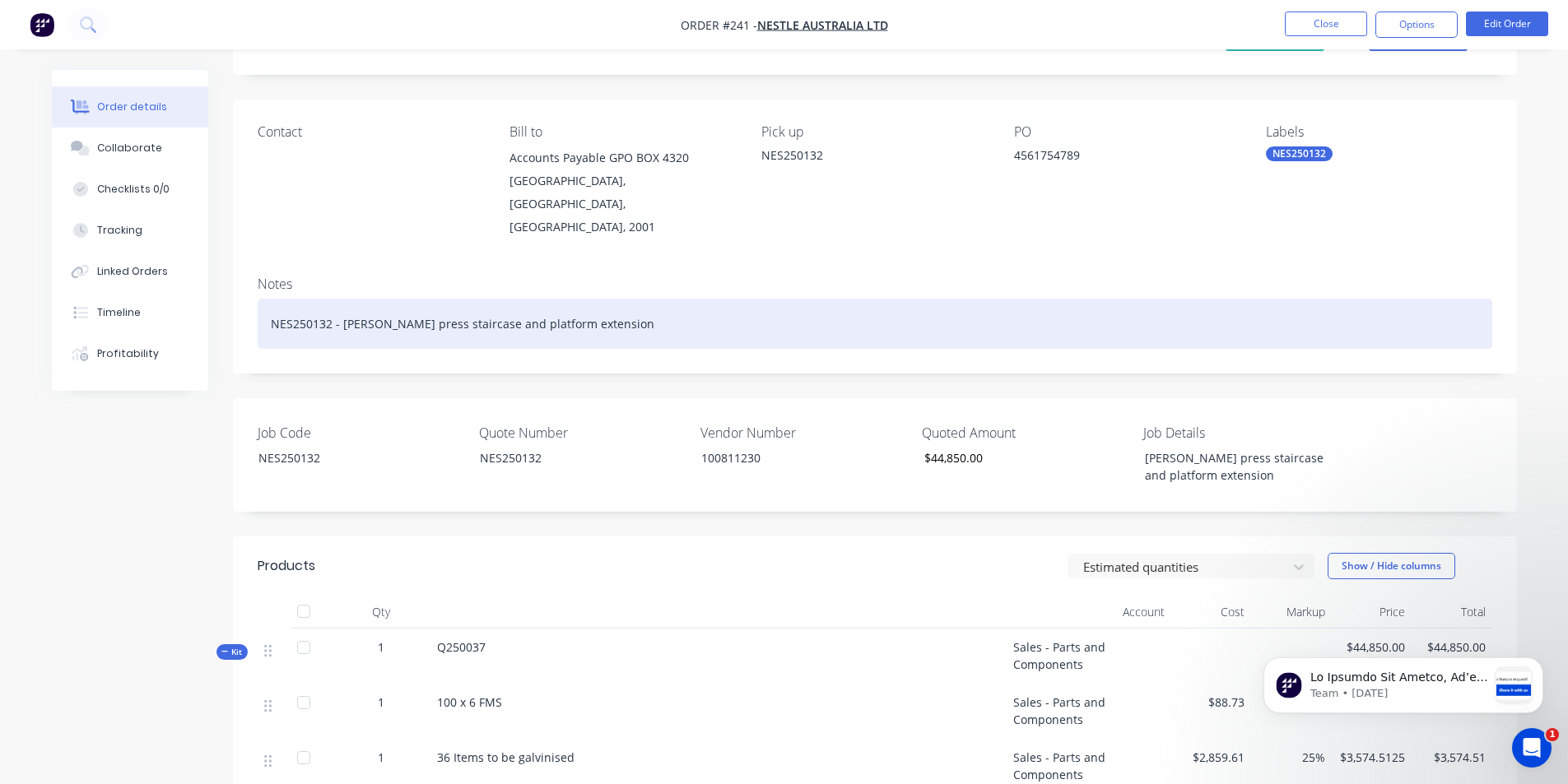
click at [814, 311] on div "NES250132 - [PERSON_NAME] press staircase and platform extension" at bounding box center [875, 324] width 1235 height 50
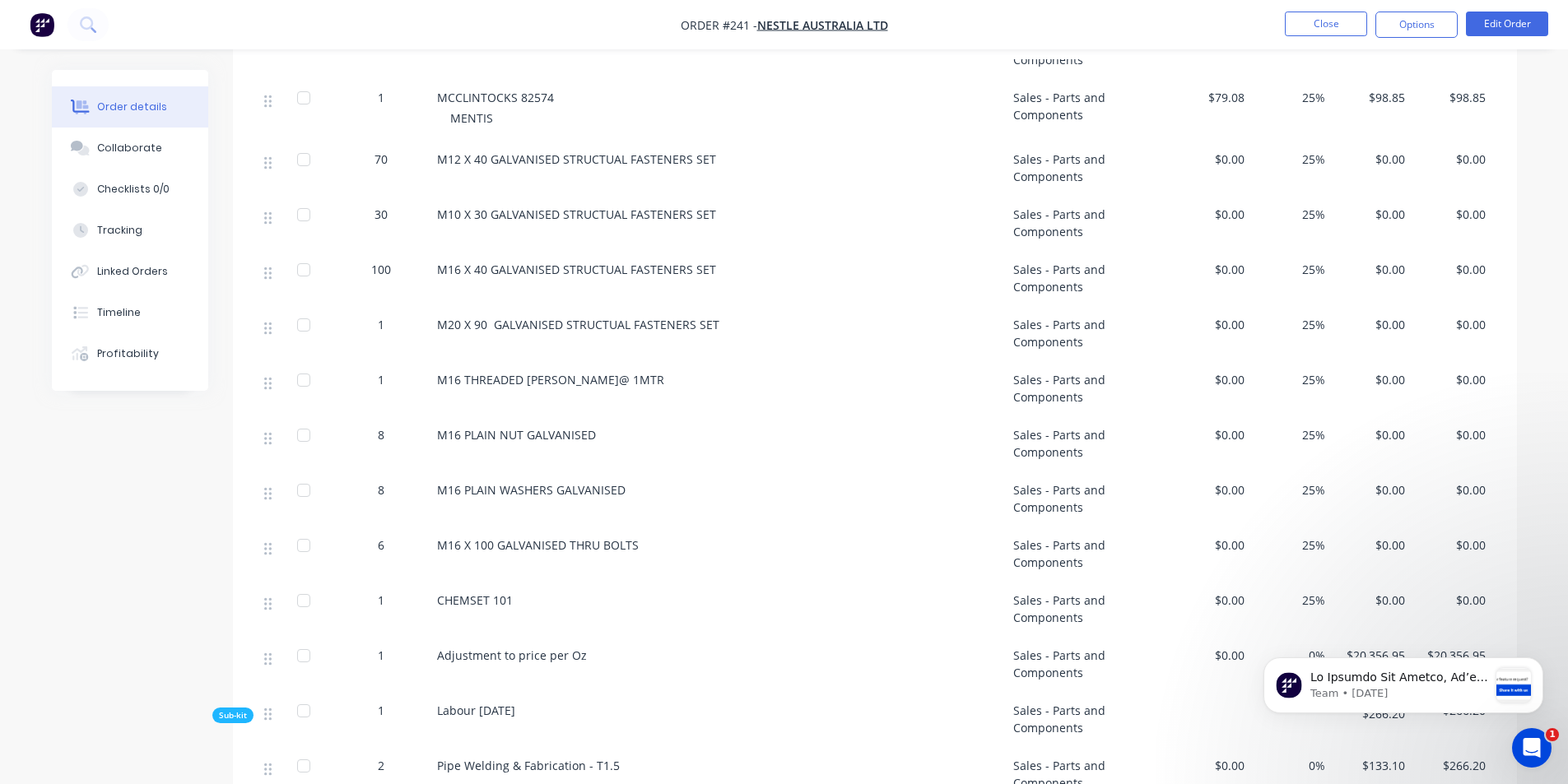
scroll to position [1481, 0]
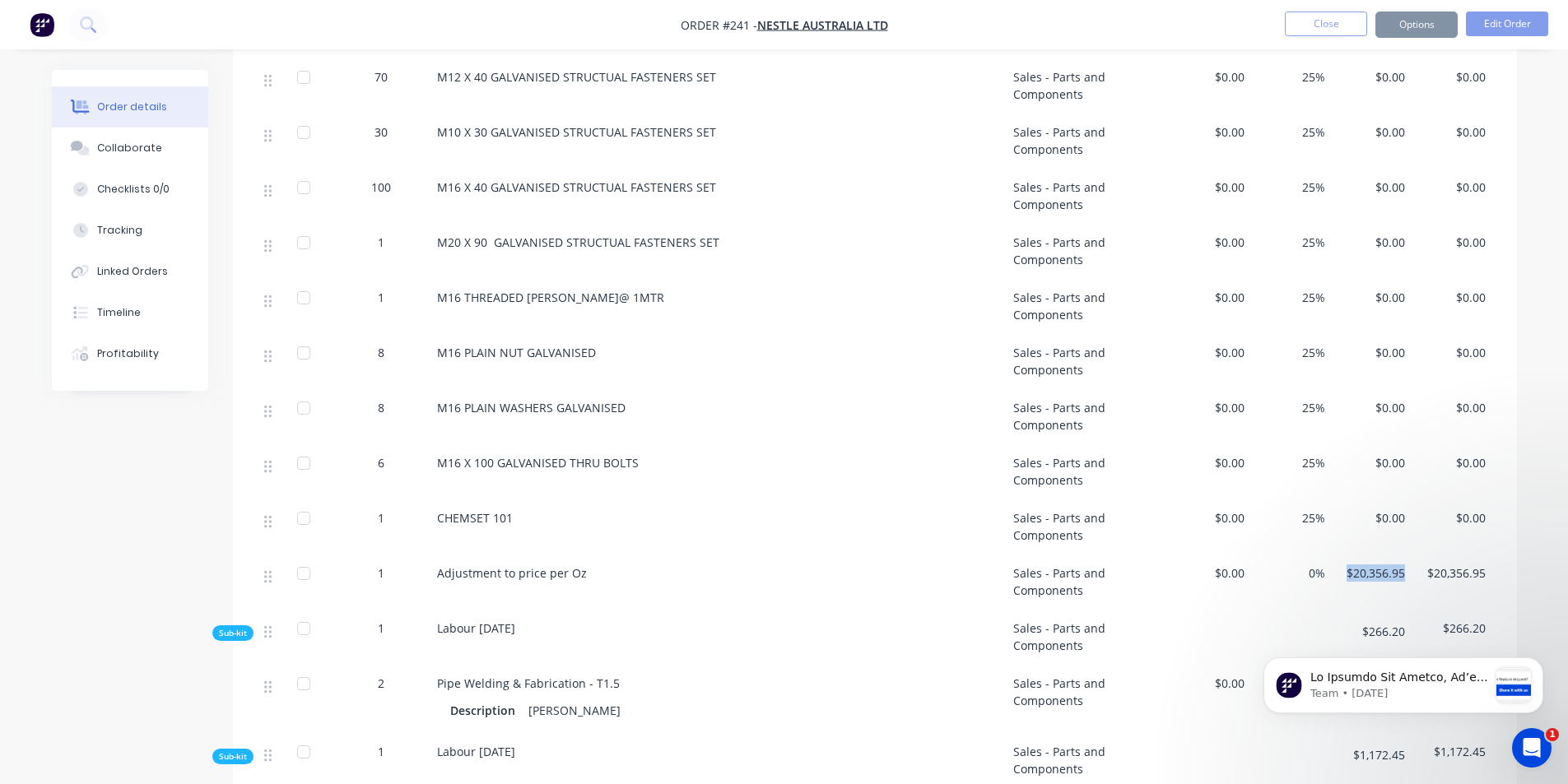
drag, startPoint x: 1344, startPoint y: 552, endPoint x: 1406, endPoint y: 552, distance: 62.0
click at [1406, 554] on div "$20,356.95" at bounding box center [1372, 582] width 80 height 55
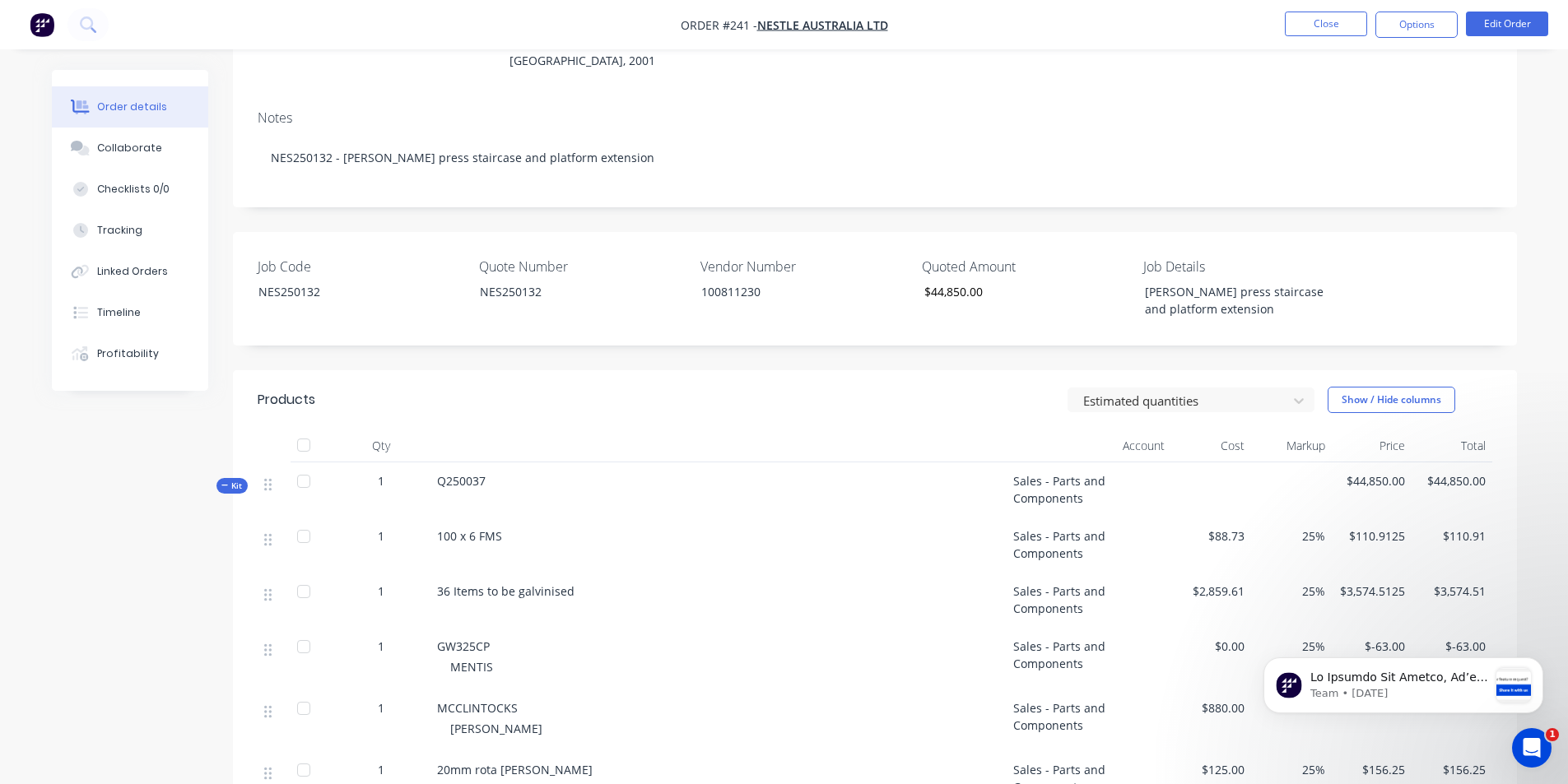
scroll to position [247, 0]
click at [1514, 310] on div "Job Code NES250132 Quote Number NES250132 Vendor Number 100811230 Quoted Amount…" at bounding box center [875, 290] width 1284 height 114
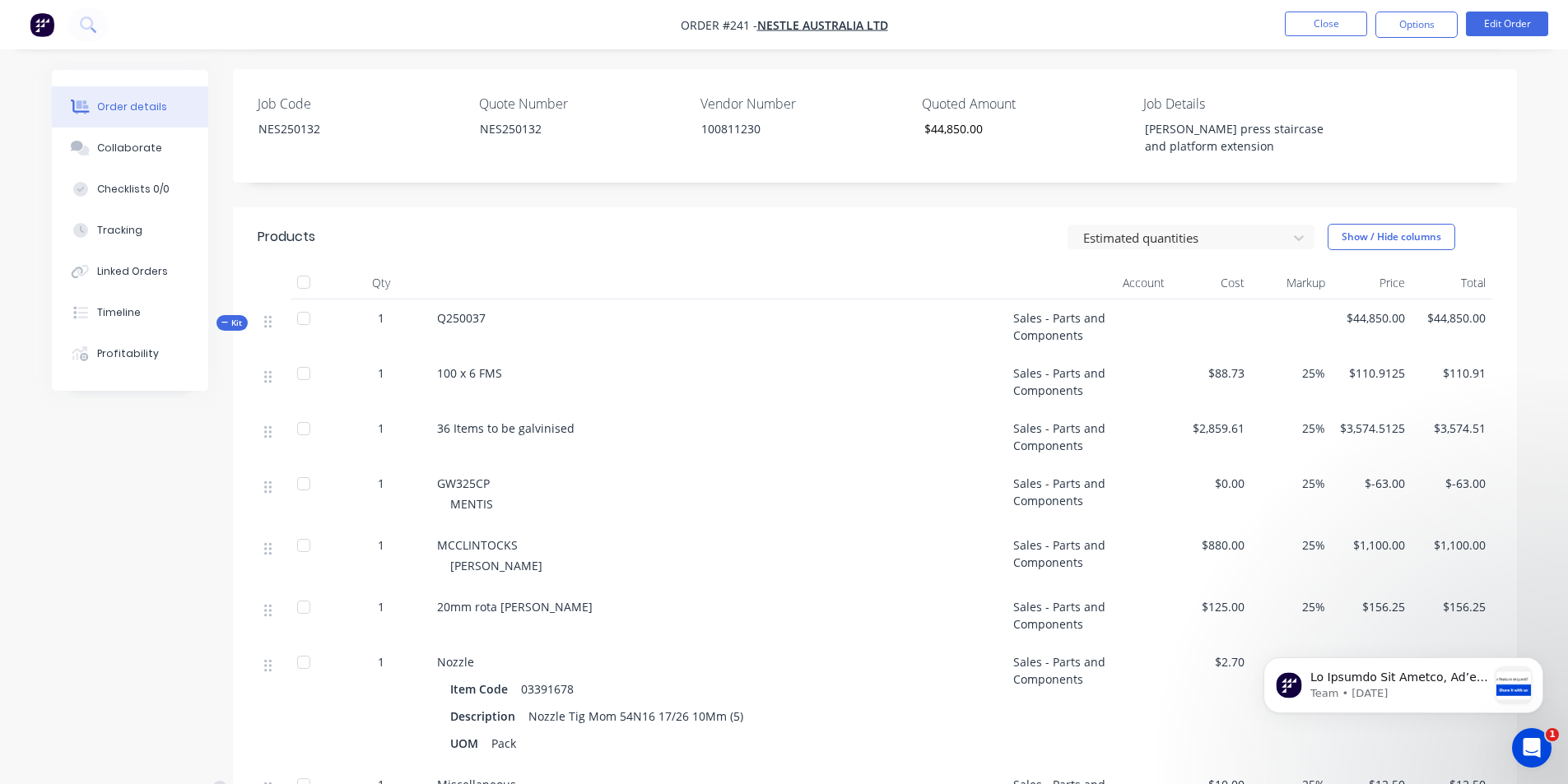
scroll to position [494, 0]
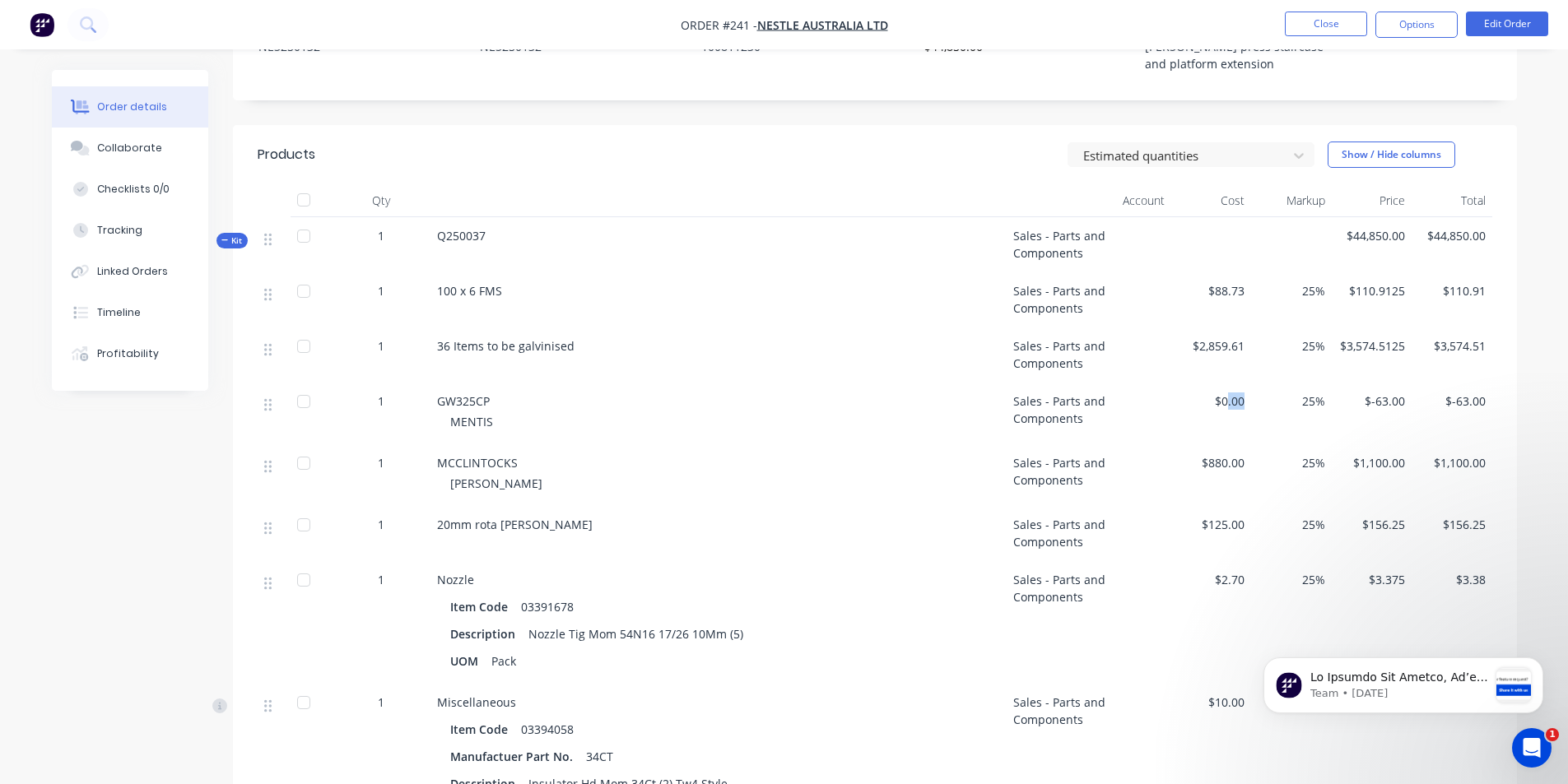
drag, startPoint x: 1227, startPoint y: 377, endPoint x: 1245, endPoint y: 383, distance: 19.0
click at [1245, 383] on div "$0.00" at bounding box center [1211, 414] width 80 height 62
click at [1229, 393] on span "$0.00" at bounding box center [1212, 401] width 67 height 17
drag, startPoint x: 1220, startPoint y: 377, endPoint x: 1251, endPoint y: 381, distance: 31.3
click at [1251, 383] on div "$0.00" at bounding box center [1211, 414] width 80 height 62
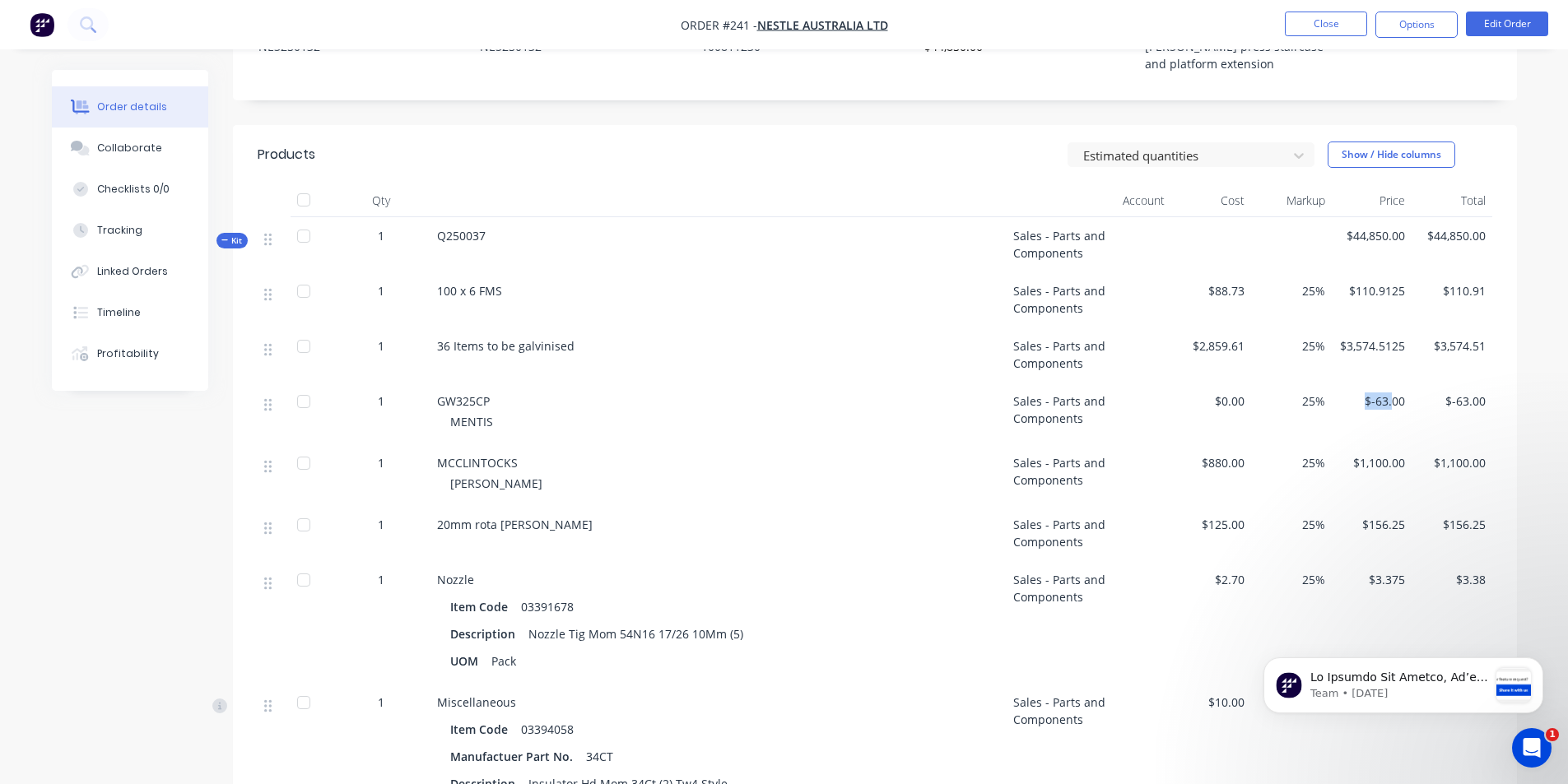
drag, startPoint x: 1365, startPoint y: 378, endPoint x: 1395, endPoint y: 382, distance: 30.3
click at [1395, 393] on span "$-63.00" at bounding box center [1372, 401] width 67 height 17
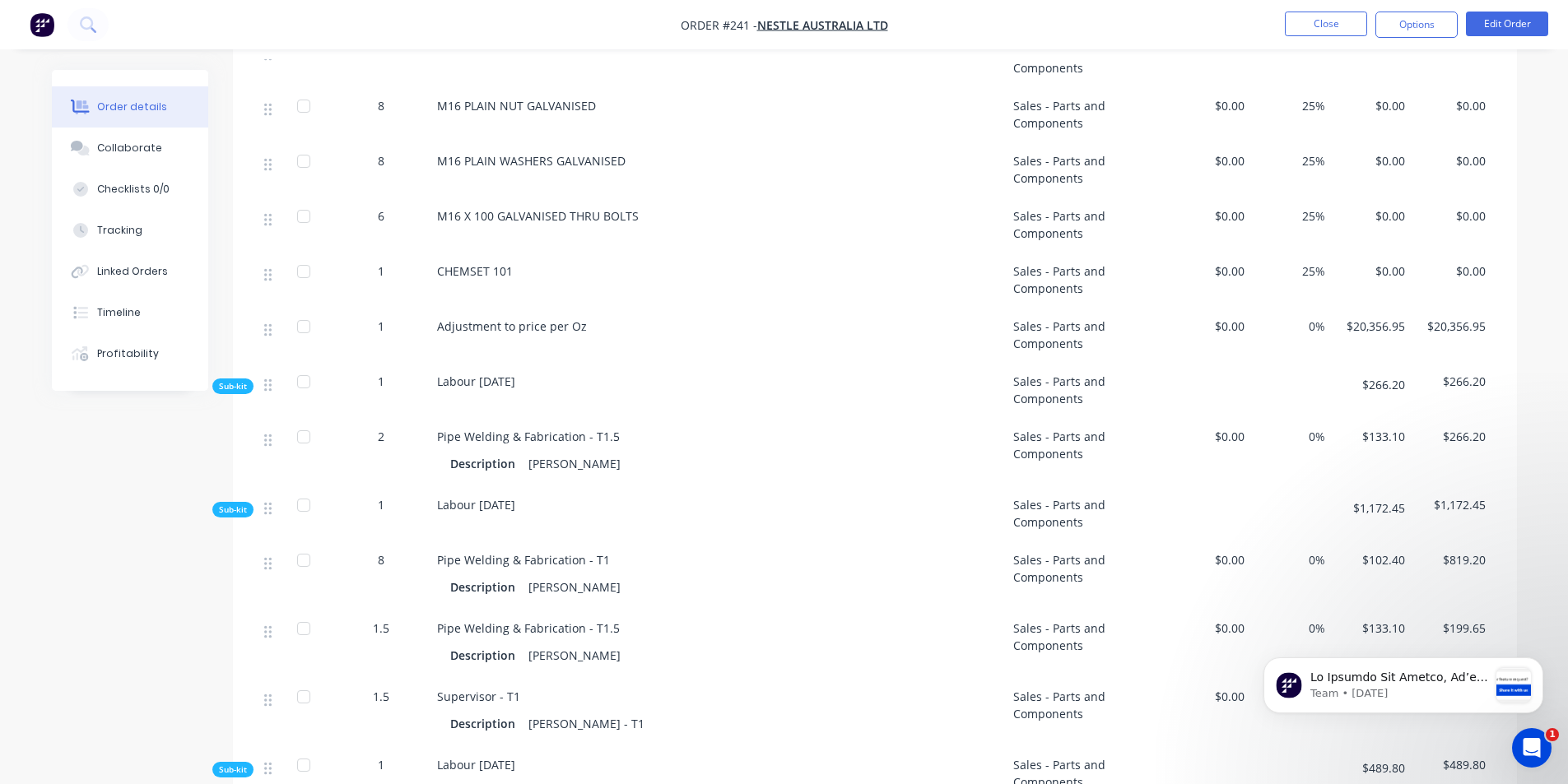
scroll to position [1810, 0]
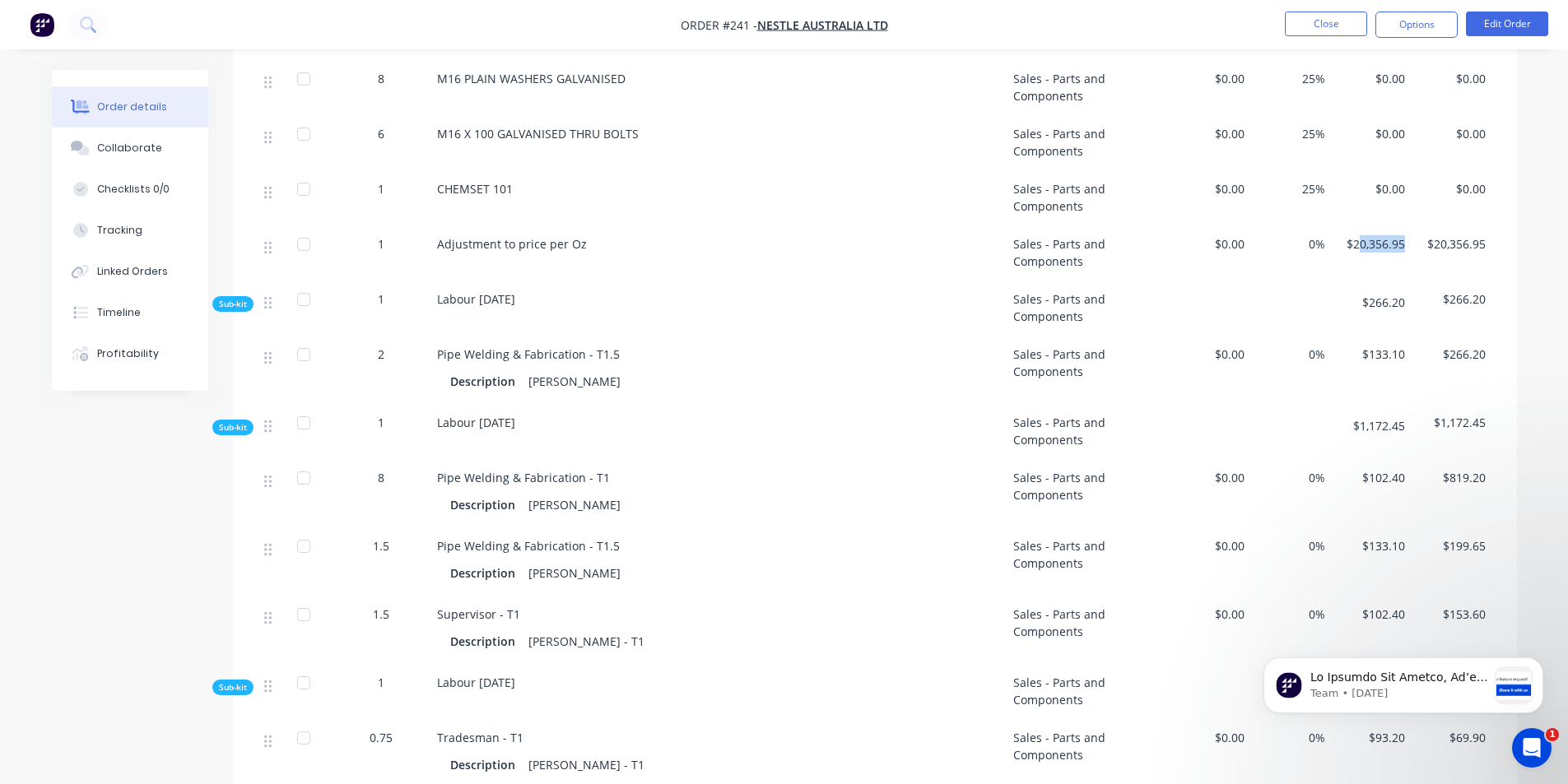
drag, startPoint x: 1360, startPoint y: 223, endPoint x: 1407, endPoint y: 225, distance: 47.0
click at [1407, 225] on div "$20,356.95" at bounding box center [1372, 253] width 80 height 55
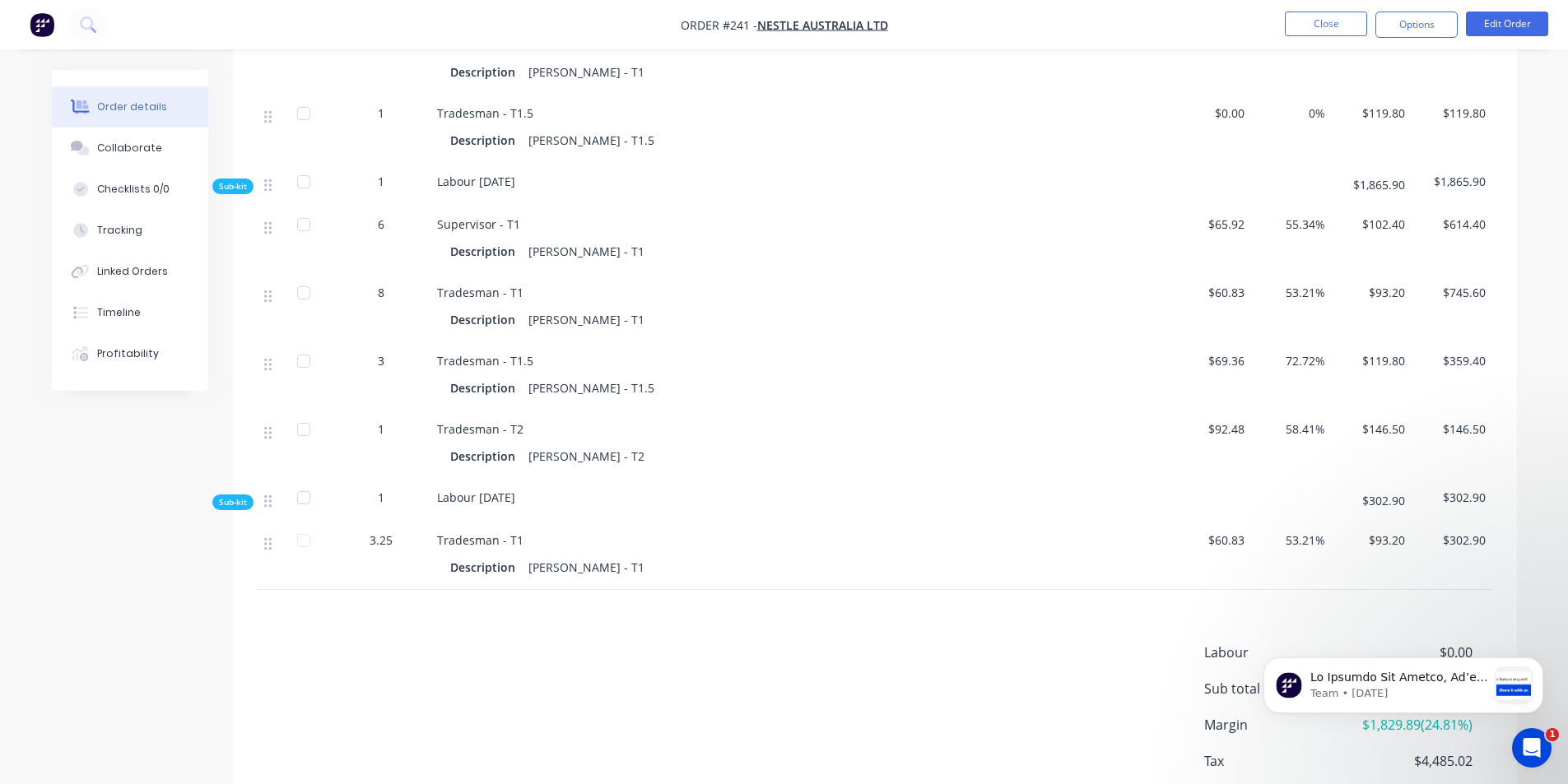
scroll to position [5566, 0]
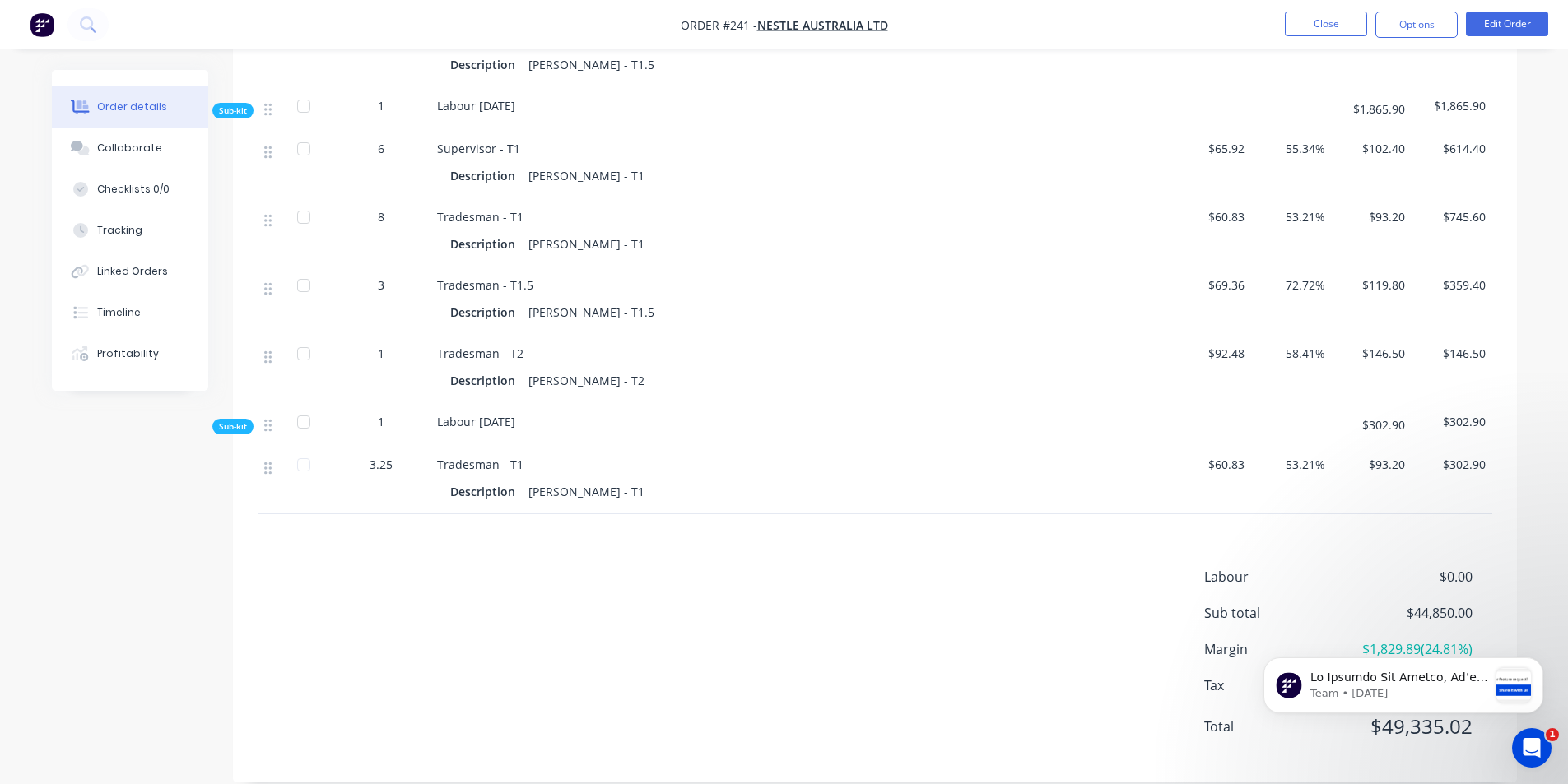
drag, startPoint x: 1538, startPoint y: 737, endPoint x: 1537, endPoint y: 727, distance: 10.0
click at [1539, 735] on div "Open Intercom Messenger" at bounding box center [1530, 746] width 55 height 55
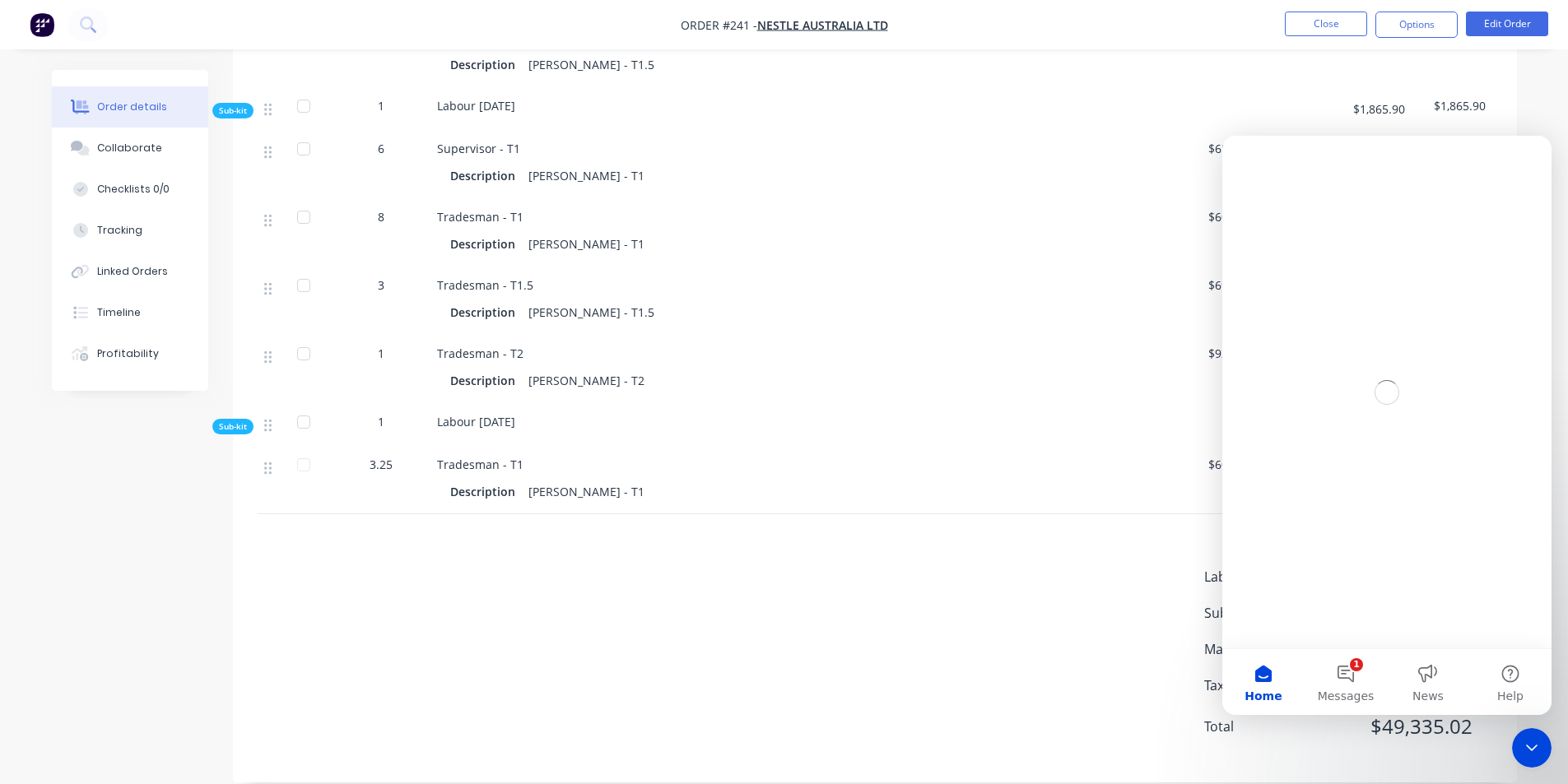
scroll to position [0, 0]
drag, startPoint x: 1535, startPoint y: 730, endPoint x: 1822, endPoint y: 1289, distance: 628.4
click at [1535, 729] on div "Close Intercom Messenger" at bounding box center [1529, 745] width 39 height 39
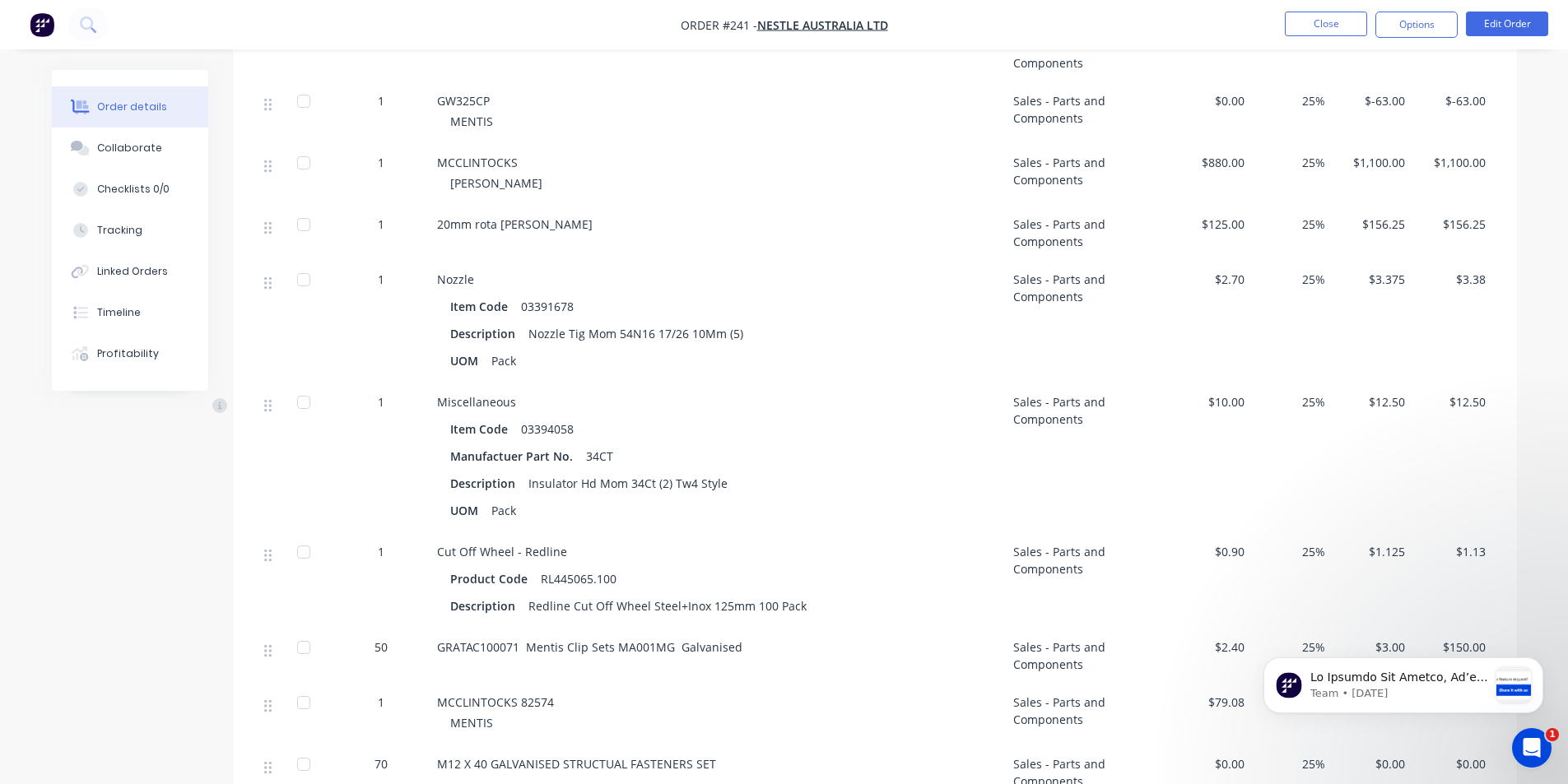
scroll to position [629, 0]
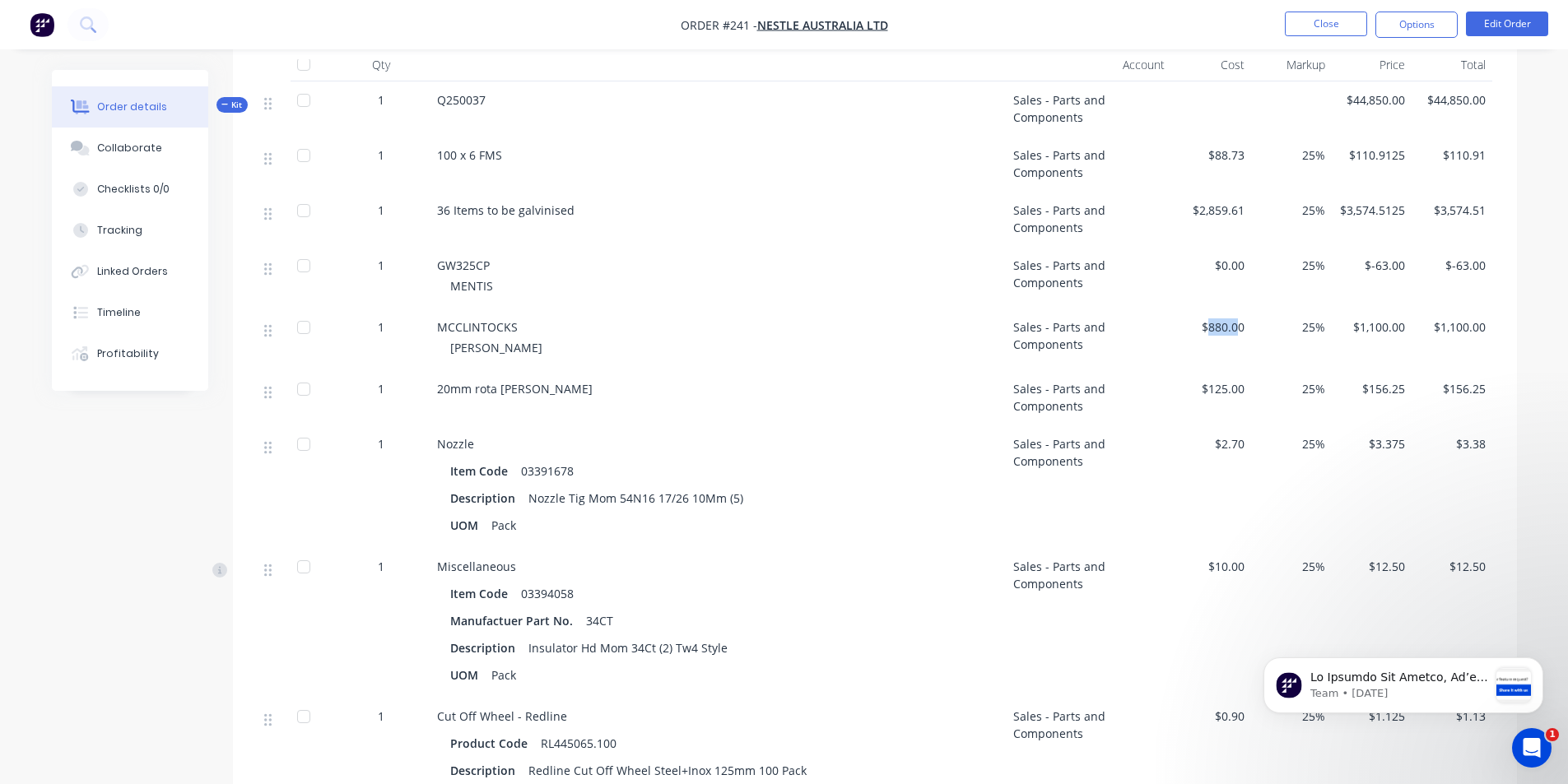
drag, startPoint x: 1210, startPoint y: 306, endPoint x: 1237, endPoint y: 308, distance: 27.1
click at [1237, 318] on span "$880.00" at bounding box center [1212, 326] width 67 height 17
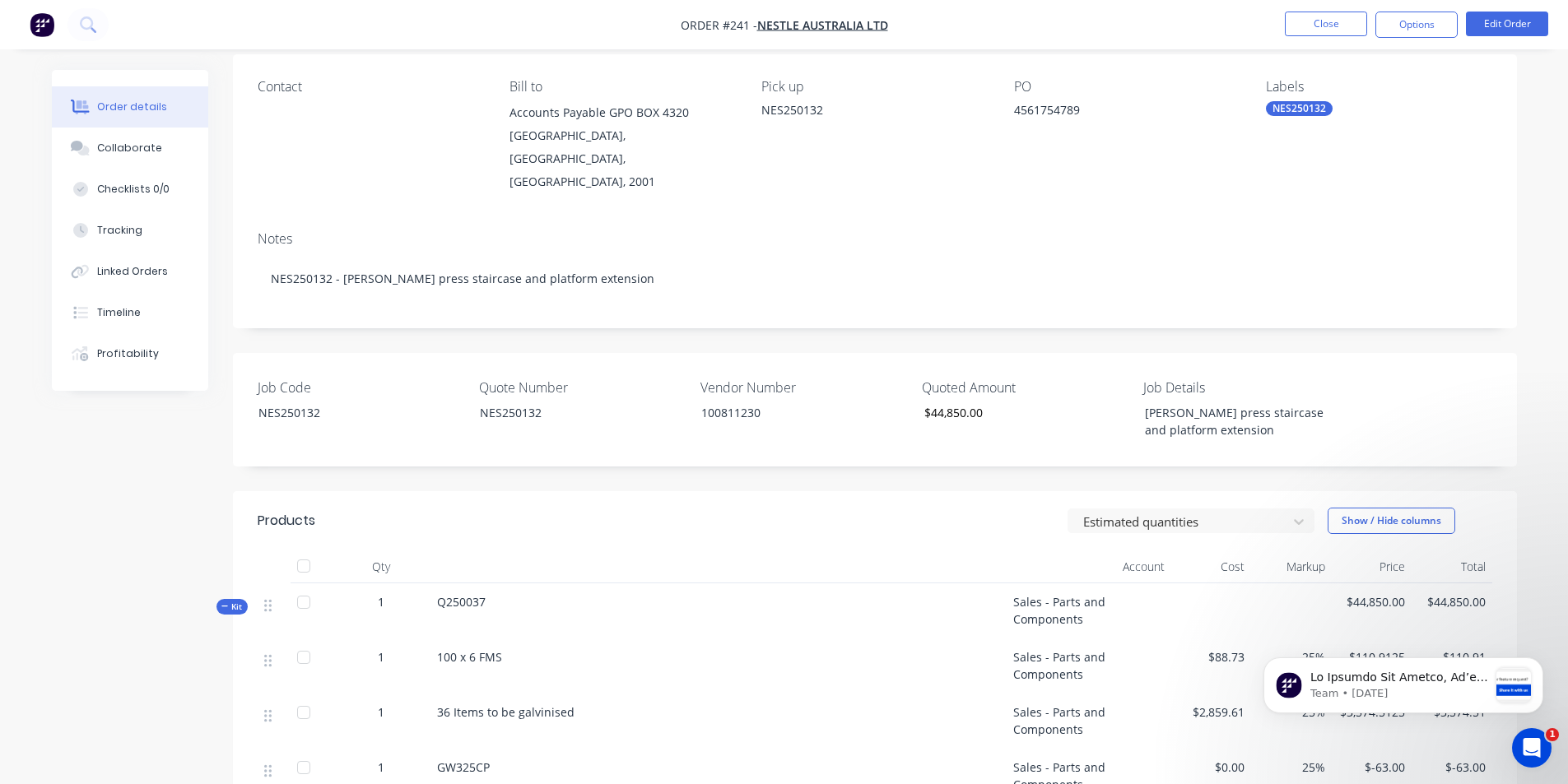
scroll to position [165, 0]
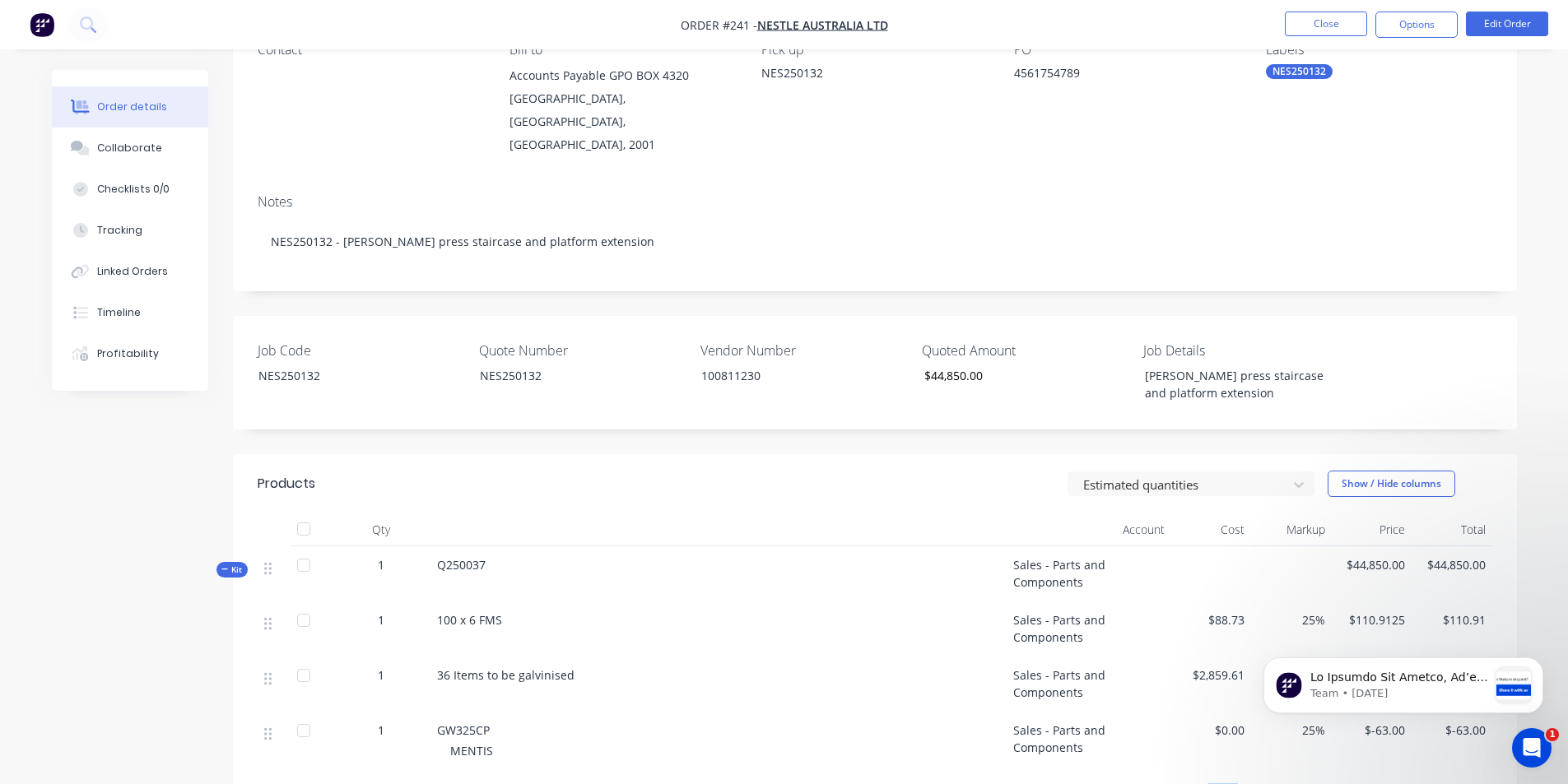
drag, startPoint x: 981, startPoint y: 432, endPoint x: 996, endPoint y: 435, distance: 15.3
click at [987, 454] on header "Products Estimated quantities Show / Hide columns" at bounding box center [875, 483] width 1284 height 59
click at [991, 454] on header "Products Estimated quantities Show / Hide columns" at bounding box center [875, 483] width 1284 height 59
click at [1187, 732] on div "$0.00" at bounding box center [1211, 743] width 80 height 62
click at [651, 513] on div at bounding box center [719, 530] width 576 height 33
